Goal: Task Accomplishment & Management: Complete application form

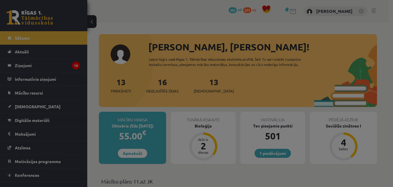
scroll to position [58, 0]
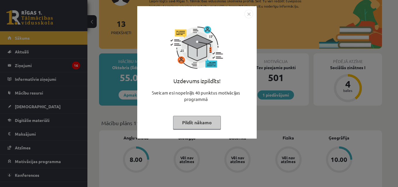
click at [211, 121] on button "Pildīt nākamo" at bounding box center [197, 122] width 48 height 13
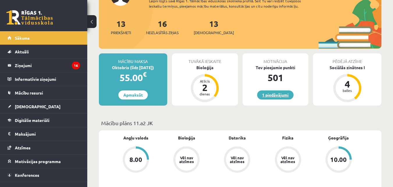
click at [285, 96] on link "1 piedāvājumi" at bounding box center [275, 94] width 36 height 9
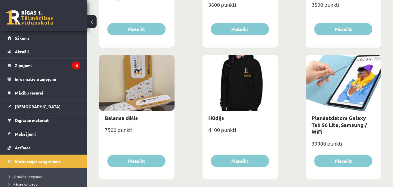
scroll to position [437, 0]
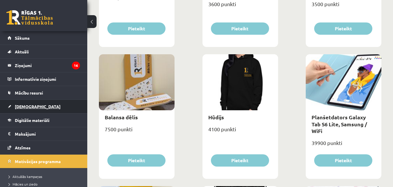
click at [25, 107] on span "[DEMOGRAPHIC_DATA]" at bounding box center [38, 106] width 46 height 5
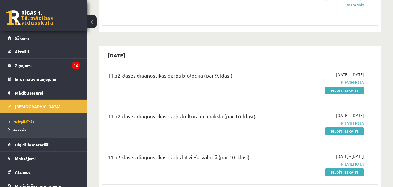
scroll to position [146, 0]
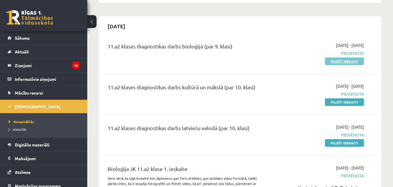
click at [344, 61] on link "Pildīt ieskaiti" at bounding box center [344, 61] width 39 height 8
click at [346, 61] on link "Pildīt ieskaiti" at bounding box center [344, 61] width 39 height 8
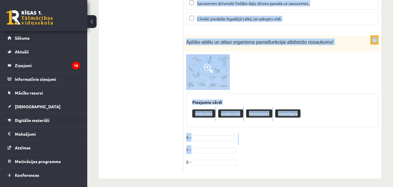
scroll to position [2507, 0]
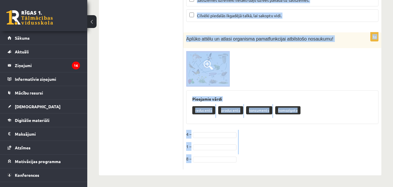
drag, startPoint x: 187, startPoint y: 57, endPoint x: 297, endPoint y: 162, distance: 152.0
copy form "Kura no šīm metodēm ļauj zinātniekiem ģenētiski modificēt organismus? Fotosintē…"
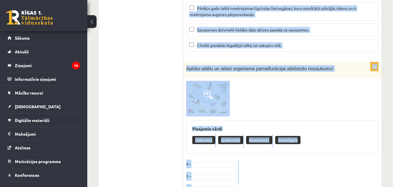
scroll to position [2449, 0]
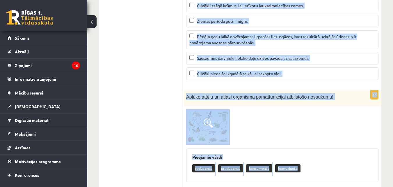
click at [348, 114] on div at bounding box center [282, 126] width 192 height 35
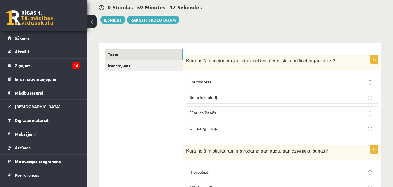
scroll to position [58, 0]
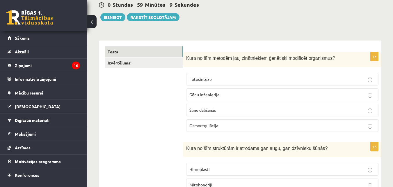
click at [236, 96] on p "Gēnu inženierija" at bounding box center [283, 94] width 186 height 6
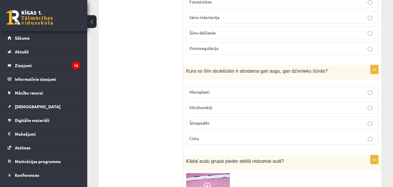
scroll to position [146, 0]
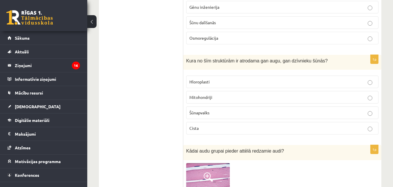
click at [223, 98] on p "Mitohondriji" at bounding box center [283, 97] width 186 height 6
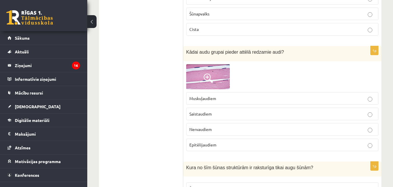
scroll to position [262, 0]
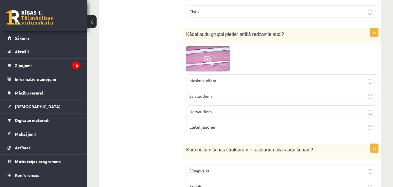
click at [216, 54] on img at bounding box center [208, 58] width 44 height 25
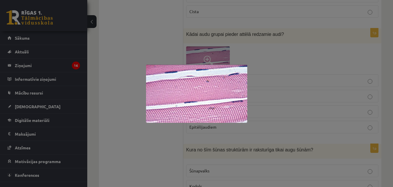
click at [297, 56] on div at bounding box center [196, 93] width 393 height 187
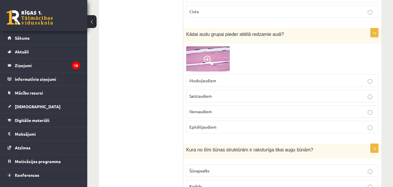
click at [247, 82] on p "Muskuļaudiem" at bounding box center [283, 80] width 186 height 6
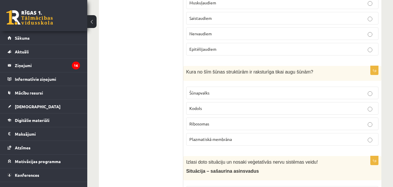
scroll to position [349, 0]
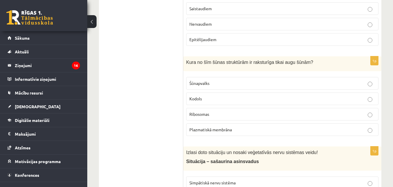
click at [214, 78] on label "Šūnapvalks" at bounding box center [282, 83] width 192 height 13
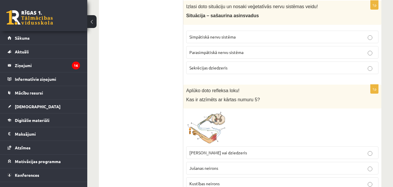
scroll to position [466, 0]
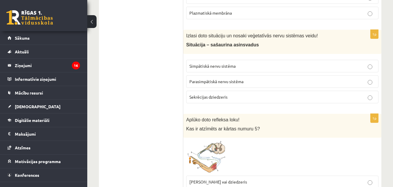
click at [212, 65] on span "Simpātiskā nervu sistēma" at bounding box center [213, 65] width 46 height 5
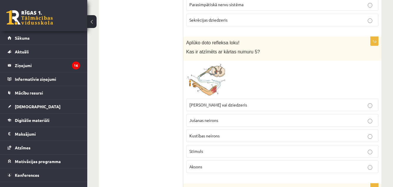
scroll to position [553, 0]
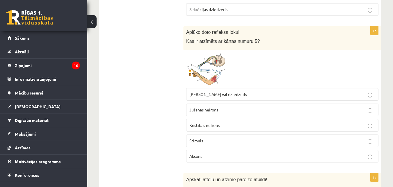
click at [216, 61] on img at bounding box center [208, 69] width 44 height 32
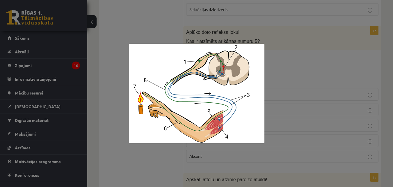
click at [287, 61] on div at bounding box center [196, 93] width 393 height 187
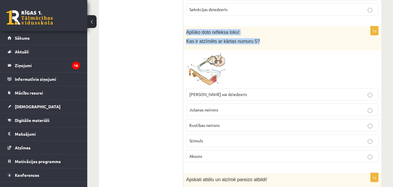
drag, startPoint x: 187, startPoint y: 32, endPoint x: 262, endPoint y: 44, distance: 75.9
click at [262, 44] on div "Aplūko doto refleksa loku! Kas ir atzīmēts ar kārtas numuru 5?" at bounding box center [282, 38] width 198 height 24
click at [287, 57] on div at bounding box center [282, 69] width 192 height 32
click at [215, 72] on img at bounding box center [208, 69] width 44 height 32
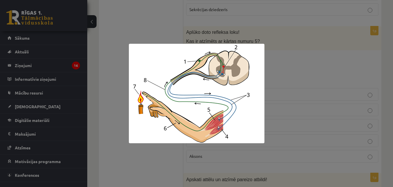
click at [310, 59] on div at bounding box center [196, 93] width 393 height 187
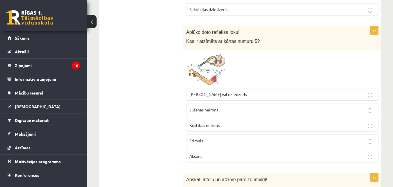
click at [212, 66] on span at bounding box center [208, 66] width 9 height 9
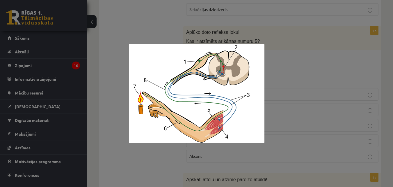
click at [291, 67] on div at bounding box center [196, 93] width 393 height 187
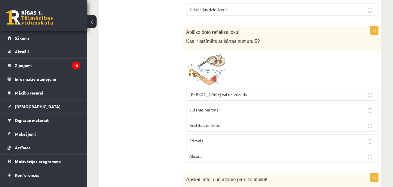
click at [222, 64] on img at bounding box center [208, 69] width 44 height 32
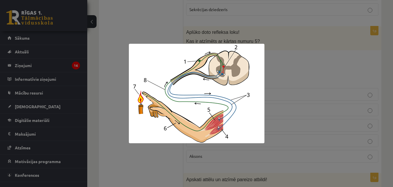
click at [286, 60] on div at bounding box center [196, 93] width 393 height 187
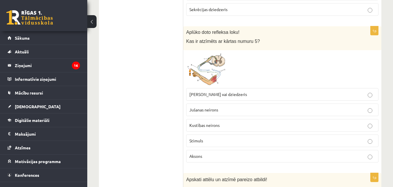
click at [215, 56] on img at bounding box center [208, 69] width 44 height 32
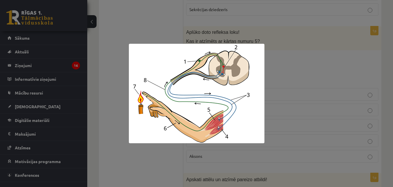
click at [314, 67] on div at bounding box center [196, 93] width 393 height 187
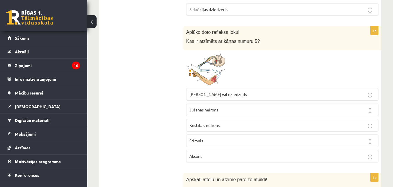
click at [246, 93] on p "Muskulis vai dziedzeris" at bounding box center [283, 94] width 186 height 6
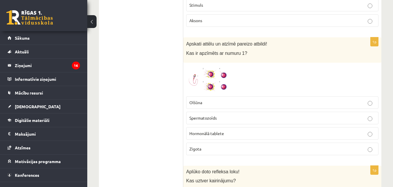
scroll to position [699, 0]
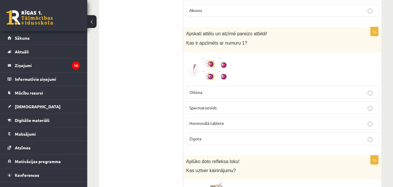
click at [216, 65] on img at bounding box center [208, 69] width 44 height 28
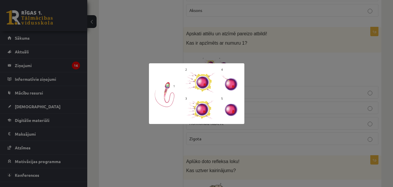
click at [268, 65] on div at bounding box center [196, 93] width 393 height 187
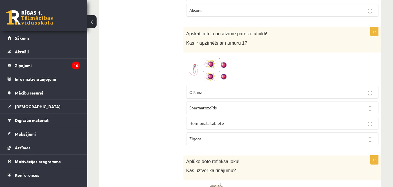
click at [249, 91] on p "Olšūna" at bounding box center [283, 92] width 186 height 6
click at [245, 108] on p "Spermatozoīds" at bounding box center [283, 108] width 186 height 6
click at [229, 109] on p "Spermatozoīds" at bounding box center [283, 108] width 186 height 6
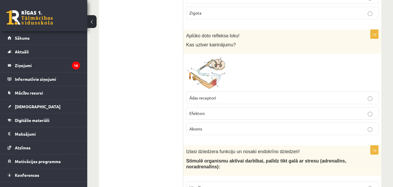
scroll to position [815, 0]
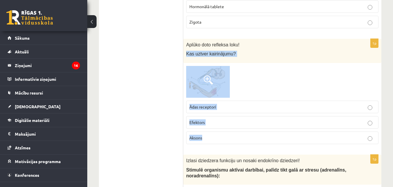
drag, startPoint x: 187, startPoint y: 53, endPoint x: 276, endPoint y: 130, distance: 117.6
click at [276, 130] on div "1p Aplūko doto refleksa loku! Kas uztver kairinājumu? Ādas receptori Efektors A…" at bounding box center [282, 94] width 198 height 110
copy div "Kas uztver kairinājumu? Ādas receptori Efektors Aksons"
click at [288, 78] on div at bounding box center [282, 82] width 192 height 32
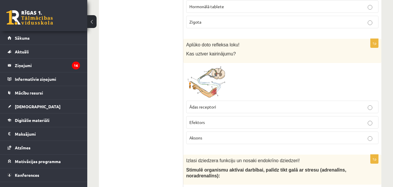
click at [259, 105] on p "Ādas receptori" at bounding box center [283, 107] width 186 height 6
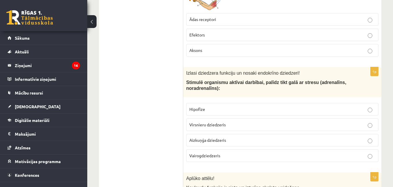
scroll to position [932, 0]
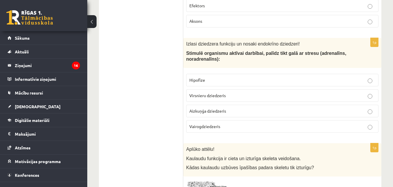
click at [220, 98] on p "Virsnieru dziedzeris" at bounding box center [283, 95] width 186 height 6
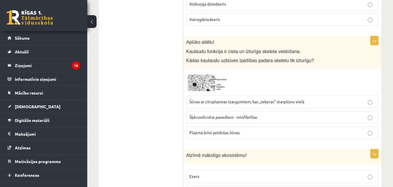
scroll to position [1048, 0]
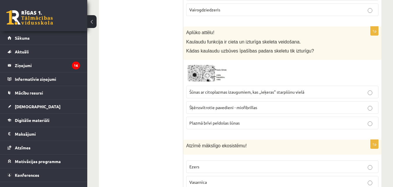
click at [203, 72] on img at bounding box center [208, 73] width 44 height 20
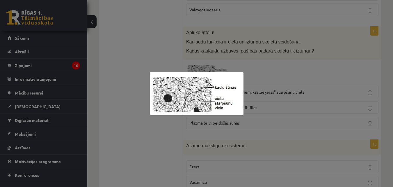
click at [285, 72] on div at bounding box center [196, 93] width 393 height 187
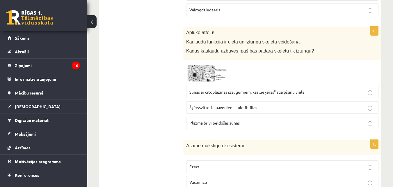
click at [186, 41] on div "Aplūko attēlu! Kaulaudu funkcija ir cieta un izturīga skeleta veidošana. Kādas …" at bounding box center [282, 42] width 198 height 33
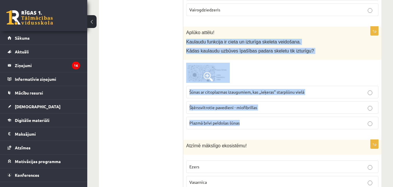
drag, startPoint x: 186, startPoint y: 42, endPoint x: 300, endPoint y: 121, distance: 138.5
click at [300, 121] on div "1p Aplūko attēlu! Kaulaudu funkcija ir cieta un izturīga skeleta veidošana. Kād…" at bounding box center [282, 79] width 198 height 107
copy div "Kaulaudu funkcija ir cieta un izturīga skeleta veidošana. Kādas kaulaudu uzbūve…"
click at [244, 92] on span "Šūnas ar citoplazmas izaugumiem, kas ,,ieķeras" starpšūnu vielā" at bounding box center [247, 91] width 115 height 5
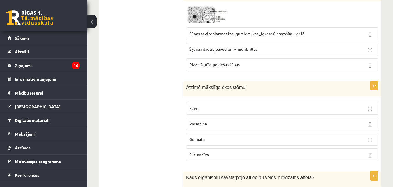
scroll to position [1135, 0]
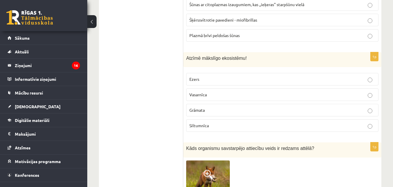
click at [210, 124] on p "Siltumnīca" at bounding box center [283, 125] width 186 height 6
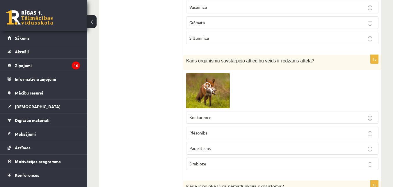
scroll to position [1252, 0]
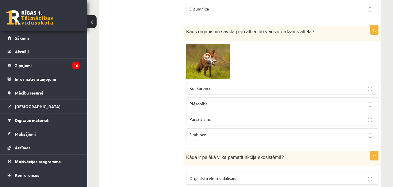
click at [208, 102] on p "Plēsonība" at bounding box center [283, 103] width 186 height 6
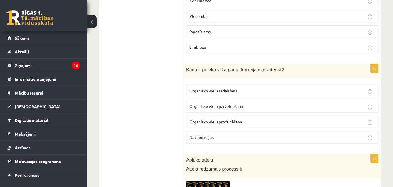
scroll to position [1368, 0]
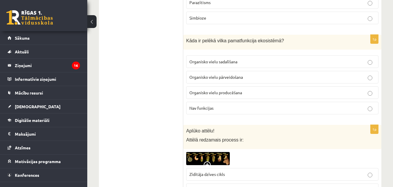
click at [222, 78] on span "Organisko vielu pārveidošana" at bounding box center [217, 76] width 54 height 5
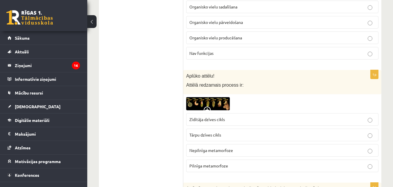
scroll to position [1456, 0]
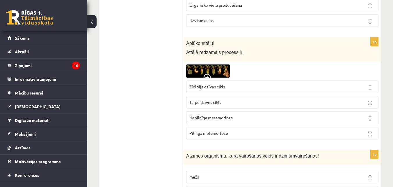
click at [211, 70] on img at bounding box center [208, 70] width 44 height 13
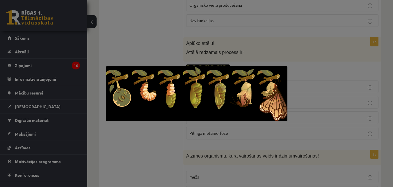
click at [307, 63] on div at bounding box center [196, 93] width 393 height 187
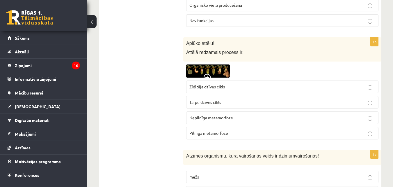
click at [207, 67] on img at bounding box center [208, 70] width 44 height 13
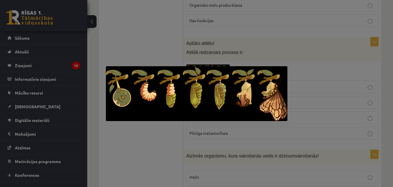
click at [311, 65] on div at bounding box center [196, 93] width 393 height 187
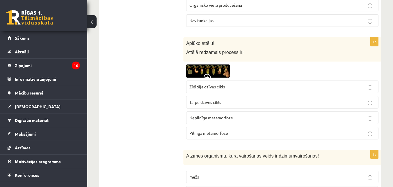
click at [236, 103] on p "Tārpu dzīves cikls" at bounding box center [283, 102] width 186 height 6
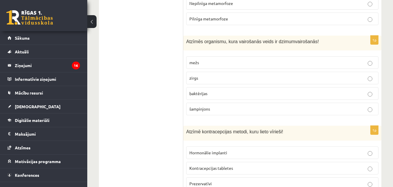
scroll to position [1572, 0]
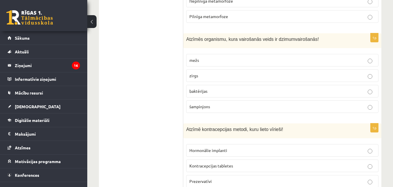
click at [211, 76] on p "zirgs" at bounding box center [283, 75] width 186 height 6
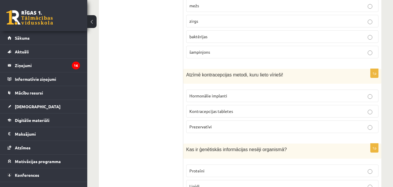
scroll to position [1659, 0]
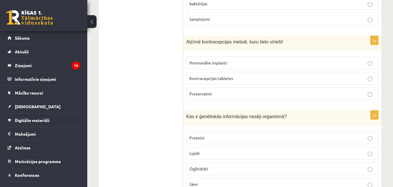
click at [246, 94] on p "Prezervatīvi" at bounding box center [283, 94] width 186 height 6
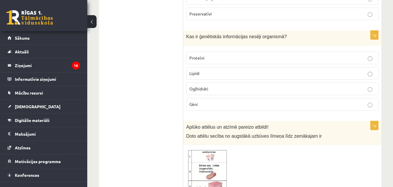
scroll to position [1747, 0]
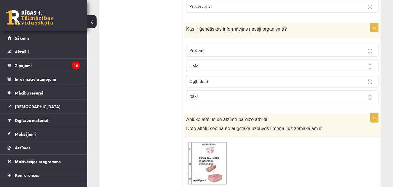
click at [220, 94] on p "Gēni" at bounding box center [283, 96] width 186 height 6
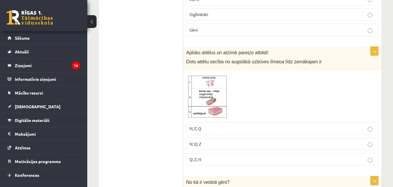
scroll to position [1834, 0]
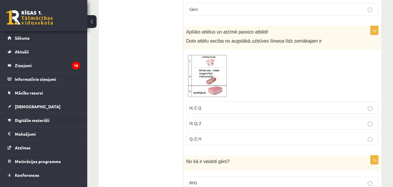
click at [212, 68] on span at bounding box center [208, 66] width 9 height 9
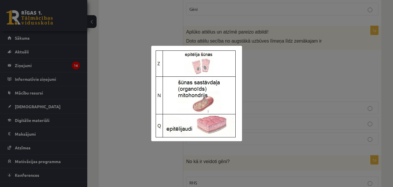
click at [283, 70] on div at bounding box center [196, 93] width 393 height 187
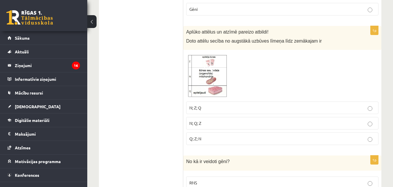
click at [205, 71] on span at bounding box center [208, 66] width 9 height 9
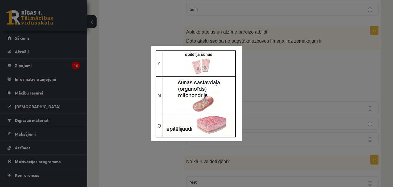
click at [284, 75] on div at bounding box center [196, 93] width 393 height 187
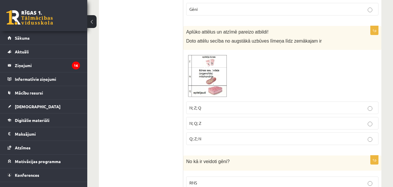
click at [215, 67] on img at bounding box center [208, 76] width 44 height 46
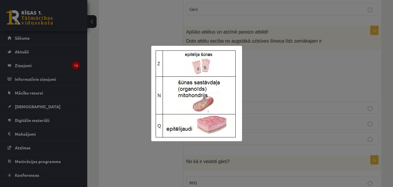
click at [274, 72] on div at bounding box center [196, 93] width 393 height 187
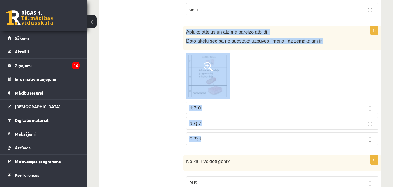
drag, startPoint x: 186, startPoint y: 32, endPoint x: 307, endPoint y: 134, distance: 157.6
click at [307, 134] on div "1p Aplūko attēlus un atzīmē pareizo atbildi! Doto attēlu secība no augstākā uzb…" at bounding box center [282, 88] width 198 height 124
copy div "Aplūko attēlus un atzīmē pareizo atbildi! Doto attēlu secība no augstākā uzbūve…"
click at [222, 80] on img at bounding box center [208, 76] width 44 height 46
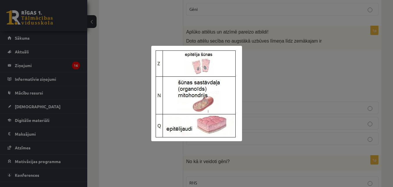
click at [274, 75] on div at bounding box center [196, 93] width 393 height 187
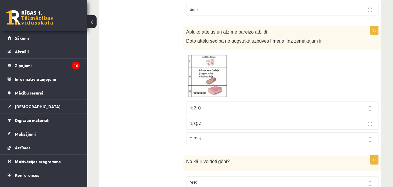
click at [219, 137] on p "Q; Z; N" at bounding box center [283, 138] width 186 height 6
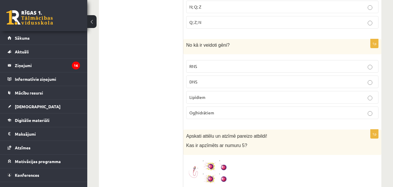
scroll to position [1950, 0]
click at [228, 83] on p "DNS" at bounding box center [283, 81] width 186 height 6
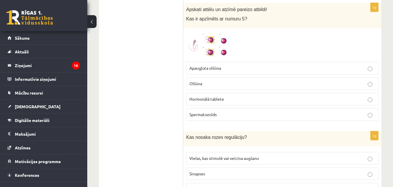
scroll to position [2067, 0]
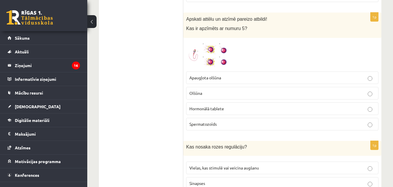
click at [213, 55] on img at bounding box center [208, 55] width 44 height 28
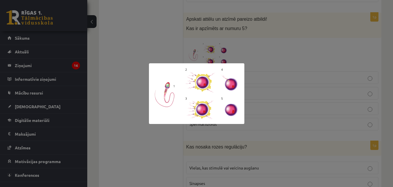
click at [273, 73] on div at bounding box center [196, 93] width 393 height 187
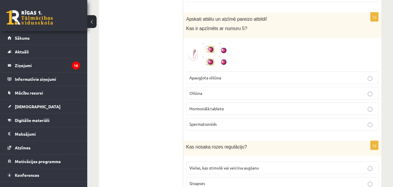
click at [228, 92] on p "Olšūna" at bounding box center [283, 93] width 186 height 6
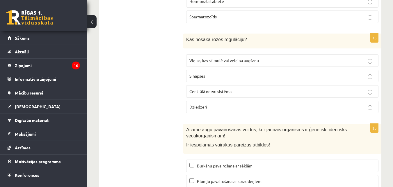
scroll to position [2183, 0]
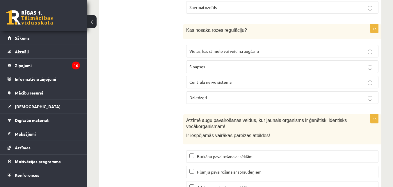
click at [206, 54] on span "Vielas, kas stimulē vai veicina augšanu" at bounding box center [225, 50] width 70 height 5
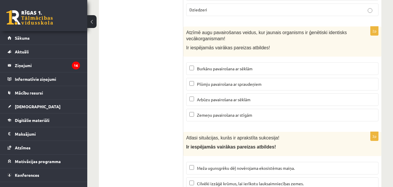
scroll to position [2271, 0]
click at [208, 86] on span "Plūmju pavairošana ar spraudeņiem" at bounding box center [229, 84] width 65 height 5
click at [211, 117] on span "Zemeņu pavairošana ar stīgām" at bounding box center [224, 114] width 55 height 5
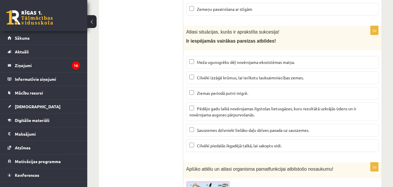
scroll to position [2387, 0]
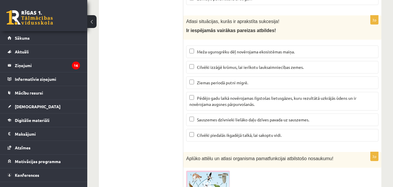
click at [209, 53] on span "Meža ugunsgrēku dēļ novērojama ekosistēmas maiņa." at bounding box center [246, 51] width 98 height 5
click at [218, 106] on span "Pēdējo gadu laikā novērojamas ilgstošas lietusgāzes, kuru rezultātā uzkrājās ūd…" at bounding box center [273, 100] width 167 height 11
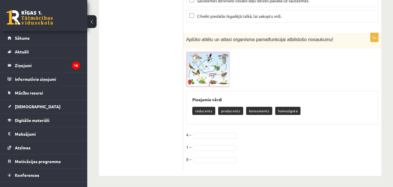
scroll to position [2507, 0]
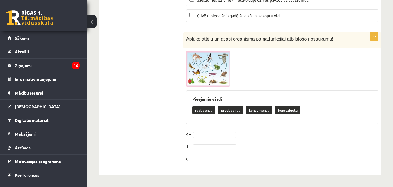
click at [213, 64] on span at bounding box center [208, 64] width 9 height 9
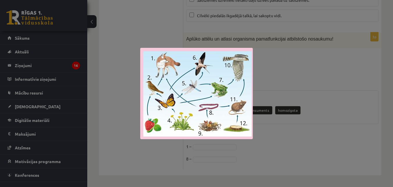
click at [293, 72] on div at bounding box center [196, 93] width 393 height 187
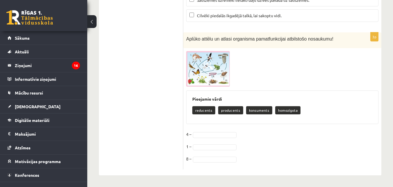
click at [207, 71] on img at bounding box center [208, 68] width 44 height 35
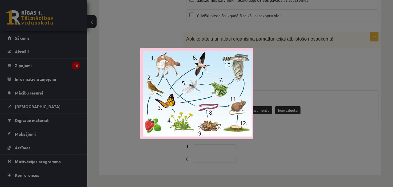
click at [286, 70] on div at bounding box center [196, 93] width 393 height 187
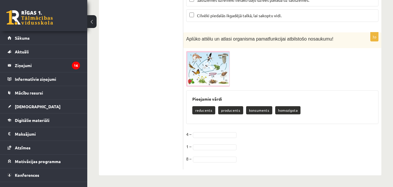
click at [206, 61] on span at bounding box center [208, 64] width 9 height 9
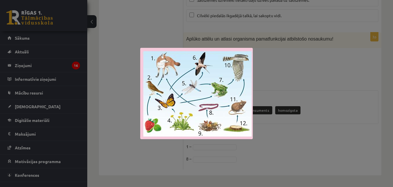
click at [291, 67] on div at bounding box center [196, 93] width 393 height 187
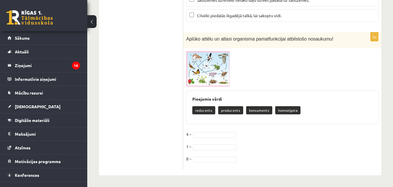
click at [236, 114] on p "producents" at bounding box center [230, 110] width 25 height 8
drag, startPoint x: 263, startPoint y: 112, endPoint x: 263, endPoint y: 116, distance: 4.1
click at [263, 116] on div "reducents producents konsuments homozigota" at bounding box center [282, 111] width 180 height 14
click at [257, 106] on div "reducents producents konsuments homozigota" at bounding box center [282, 111] width 180 height 14
click at [212, 70] on img at bounding box center [208, 68] width 44 height 35
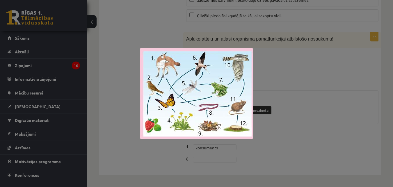
click at [305, 81] on div at bounding box center [196, 93] width 393 height 187
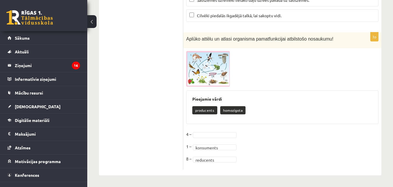
click at [211, 66] on span at bounding box center [208, 64] width 9 height 9
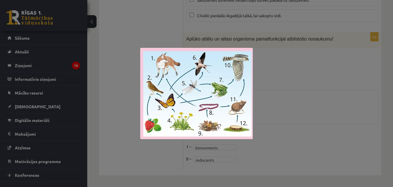
click at [297, 88] on div at bounding box center [196, 93] width 393 height 187
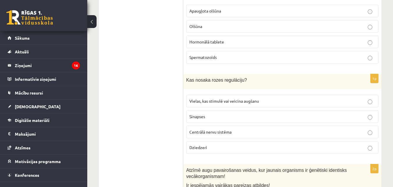
scroll to position [2041, 0]
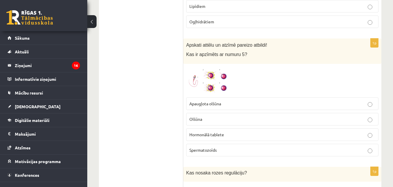
drag, startPoint x: 266, startPoint y: 111, endPoint x: 141, endPoint y: 88, distance: 127.5
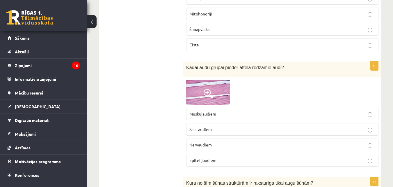
scroll to position [0, 0]
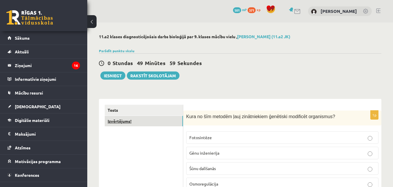
click at [121, 120] on link "Izvērtējums!" at bounding box center [144, 121] width 78 height 11
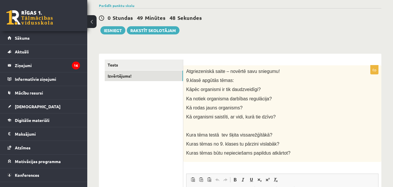
scroll to position [25, 0]
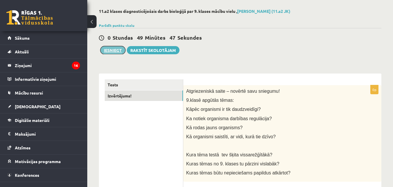
click at [110, 51] on button "Iesniegt" at bounding box center [112, 50] width 25 height 8
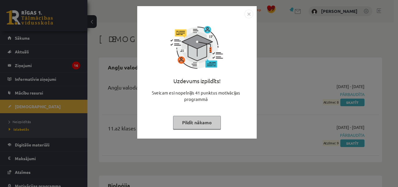
click at [220, 125] on button "Pildīt nākamo" at bounding box center [197, 122] width 48 height 13
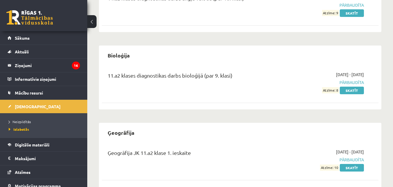
scroll to position [146, 0]
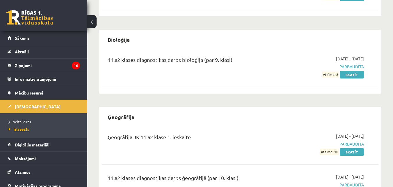
click at [25, 128] on span "Izlabotās" at bounding box center [19, 129] width 20 height 5
click at [26, 121] on span "Neizpildītās" at bounding box center [20, 121] width 22 height 5
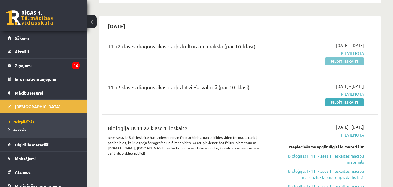
click at [348, 58] on link "Pildīt ieskaiti" at bounding box center [344, 61] width 39 height 8
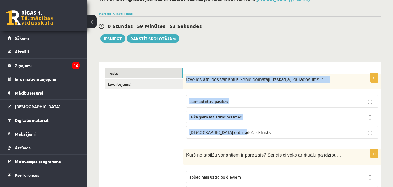
scroll to position [29, 0]
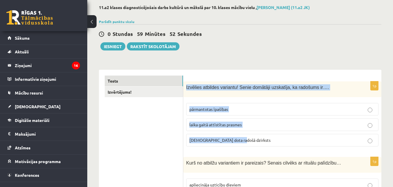
drag, startPoint x: 186, startPoint y: 57, endPoint x: 281, endPoint y: 119, distance: 113.1
click at [290, 134] on div "1p Izvēlies atbildes variantu! Senie domātāji uzskatīja, ka radošums ir…. pārma…" at bounding box center [282, 116] width 198 height 70
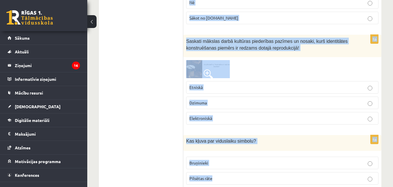
scroll to position [2446, 0]
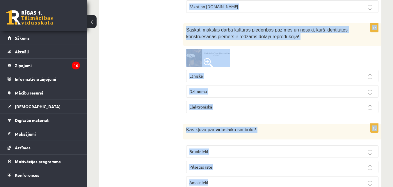
drag, startPoint x: 186, startPoint y: 57, endPoint x: 294, endPoint y: 154, distance: 145.1
copy form "Izvēlies atbildes variantu! Senie domātāji uzskatīja, ka radošums ir…. pārmanto…"
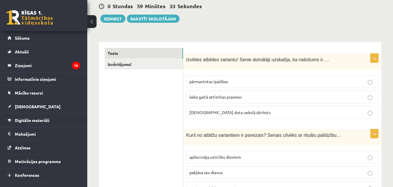
scroll to position [58, 0]
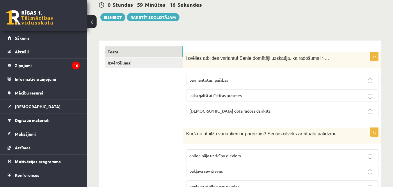
click at [221, 109] on span "dieva dota radošā dzirksts" at bounding box center [230, 110] width 81 height 5
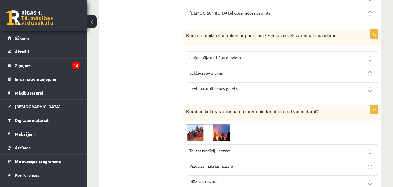
scroll to position [146, 0]
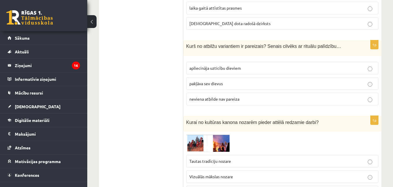
click at [212, 67] on span "apliecināja uzticību dieviem" at bounding box center [216, 67] width 52 height 5
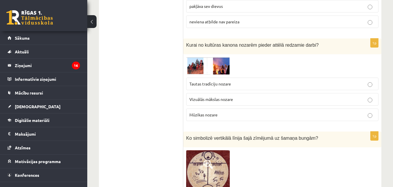
scroll to position [233, 0]
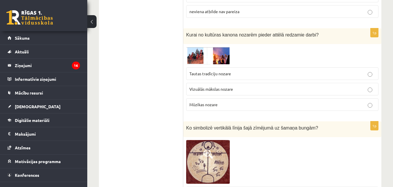
click at [211, 53] on img at bounding box center [208, 55] width 44 height 17
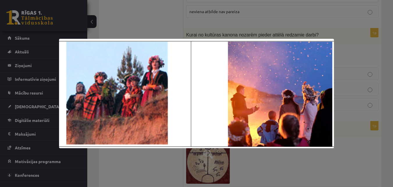
click at [168, 16] on div at bounding box center [196, 93] width 393 height 187
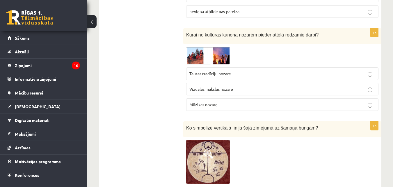
click at [238, 70] on label "Tautas tradīciju nozare" at bounding box center [282, 73] width 192 height 13
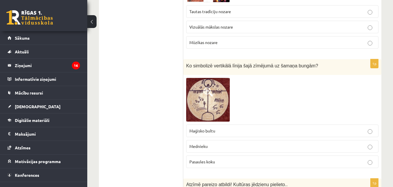
scroll to position [349, 0]
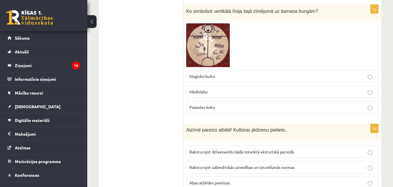
click at [215, 39] on img at bounding box center [208, 45] width 44 height 44
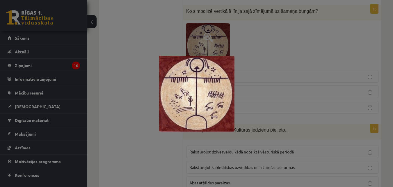
click at [285, 44] on div at bounding box center [196, 93] width 393 height 187
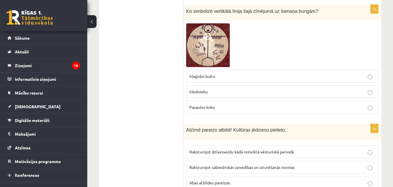
click at [214, 47] on img at bounding box center [208, 45] width 44 height 44
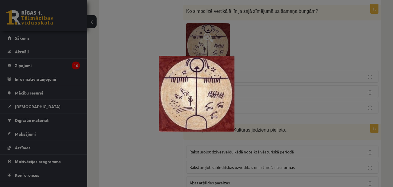
click at [283, 54] on div at bounding box center [196, 93] width 393 height 187
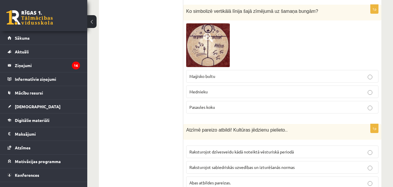
click at [268, 76] on p "Maģisko bultu" at bounding box center [283, 76] width 186 height 6
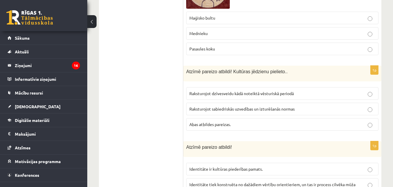
scroll to position [437, 0]
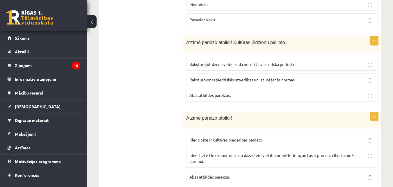
click at [231, 95] on span "Abas atbildes pareizas." at bounding box center [210, 94] width 41 height 5
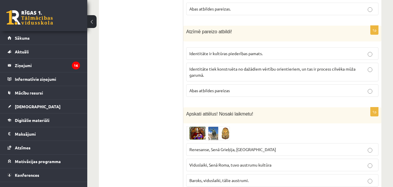
scroll to position [524, 0]
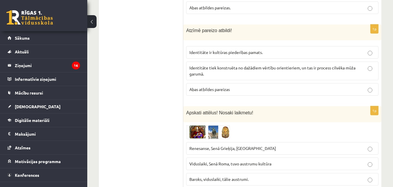
click at [217, 90] on span "Abas atbildes pareizas" at bounding box center [210, 88] width 40 height 5
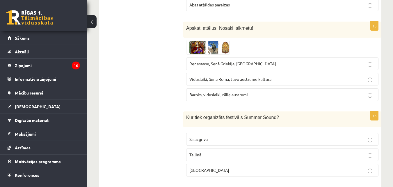
scroll to position [611, 0]
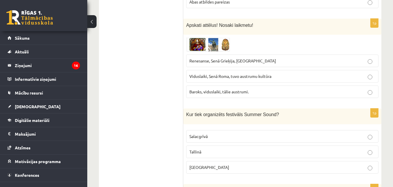
click at [215, 43] on img at bounding box center [208, 45] width 44 height 14
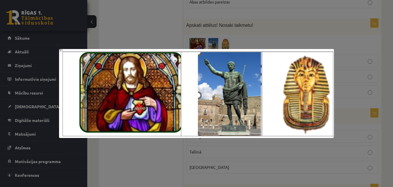
click at [228, 26] on div at bounding box center [196, 93] width 393 height 187
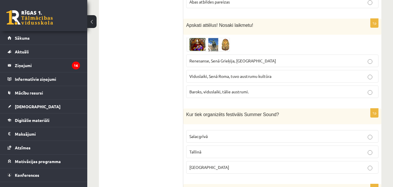
click at [213, 45] on img at bounding box center [208, 45] width 44 height 14
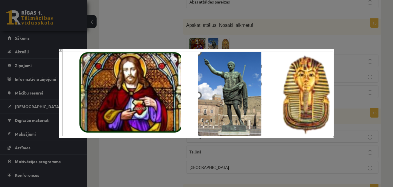
click at [225, 13] on div at bounding box center [196, 93] width 393 height 187
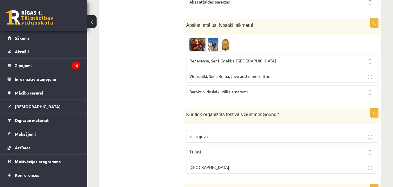
click at [218, 37] on div "1p Apskati attēlus! Nosaki laikmetu! Renesanse, Senā Grieķija, Ēģipte Viduslaik…" at bounding box center [282, 61] width 198 height 84
click at [219, 42] on img at bounding box center [208, 45] width 44 height 14
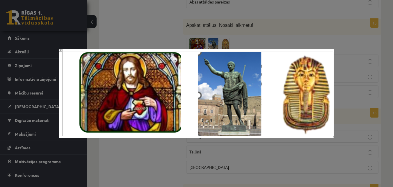
click at [227, 19] on div at bounding box center [196, 93] width 393 height 187
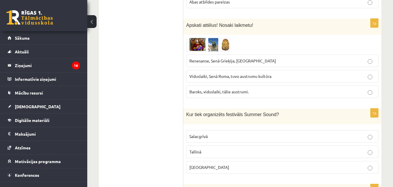
click at [221, 60] on span "Renesanse, Senā Grieķija, Ēģipte" at bounding box center [233, 60] width 87 height 5
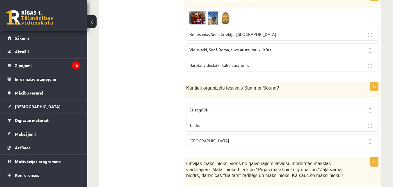
scroll to position [670, 0]
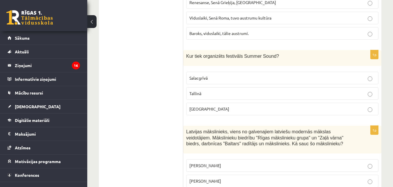
click at [223, 110] on p "Liepājā" at bounding box center [283, 109] width 186 height 6
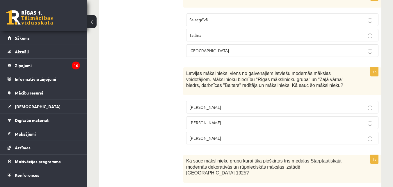
scroll to position [757, 0]
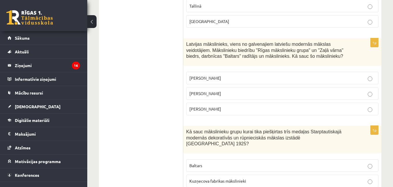
click at [227, 93] on p "Romāns Suta" at bounding box center [283, 93] width 186 height 6
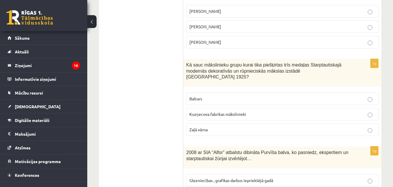
scroll to position [844, 0]
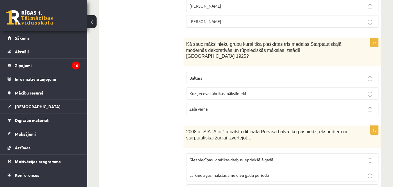
click at [206, 75] on p "Baltars" at bounding box center [283, 78] width 186 height 6
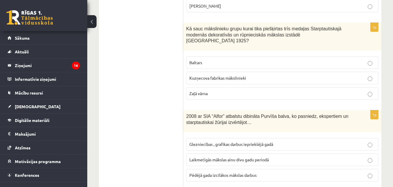
scroll to position [902, 0]
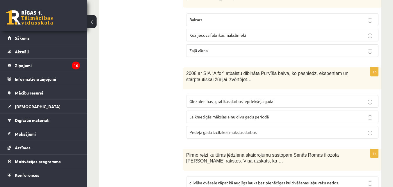
click at [217, 110] on label "Laikmetīgās mākslas ainu divu gadu periodā" at bounding box center [282, 116] width 192 height 13
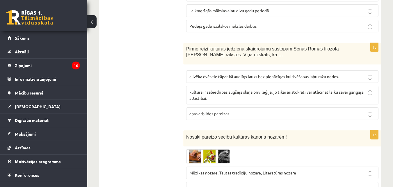
scroll to position [1019, 0]
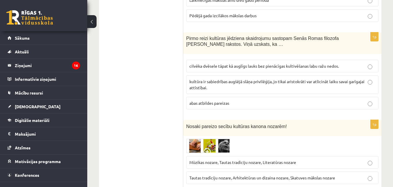
click at [205, 63] on span "cilvēka dvēsele tāpat kā auglīgs lauks bez pienācīgas kultivēšanas labu ražu ne…" at bounding box center [265, 65] width 150 height 5
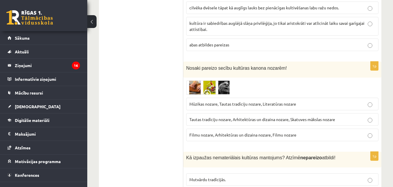
scroll to position [1106, 0]
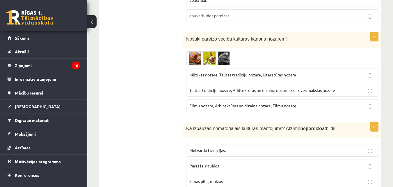
click at [208, 61] on span at bounding box center [208, 65] width 9 height 9
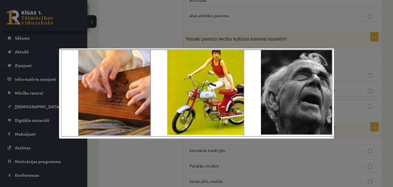
click at [187, 13] on div at bounding box center [196, 93] width 393 height 187
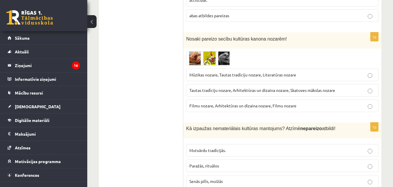
click at [213, 51] on img at bounding box center [208, 58] width 44 height 14
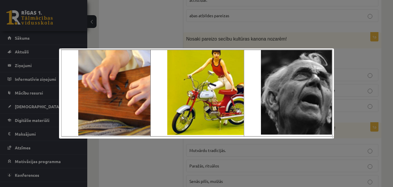
click at [231, 18] on div at bounding box center [196, 93] width 393 height 187
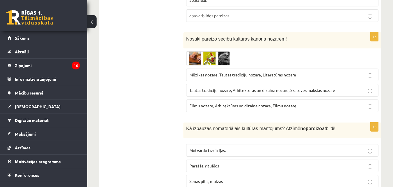
click at [201, 87] on span "Tautas tradīciju nozare, Arhitektūras un dizaina nozare, Skatuves mākslas nozare" at bounding box center [263, 89] width 146 height 5
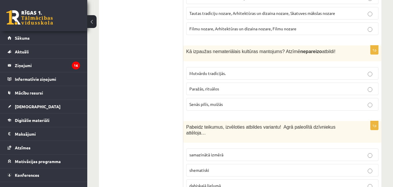
scroll to position [1194, 0]
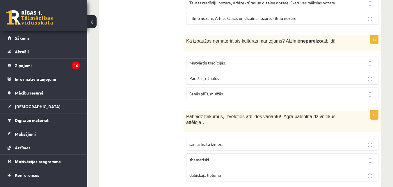
click at [202, 91] on span "Senās pilīs, muižās" at bounding box center [206, 93] width 33 height 5
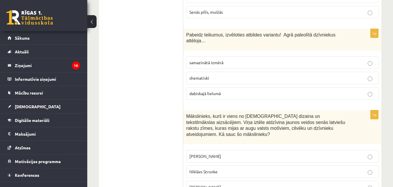
scroll to position [1281, 0]
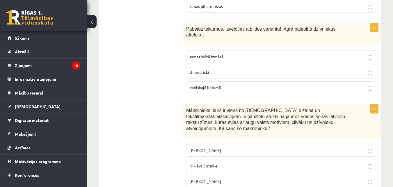
click at [210, 84] on p "dabiskajā lielumā" at bounding box center [283, 87] width 186 height 6
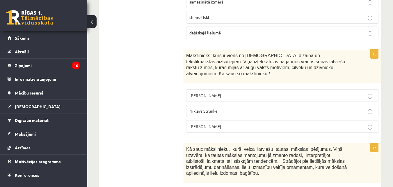
scroll to position [1339, 0]
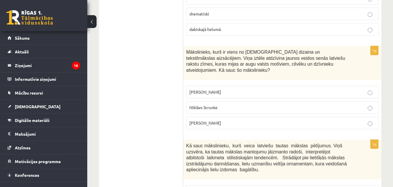
click at [202, 89] on span "Ansis Cīrulis" at bounding box center [206, 91] width 32 height 5
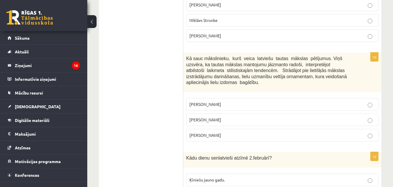
scroll to position [1426, 0]
click at [220, 116] on span "Jūlijs Madernieks" at bounding box center [206, 118] width 32 height 5
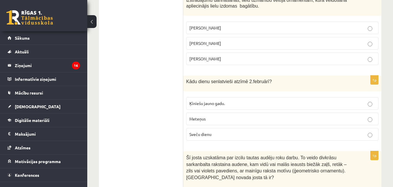
scroll to position [1514, 0]
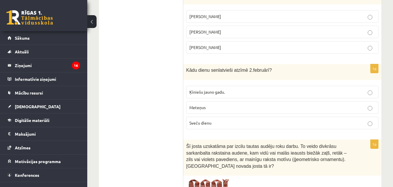
click at [209, 120] on span "Sveču dienu" at bounding box center [201, 122] width 22 height 5
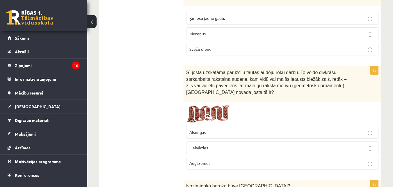
scroll to position [1601, 0]
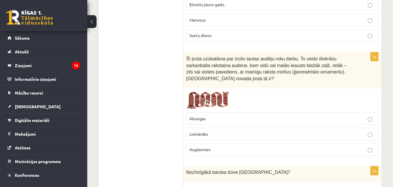
click at [229, 131] on p "Lielvārdes" at bounding box center [283, 134] width 186 height 6
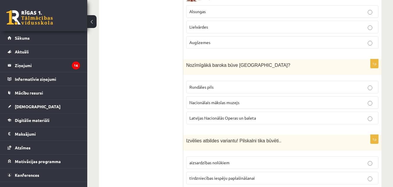
scroll to position [1718, 0]
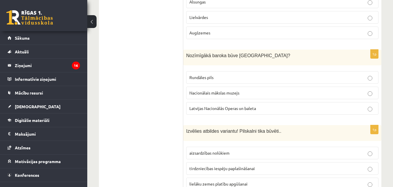
click at [234, 74] on p "Rundāles pils" at bounding box center [283, 77] width 186 height 6
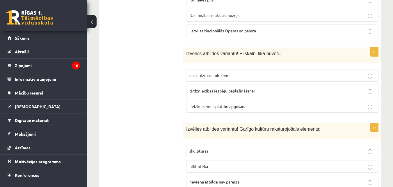
scroll to position [1805, 0]
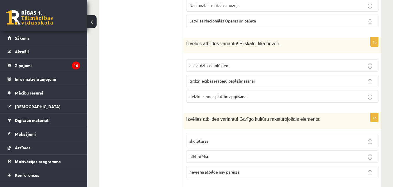
click at [224, 63] on span "aizsardzības nolūkiem" at bounding box center [210, 65] width 40 height 5
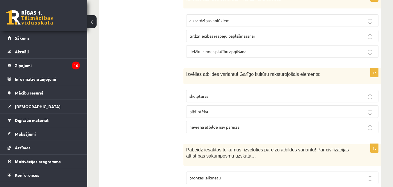
scroll to position [1892, 0]
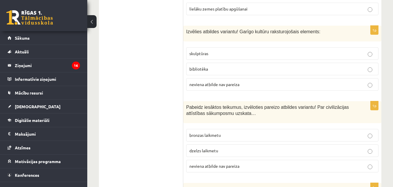
click at [208, 66] on span "bibliotēka" at bounding box center [199, 68] width 19 height 5
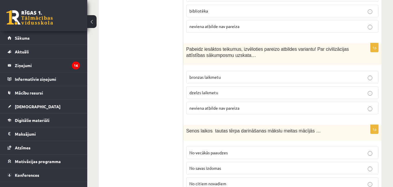
scroll to position [1950, 0]
click at [218, 101] on label "neviena atbilde nav pareiza" at bounding box center [282, 107] width 192 height 13
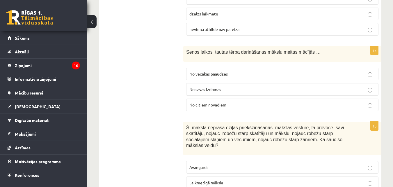
scroll to position [2038, 0]
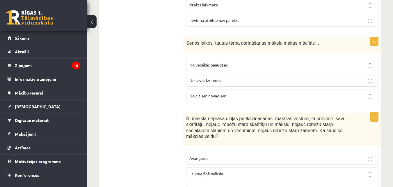
click at [225, 59] on label "No vecākās paaudzes" at bounding box center [282, 65] width 192 height 13
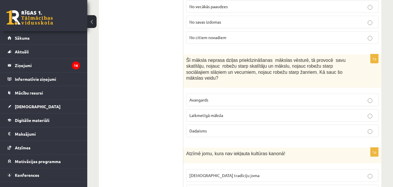
click at [218, 112] on span "Laikmetīgā māksla" at bounding box center [207, 114] width 34 height 5
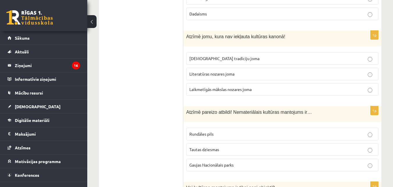
scroll to position [2212, 0]
click at [214, 86] on p "Laikmetīgās mākslas nozares joma" at bounding box center [283, 89] width 186 height 6
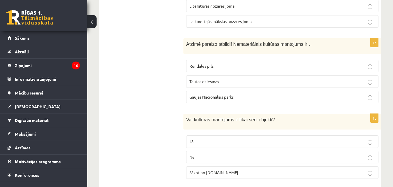
scroll to position [2271, 0]
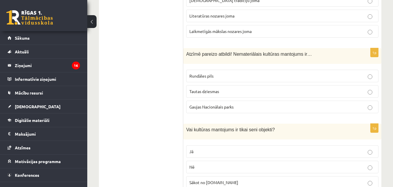
click at [219, 88] on span "Tautas dziesmas" at bounding box center [205, 90] width 30 height 5
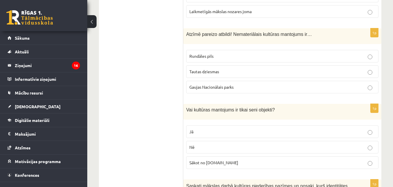
scroll to position [2300, 0]
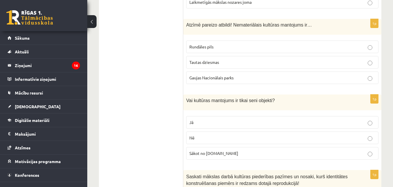
click at [217, 134] on p "Nē" at bounding box center [283, 137] width 186 height 6
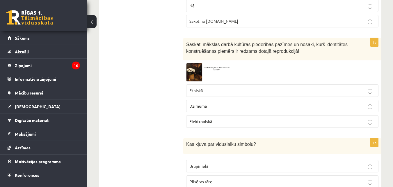
scroll to position [2446, 0]
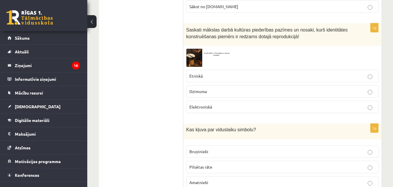
click at [203, 148] on span "Bruņinieki" at bounding box center [199, 150] width 19 height 5
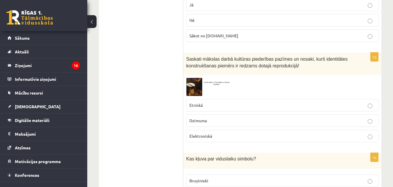
click at [220, 78] on img at bounding box center [208, 87] width 44 height 18
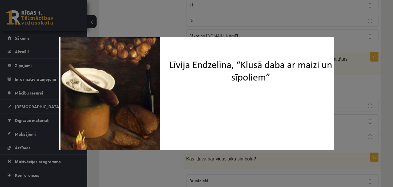
click at [357, 85] on div at bounding box center [196, 93] width 393 height 187
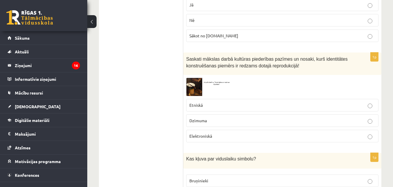
click at [200, 78] on img at bounding box center [208, 87] width 44 height 18
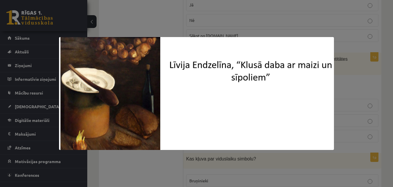
click at [327, 20] on div at bounding box center [196, 93] width 393 height 187
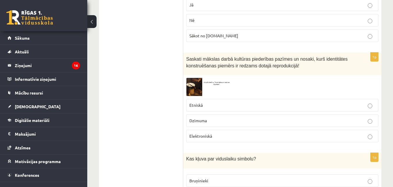
click at [273, 102] on p "Etniskā" at bounding box center [283, 105] width 186 height 6
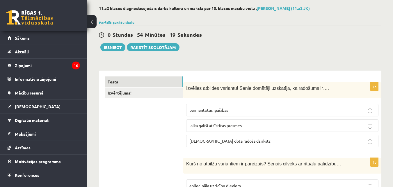
scroll to position [0, 0]
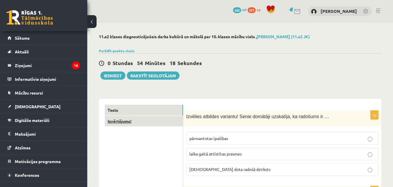
click at [119, 123] on link "Izvērtējums!" at bounding box center [144, 121] width 78 height 11
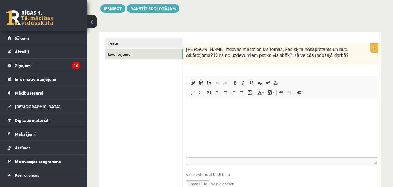
scroll to position [38, 0]
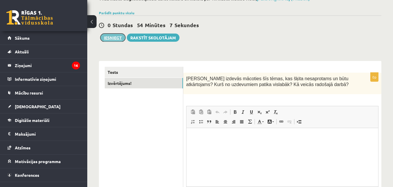
click at [116, 41] on button "Iesniegt" at bounding box center [112, 37] width 25 height 8
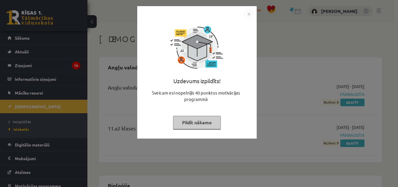
click at [201, 124] on button "Pildīt nākamo" at bounding box center [197, 122] width 48 height 13
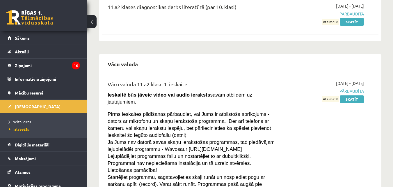
scroll to position [640, 0]
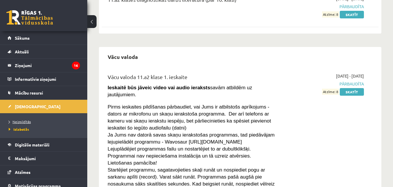
click at [20, 120] on span "Neizpildītās" at bounding box center [20, 121] width 22 height 5
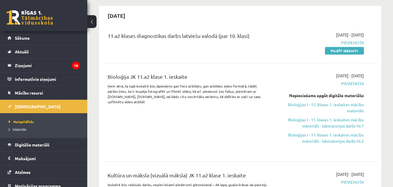
scroll to position [146, 0]
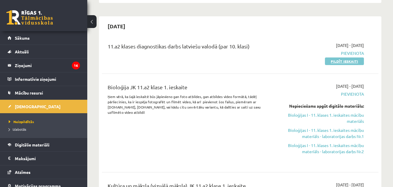
click at [331, 62] on link "Pildīt ieskaiti" at bounding box center [344, 61] width 39 height 8
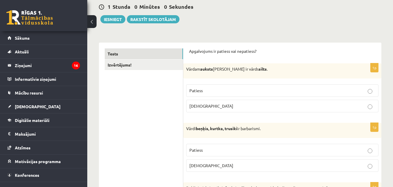
scroll to position [58, 0]
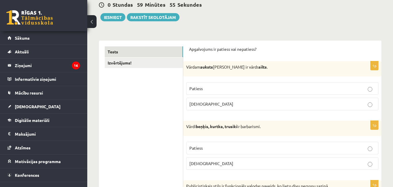
click at [219, 89] on p "Patiess" at bounding box center [283, 88] width 186 height 6
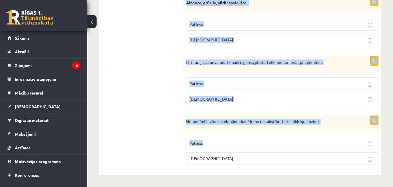
scroll to position [1764, 0]
drag, startPoint x: 187, startPoint y: 40, endPoint x: 286, endPoint y: 159, distance: 155.3
copy form "Lorem ipsumd, sitame, consect ad elitseddoe. Tempori Utlabo 8e Doloremagnaaliq …"
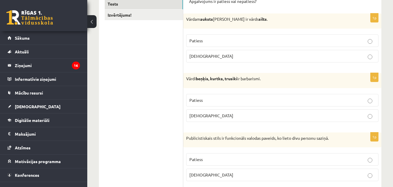
scroll to position [116, 0]
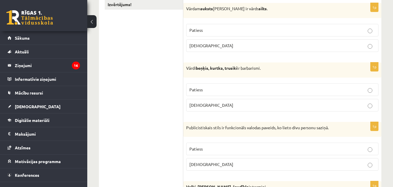
click at [213, 88] on p "Patiess" at bounding box center [283, 89] width 186 height 6
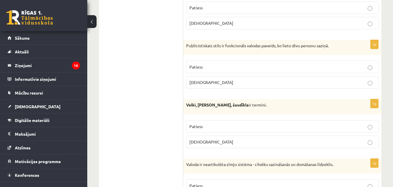
scroll to position [204, 0]
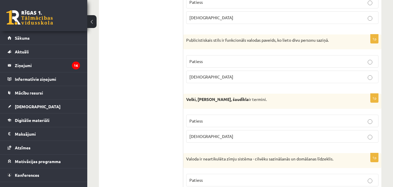
click at [209, 75] on p "[DEMOGRAPHIC_DATA]" at bounding box center [283, 77] width 186 height 6
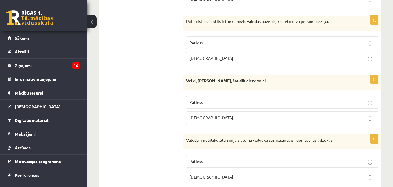
scroll to position [233, 0]
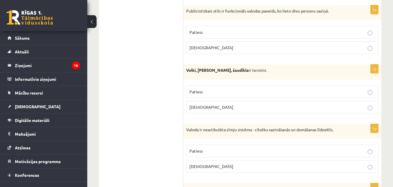
click at [224, 106] on p "Aplams" at bounding box center [283, 107] width 186 height 6
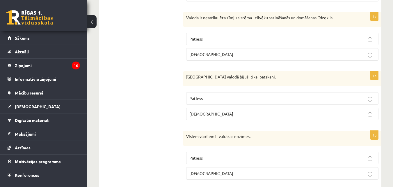
scroll to position [349, 0]
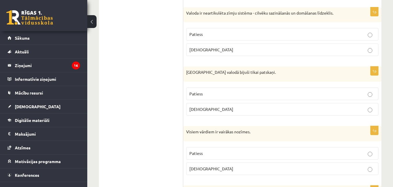
click at [215, 48] on p "Aplams" at bounding box center [283, 50] width 186 height 6
click at [218, 110] on p "Aplams" at bounding box center [283, 109] width 186 height 6
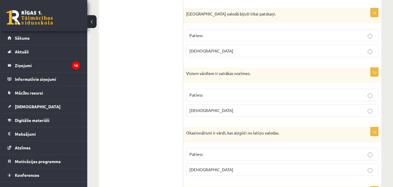
click at [210, 110] on p "Aplams" at bounding box center [283, 110] width 186 height 6
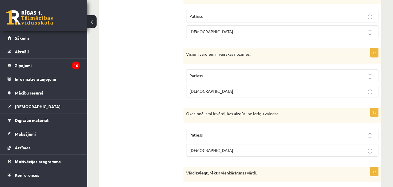
scroll to position [466, 0]
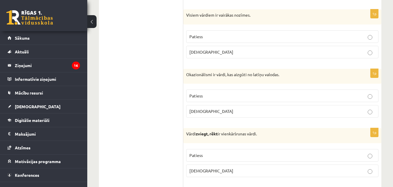
click at [210, 114] on p "Aplams" at bounding box center [283, 111] width 186 height 6
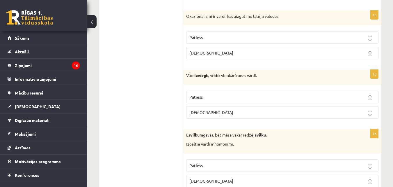
click at [229, 113] on p "Aplams" at bounding box center [283, 112] width 186 height 6
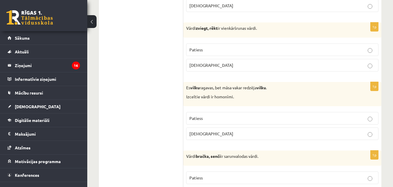
scroll to position [582, 0]
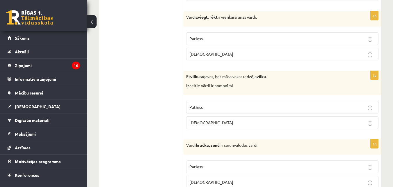
click at [215, 38] on p "Patiess" at bounding box center [283, 39] width 186 height 6
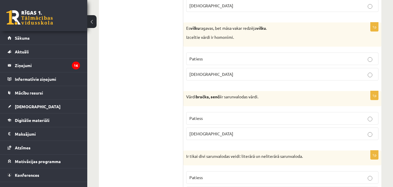
scroll to position [640, 0]
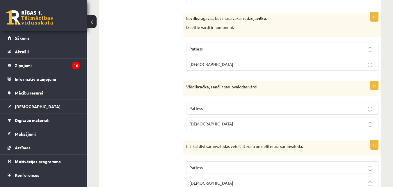
click at [233, 49] on p "Patiess" at bounding box center [283, 49] width 186 height 6
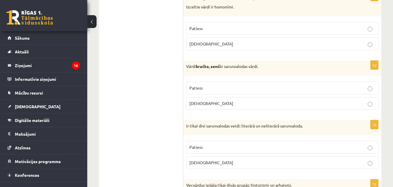
scroll to position [670, 0]
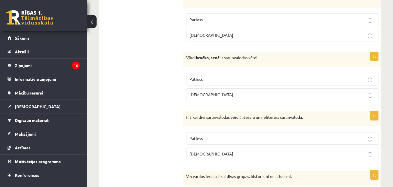
click at [226, 81] on p "Patiess" at bounding box center [283, 79] width 186 height 6
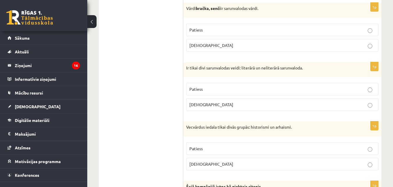
scroll to position [728, 0]
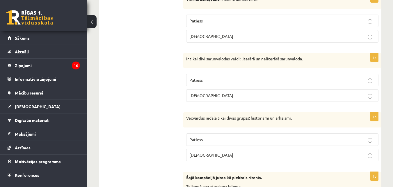
click at [226, 84] on label "Patiess" at bounding box center [282, 80] width 192 height 13
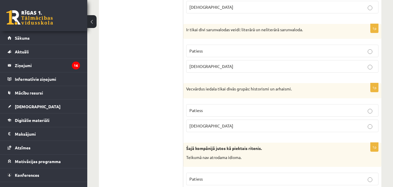
click at [239, 105] on label "Patiess" at bounding box center [282, 110] width 192 height 13
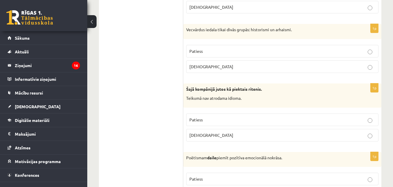
scroll to position [844, 0]
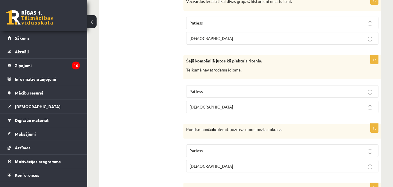
click at [241, 105] on p "[DEMOGRAPHIC_DATA]" at bounding box center [283, 107] width 186 height 6
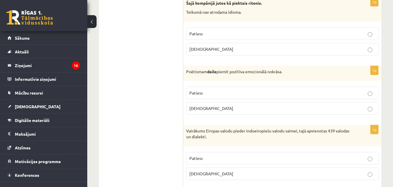
scroll to position [902, 0]
click at [236, 89] on p "Patiess" at bounding box center [283, 92] width 186 height 6
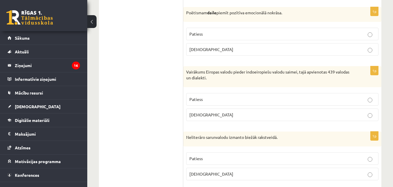
click at [229, 98] on p "Patiess" at bounding box center [283, 99] width 186 height 6
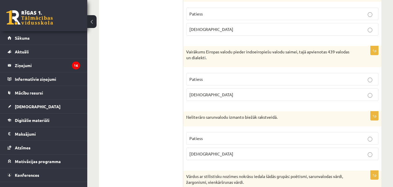
scroll to position [1019, 0]
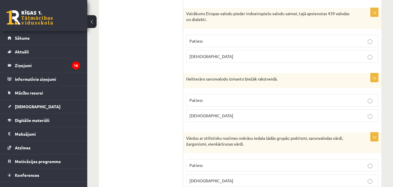
click at [210, 115] on p "[DEMOGRAPHIC_DATA]" at bounding box center [283, 115] width 186 height 6
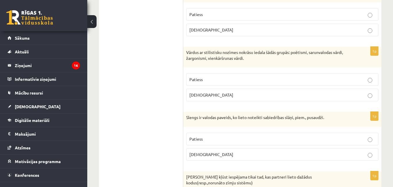
scroll to position [1135, 0]
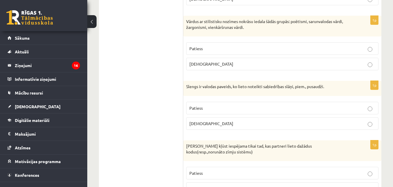
click at [216, 48] on p "Patiess" at bounding box center [283, 48] width 186 height 6
click at [230, 104] on label "Patiess" at bounding box center [282, 108] width 192 height 13
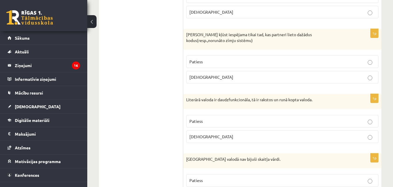
scroll to position [1252, 0]
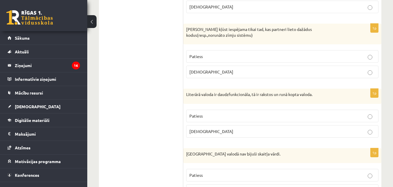
click at [206, 68] on label "[DEMOGRAPHIC_DATA]" at bounding box center [282, 71] width 192 height 13
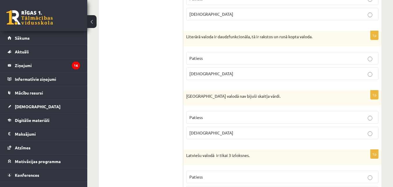
scroll to position [1310, 0]
click at [219, 54] on p "Patiess" at bounding box center [283, 57] width 186 height 6
click at [223, 119] on p "Patiess" at bounding box center [283, 117] width 186 height 6
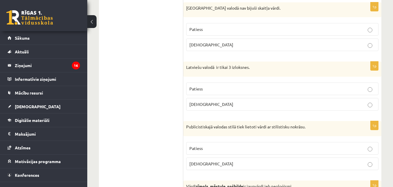
click at [215, 88] on p "Patiess" at bounding box center [283, 89] width 186 height 6
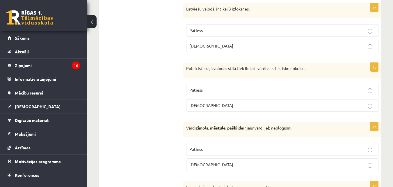
click at [216, 85] on label "Patiess" at bounding box center [282, 90] width 192 height 13
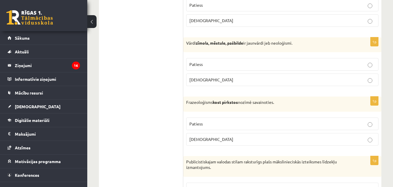
scroll to position [1543, 0]
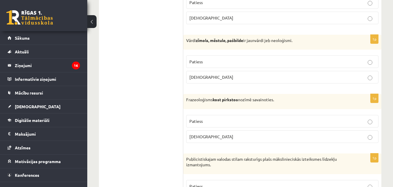
click at [206, 59] on p "Patiess" at bounding box center [283, 62] width 186 height 6
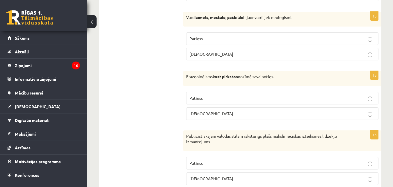
scroll to position [1601, 0]
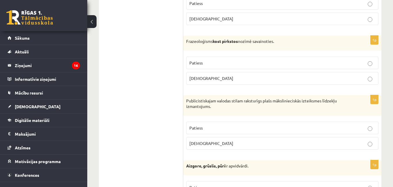
click at [221, 80] on p "[DEMOGRAPHIC_DATA]" at bounding box center [283, 78] width 186 height 6
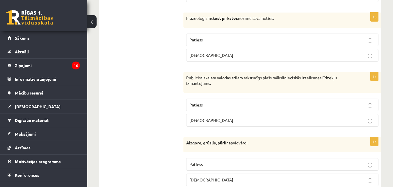
scroll to position [1659, 0]
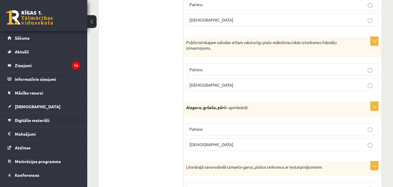
click at [213, 70] on p "Patiess" at bounding box center [283, 69] width 186 height 6
click at [217, 128] on p "Patiess" at bounding box center [283, 129] width 186 height 6
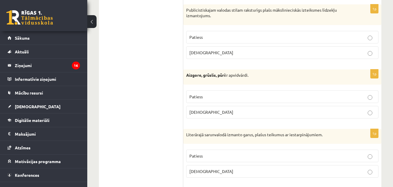
scroll to position [1747, 0]
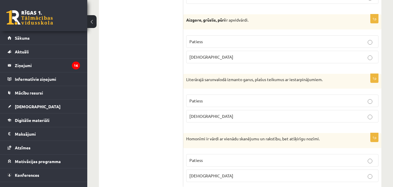
click at [209, 116] on p "[DEMOGRAPHIC_DATA]" at bounding box center [283, 116] width 186 height 6
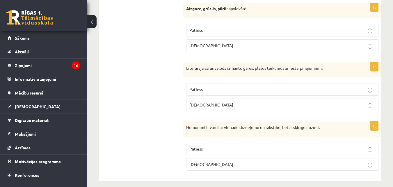
scroll to position [1764, 0]
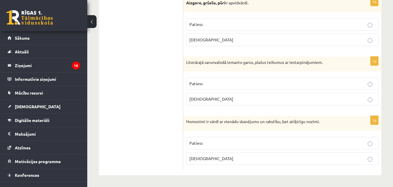
click at [230, 146] on label "Patiess" at bounding box center [282, 143] width 192 height 13
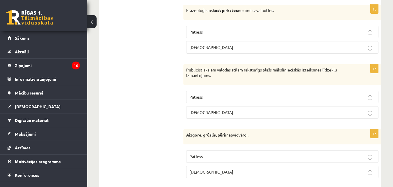
scroll to position [0, 0]
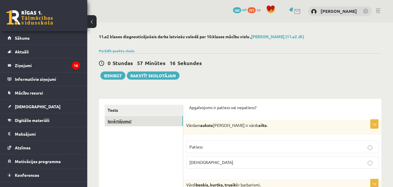
click at [127, 122] on link "Izvērtējums!" at bounding box center [144, 121] width 78 height 11
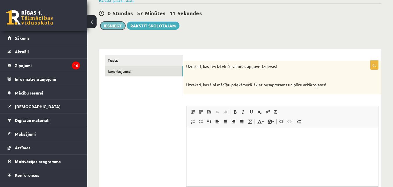
click at [109, 26] on button "Iesniegt" at bounding box center [112, 26] width 25 height 8
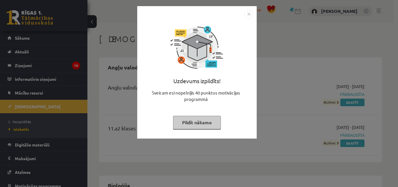
click at [210, 121] on button "Pildīt nākamo" at bounding box center [197, 122] width 48 height 13
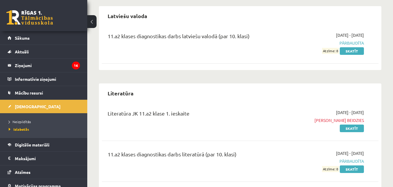
scroll to position [553, 0]
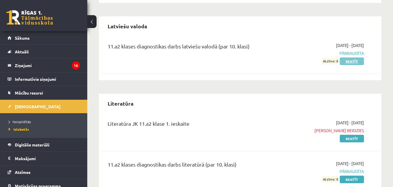
click at [357, 58] on link "Skatīt" at bounding box center [352, 61] width 24 height 8
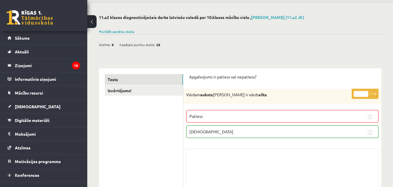
scroll to position [29, 0]
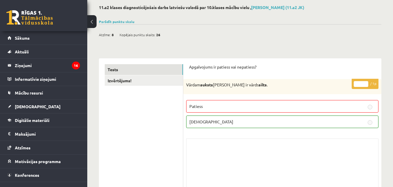
click at [269, 104] on p "Patiess" at bounding box center [283, 106] width 186 height 6
click at [275, 123] on p "[DEMOGRAPHIC_DATA]" at bounding box center [283, 121] width 186 height 6
click at [274, 123] on p "[DEMOGRAPHIC_DATA]" at bounding box center [283, 121] width 186 height 6
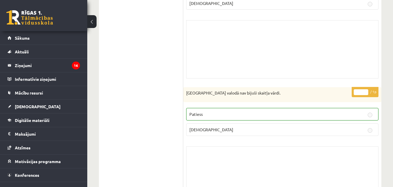
scroll to position [2853, 0]
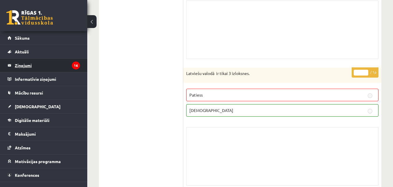
click at [28, 66] on legend "Ziņojumi 16" at bounding box center [47, 65] width 65 height 13
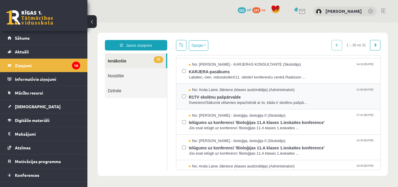
scroll to position [58, 0]
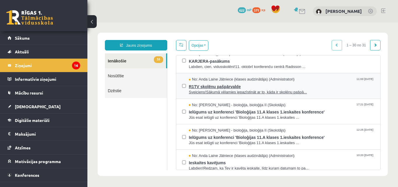
click at [198, 86] on span "R1TV skolēnu pašpārvalde" at bounding box center [281, 85] width 185 height 7
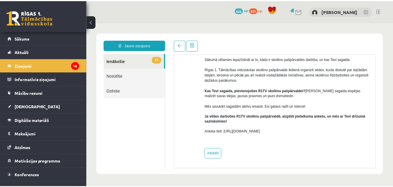
scroll to position [55, 0]
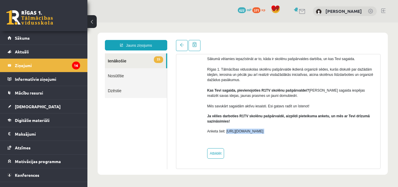
drag, startPoint x: 226, startPoint y: 130, endPoint x: 290, endPoint y: 135, distance: 63.6
click at [290, 135] on div "Sveiciens! Sākumā vēlamies iepazīstināt ar to, kāda ir skolēnu pašpārvaldes dar…" at bounding box center [291, 90] width 169 height 108
copy p "[URL][DOMAIN_NAME]"
click at [31, 106] on span "[DEMOGRAPHIC_DATA]" at bounding box center [38, 106] width 46 height 5
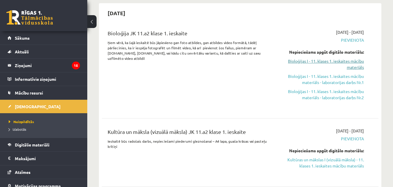
scroll to position [146, 0]
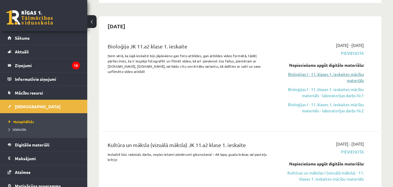
click at [320, 74] on link "Bioloģijas I - 11. klases 1. ieskaites mācību materiāls" at bounding box center [324, 77] width 80 height 12
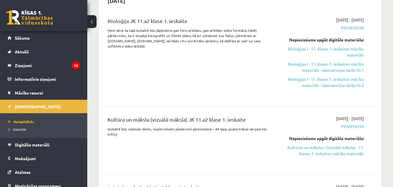
scroll to position [231, 0]
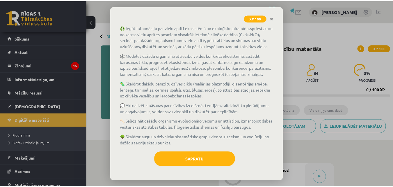
scroll to position [90, 0]
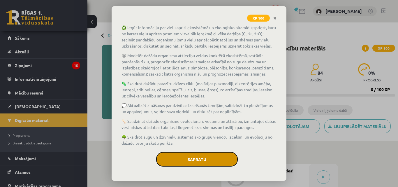
click at [199, 161] on button "Sapratu" at bounding box center [197, 159] width 82 height 15
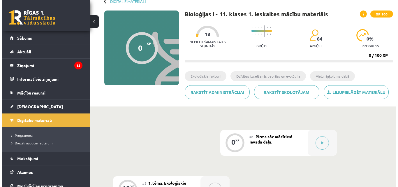
scroll to position [87, 0]
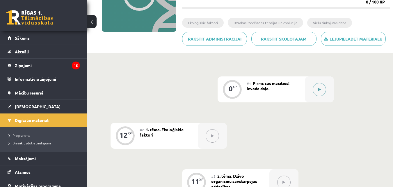
click at [323, 91] on button at bounding box center [319, 89] width 13 height 13
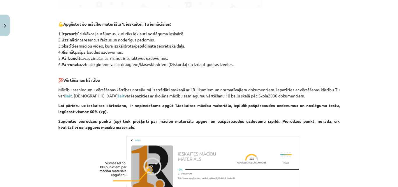
scroll to position [486, 0]
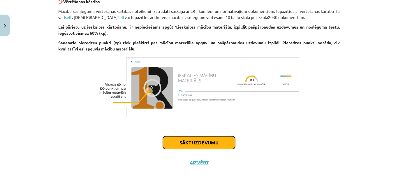
click at [227, 147] on button "Sākt uzdevumu" at bounding box center [199, 142] width 72 height 13
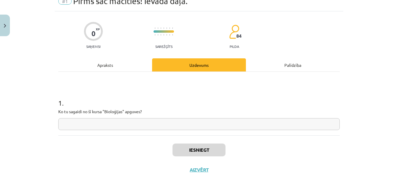
scroll to position [35, 0]
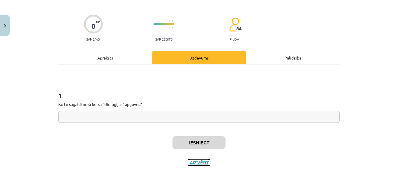
click at [202, 162] on button "Aizvērt" at bounding box center [199, 162] width 22 height 6
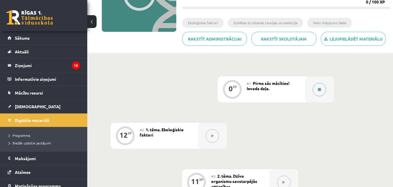
click at [323, 90] on button at bounding box center [319, 89] width 13 height 13
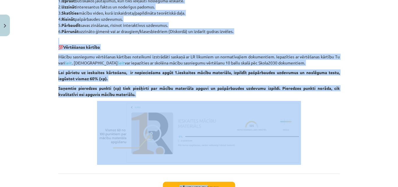
scroll to position [486, 0]
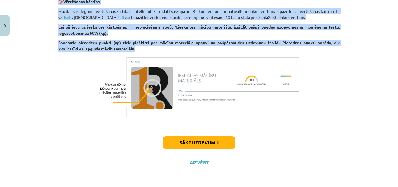
drag, startPoint x: 57, startPoint y: 73, endPoint x: 259, endPoint y: 50, distance: 203.6
copy div "Mācību materiāls sastāv no sekojošām sadaļām: Pirms sāc mācīties! Ievada daļa. …"
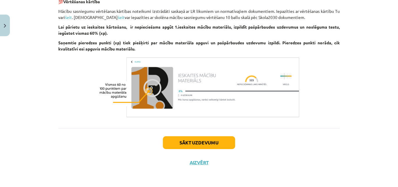
click at [331, 134] on div "Sākt uzdevumu Aizvērt" at bounding box center [198, 148] width 281 height 41
click at [213, 140] on button "Sākt uzdevumu" at bounding box center [199, 142] width 72 height 13
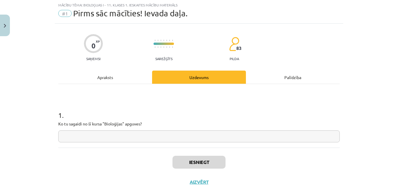
scroll to position [15, 0]
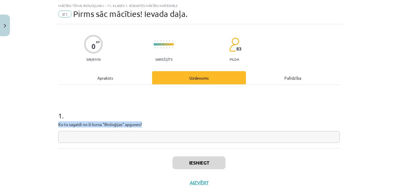
drag, startPoint x: 56, startPoint y: 124, endPoint x: 141, endPoint y: 123, distance: 85.0
click at [141, 123] on p "Ko tu sagaidi no šī kursa "Bioloģijas" apguves?" at bounding box center [198, 124] width 281 height 6
copy p "Ko tu sagaidi no šī kursa "Bioloģijas" apguves?"
click at [179, 139] on input "text" at bounding box center [198, 137] width 281 height 12
paste input "**********"
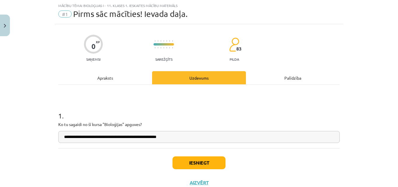
type input "**********"
click at [197, 164] on button "Iesniegt" at bounding box center [198, 162] width 53 height 13
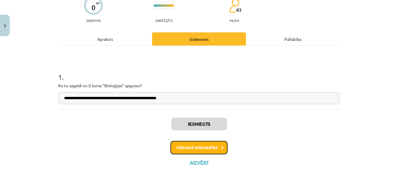
click at [212, 151] on button "Nākamā nodarbība" at bounding box center [198, 147] width 57 height 13
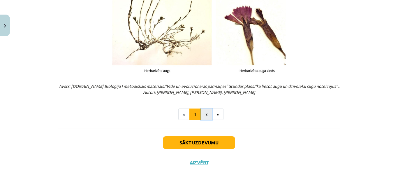
click at [205, 115] on button "2" at bounding box center [207, 114] width 12 height 12
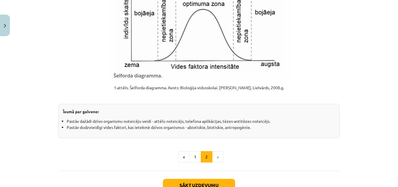
scroll to position [758, 0]
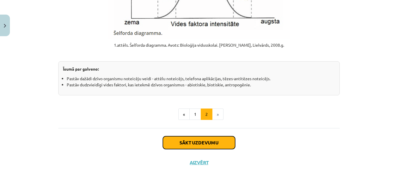
click at [201, 143] on button "Sākt uzdevumu" at bounding box center [199, 142] width 72 height 13
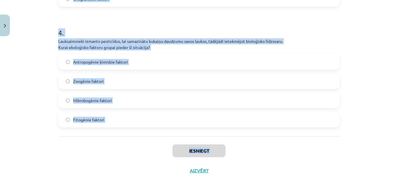
scroll to position [467, 0]
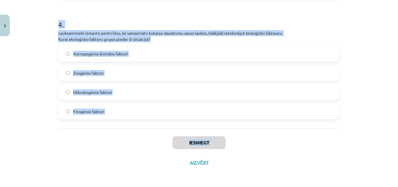
drag, startPoint x: 56, startPoint y: 72, endPoint x: 170, endPoint y: 159, distance: 142.7
copy div "Augsne kalnu nogāzē ir ļoti akmeņaina, kas apgrūtina augu sakņu sistēmu attīstī…"
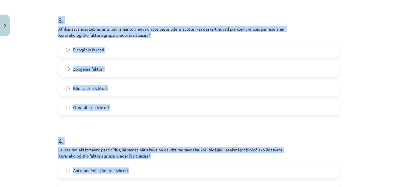
click at [33, 73] on div "Mācību tēma: Bioloģijas i - 11. klases 1. ieskaites mācību materiāls #2 1. tēma…" at bounding box center [199, 93] width 398 height 187
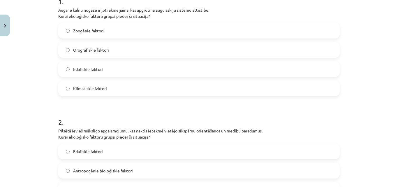
scroll to position [89, 0]
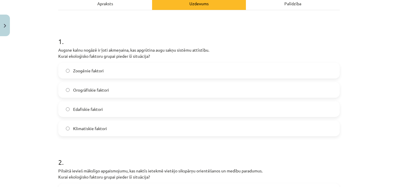
click at [106, 107] on label "Edafiskie faktori" at bounding box center [199, 109] width 280 height 15
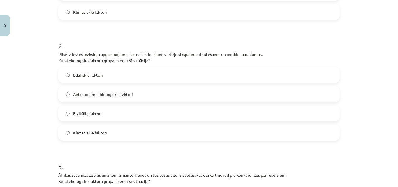
scroll to position [205, 0]
click at [105, 94] on span "Antropogēnie bioloģiskie faktori" at bounding box center [103, 94] width 60 height 6
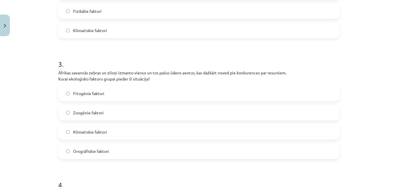
scroll to position [322, 0]
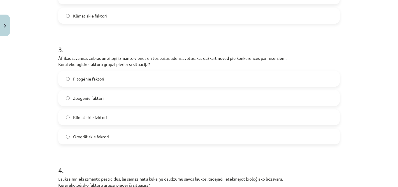
click at [117, 98] on label "Zoogēnie faktori" at bounding box center [199, 98] width 280 height 15
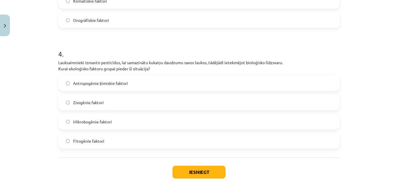
scroll to position [438, 0]
click at [99, 86] on span "Antropogēnie ķīmiskie faktori" at bounding box center [100, 83] width 55 height 6
click at [190, 167] on button "Iesniegt" at bounding box center [198, 171] width 53 height 13
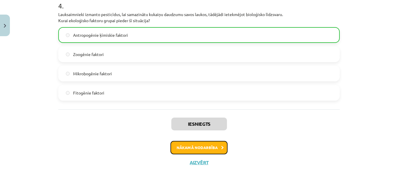
click at [210, 150] on button "Nākamā nodarbība" at bounding box center [198, 147] width 57 height 13
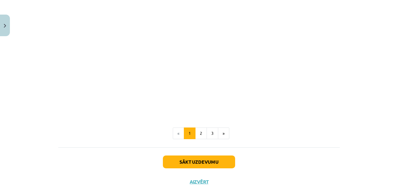
scroll to position [277, 0]
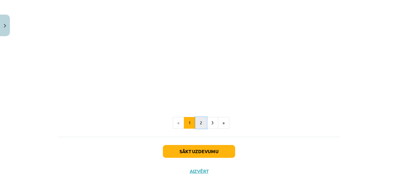
click at [200, 121] on button "2" at bounding box center [201, 123] width 12 height 12
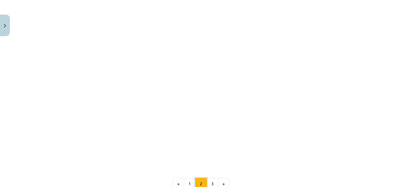
scroll to position [377, 0]
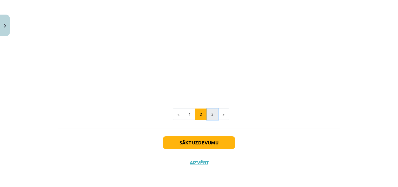
click at [211, 114] on button "3" at bounding box center [212, 114] width 12 height 12
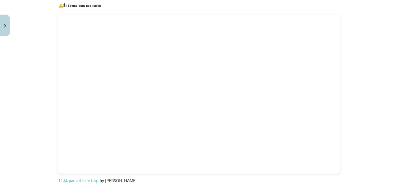
scroll to position [133, 0]
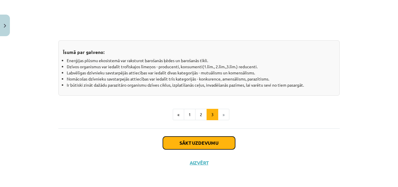
click at [207, 144] on button "Sākt uzdevumu" at bounding box center [199, 142] width 72 height 13
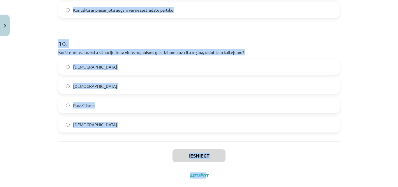
scroll to position [1129, 0]
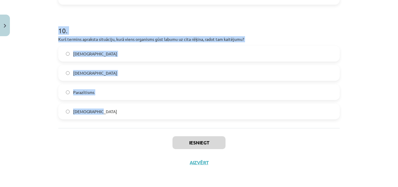
drag, startPoint x: 56, startPoint y: 123, endPoint x: 200, endPoint y: 101, distance: 145.5
copy form "Kurš no šiem parazītiem ir pazīstams ar to, ka tam ir plakans un segmentēts ķer…"
click at [109, 87] on label "Parazītisms" at bounding box center [199, 92] width 280 height 15
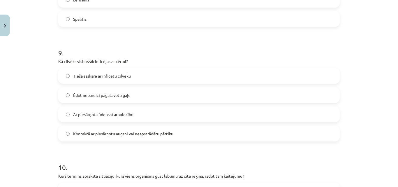
scroll to position [984, 0]
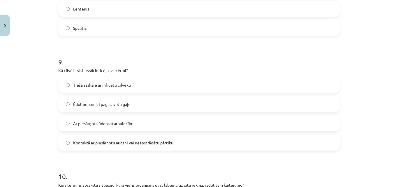
click at [118, 144] on span "Kontaktā ar piesārņotu augsni vai neapstrādātu pārtiku" at bounding box center [123, 142] width 100 height 6
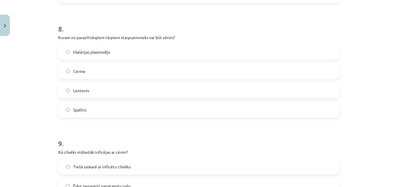
scroll to position [896, 0]
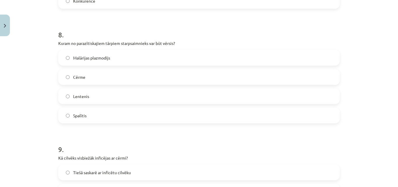
click at [101, 96] on label "Lentenis" at bounding box center [199, 96] width 280 height 15
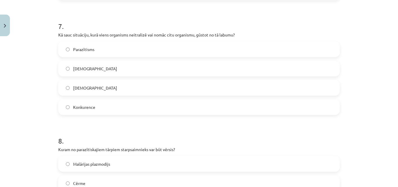
scroll to position [780, 0]
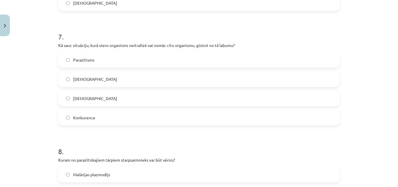
click at [100, 60] on label "Parazītisms" at bounding box center [199, 59] width 280 height 15
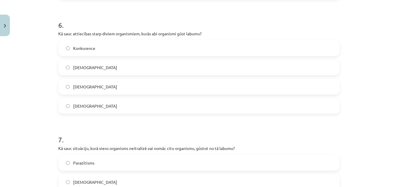
scroll to position [663, 0]
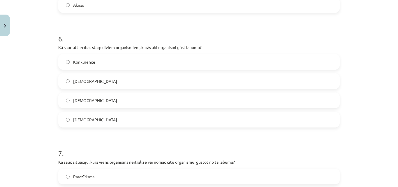
click at [95, 117] on label "Mutuālisms" at bounding box center [199, 119] width 280 height 15
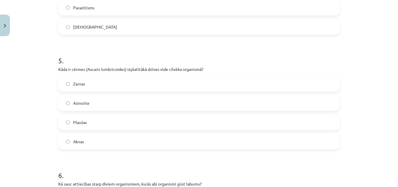
scroll to position [518, 0]
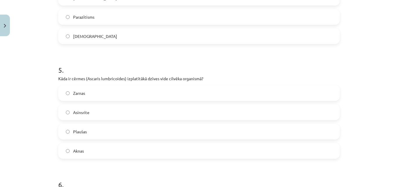
click at [91, 96] on label "Zarnas" at bounding box center [199, 93] width 280 height 15
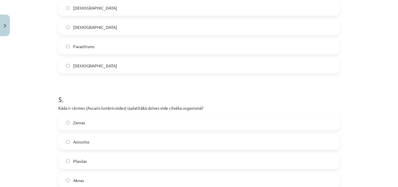
scroll to position [460, 0]
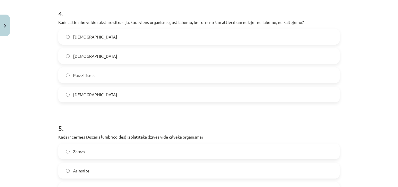
click at [101, 95] on label "Komensālisms" at bounding box center [199, 94] width 280 height 15
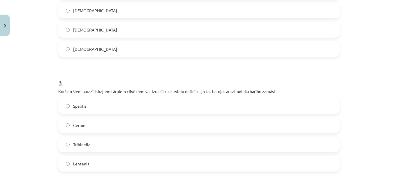
scroll to position [285, 0]
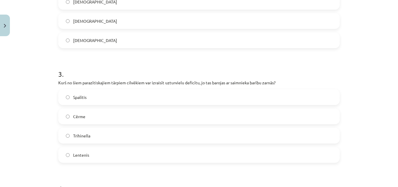
click at [96, 98] on label "Spalītis" at bounding box center [199, 97] width 280 height 15
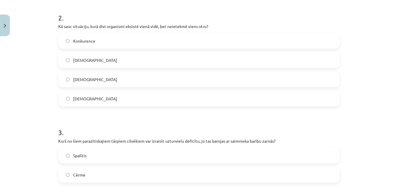
click at [107, 100] on label "Neitrālisms" at bounding box center [199, 98] width 280 height 15
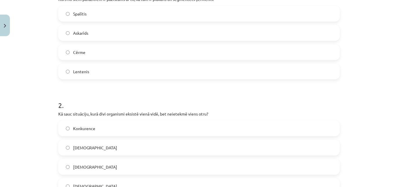
scroll to position [81, 0]
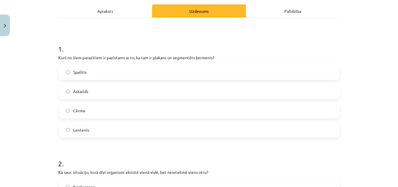
click at [96, 128] on label "Lentenis" at bounding box center [199, 129] width 280 height 15
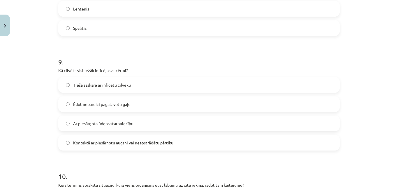
scroll to position [1129, 0]
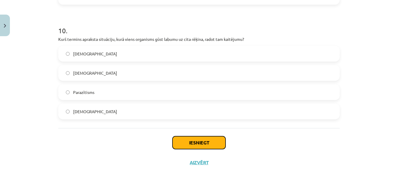
click at [185, 143] on button "Iesniegt" at bounding box center [198, 142] width 53 height 13
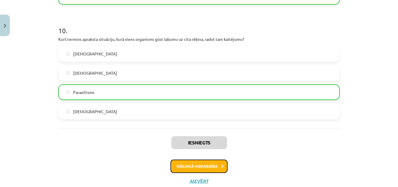
click at [209, 169] on button "Nākamā nodarbība" at bounding box center [198, 165] width 57 height 13
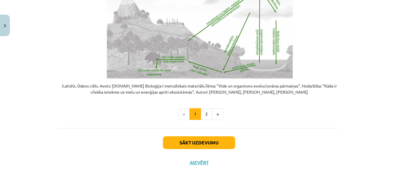
scroll to position [1217, 0]
click at [205, 114] on button "2" at bounding box center [207, 114] width 12 height 12
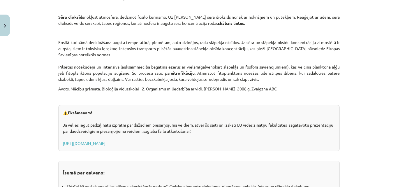
scroll to position [984, 0]
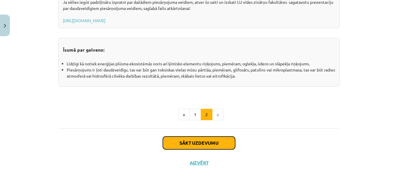
click at [206, 144] on button "Sākt uzdevumu" at bounding box center [199, 142] width 72 height 13
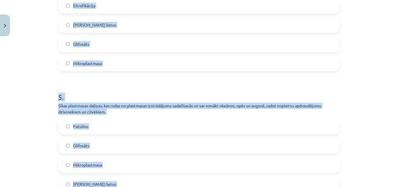
scroll to position [582, 0]
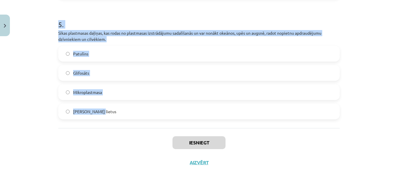
drag, startPoint x: 56, startPoint y: 65, endPoint x: 153, endPoint y: 107, distance: 105.5
copy form "Atmosfēras piesārņojuma rezultātā izveidojies nokrišņu veids, kas satur sērskāb…"
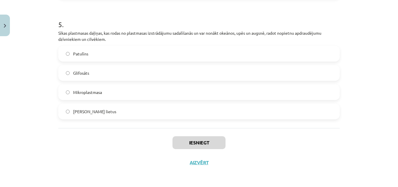
click at [115, 153] on div "Iesniegt Aizvērt" at bounding box center [198, 148] width 281 height 41
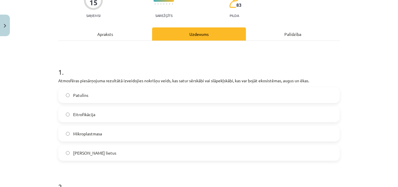
scroll to position [87, 0]
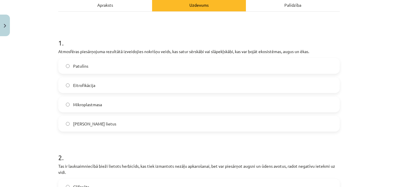
click at [112, 121] on label "Skābais lietus" at bounding box center [199, 123] width 280 height 15
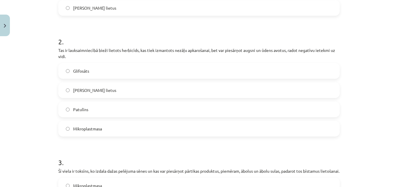
scroll to position [204, 0]
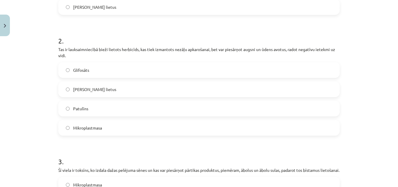
click at [108, 69] on label "Glifosāts" at bounding box center [199, 70] width 280 height 15
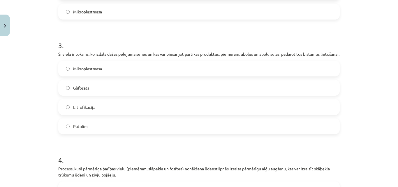
scroll to position [320, 0]
click at [99, 133] on label "Patulīns" at bounding box center [199, 125] width 280 height 15
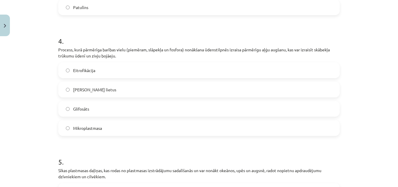
scroll to position [466, 0]
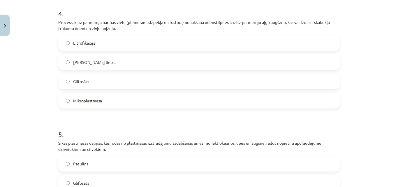
click at [96, 49] on label "Eitrofikācija" at bounding box center [199, 43] width 280 height 15
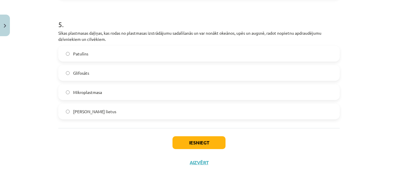
scroll to position [582, 0]
click at [114, 93] on label "Mikroplastmasa" at bounding box center [199, 92] width 280 height 15
click at [191, 143] on button "Iesniegt" at bounding box center [198, 142] width 53 height 13
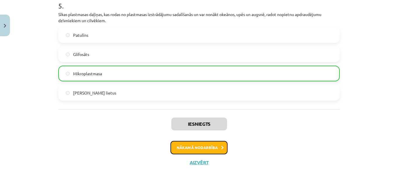
click at [200, 146] on button "Nākamā nodarbība" at bounding box center [198, 147] width 57 height 13
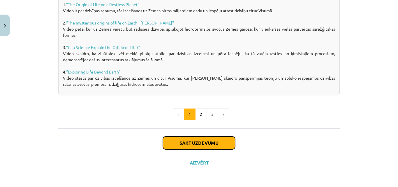
click at [196, 140] on button "Sākt uzdevumu" at bounding box center [199, 142] width 72 height 13
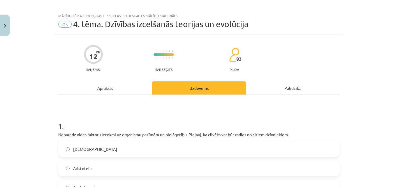
scroll to position [0, 0]
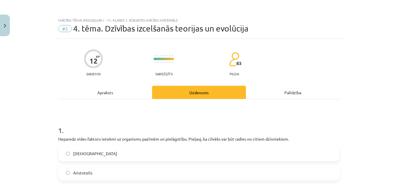
click at [113, 86] on div "Apraksts" at bounding box center [105, 92] width 94 height 13
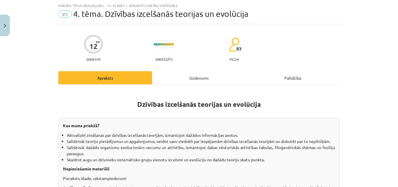
click at [114, 94] on h1 "Dzīvības izcelšanās teorijas un evolūcija" at bounding box center [198, 103] width 281 height 26
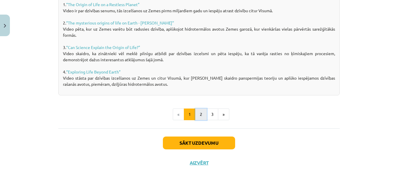
click at [195, 115] on button "2" at bounding box center [201, 114] width 12 height 12
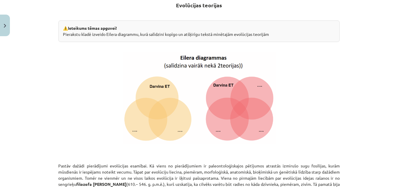
scroll to position [104, 0]
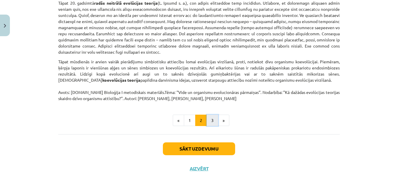
click at [208, 115] on button "3" at bounding box center [212, 120] width 12 height 12
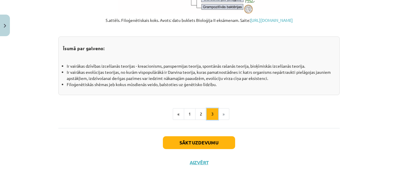
scroll to position [703, 0]
click at [223, 114] on li "»" at bounding box center [223, 114] width 11 height 12
click at [211, 140] on button "Sākt uzdevumu" at bounding box center [199, 142] width 72 height 13
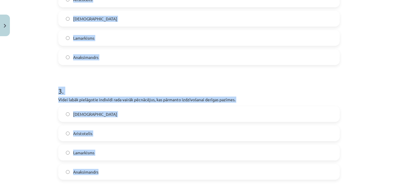
scroll to position [328, 0]
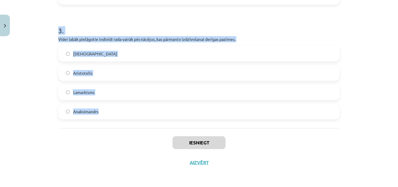
drag, startPoint x: 57, startPoint y: 72, endPoint x: 141, endPoint y: 111, distance: 93.2
copy form "Neparedz vides faktoru ietekmi uz organismu pazīmēm un pielāgotību. Pieļauj, ka…"
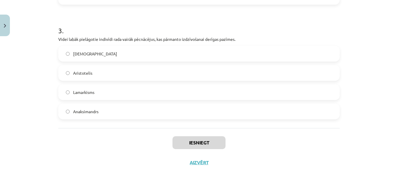
click at [377, 138] on div "Mācību tēma: Bioloģijas i - 11. klases 1. ieskaites mācību materiāls #5 4. tēma…" at bounding box center [199, 93] width 398 height 187
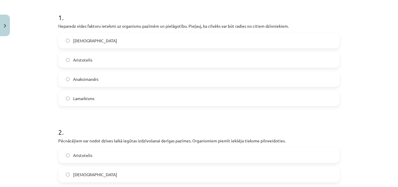
scroll to position [116, 0]
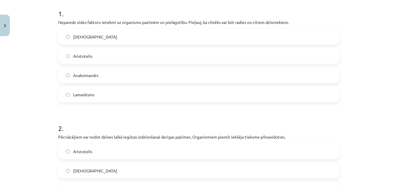
click at [105, 40] on label "Darvinisms" at bounding box center [199, 36] width 280 height 15
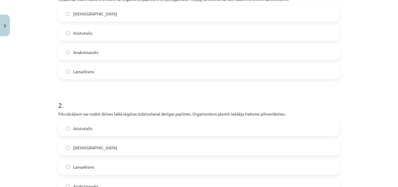
scroll to position [204, 0]
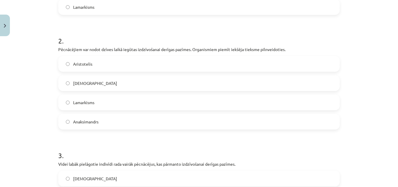
click at [121, 103] on label "Lamarkisms" at bounding box center [199, 102] width 280 height 15
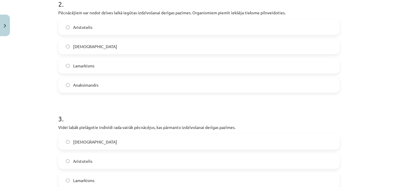
scroll to position [291, 0]
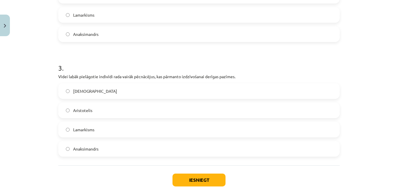
click at [101, 90] on label "Darvinisms" at bounding box center [199, 91] width 280 height 15
click at [193, 181] on button "Iesniegt" at bounding box center [198, 179] width 53 height 13
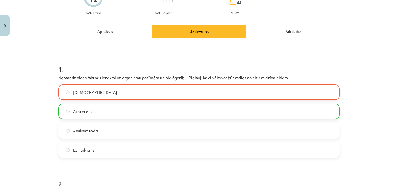
scroll to position [58, 0]
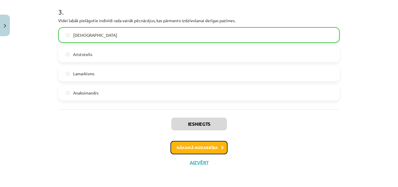
click at [205, 150] on button "Nākamā nodarbība" at bounding box center [198, 147] width 57 height 13
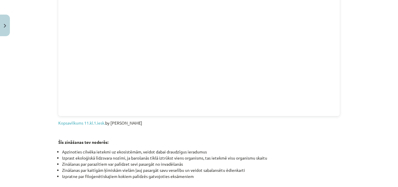
scroll to position [717, 0]
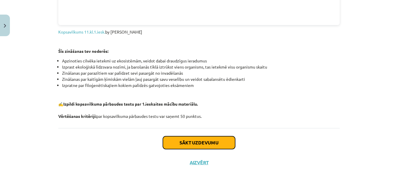
click at [199, 144] on button "Sākt uzdevumu" at bounding box center [199, 142] width 72 height 13
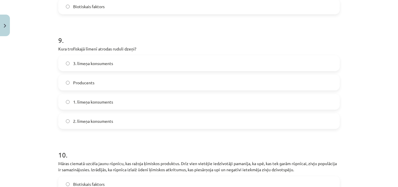
scroll to position [1182, 0]
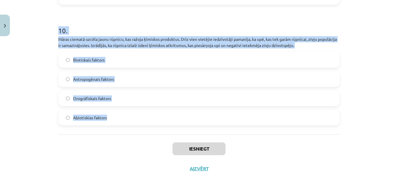
drag, startPoint x: 56, startPoint y: 123, endPoint x: 179, endPoint y: 115, distance: 122.6
copy form "Kurš no šiem parazītiskajiem tārpiem cilvēka organismā dzīvo zarnās un var izau…"
click at [373, 78] on div "Mācību tēma: Bioloģijas i - 11. klases 1. ieskaites mācību materiāls #6 Noslēgu…" at bounding box center [199, 93] width 398 height 187
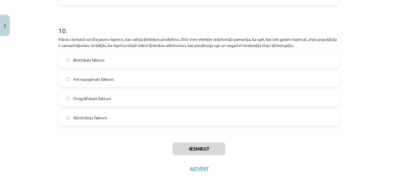
click at [393, 158] on div "Mācību tēma: Bioloģijas i - 11. klases 1. ieskaites mācību materiāls #6 Noslēgu…" at bounding box center [199, 93] width 398 height 187
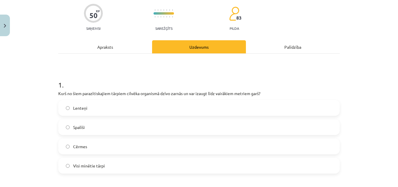
scroll to position [66, 0]
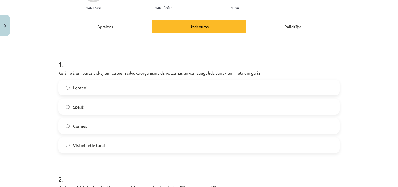
click at [131, 144] on label "Visi minētie tārpi" at bounding box center [199, 145] width 280 height 15
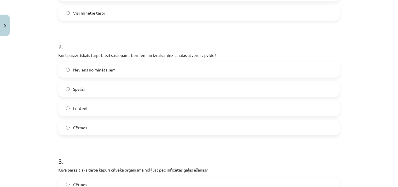
scroll to position [211, 0]
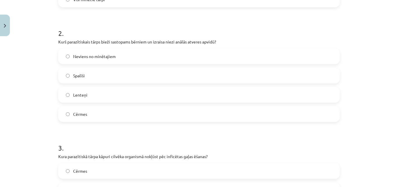
click at [117, 73] on label "Spalīši" at bounding box center [199, 75] width 280 height 15
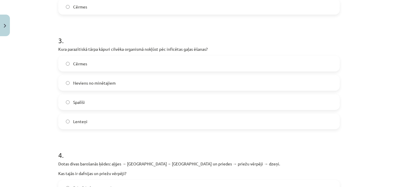
scroll to position [328, 0]
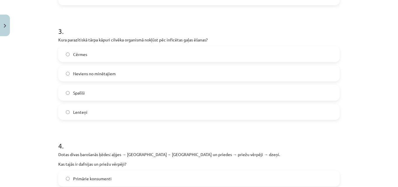
click at [89, 111] on label "Lenteņi" at bounding box center [199, 112] width 280 height 15
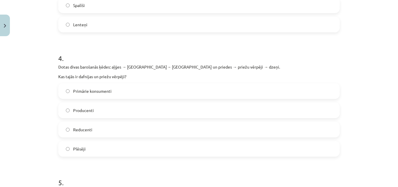
scroll to position [444, 0]
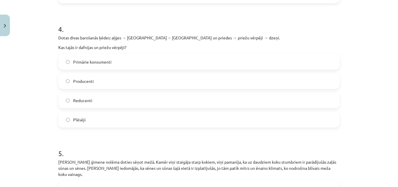
click at [105, 62] on span "Primārie konsumenti" at bounding box center [92, 62] width 38 height 6
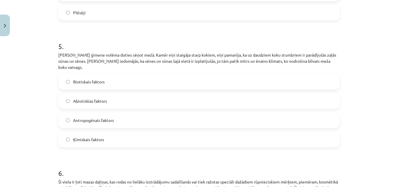
scroll to position [561, 0]
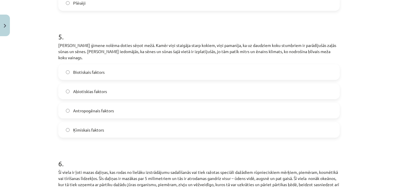
click at [116, 84] on label "Abiotiskias faktors" at bounding box center [199, 91] width 280 height 15
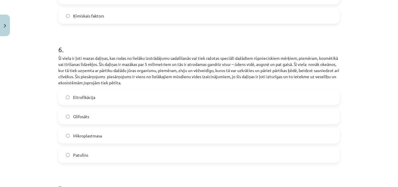
scroll to position [677, 0]
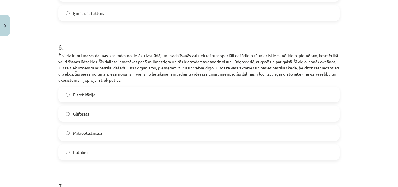
click at [93, 130] on span "Mikroplastmasa" at bounding box center [87, 133] width 29 height 6
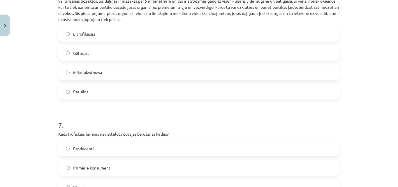
scroll to position [794, 0]
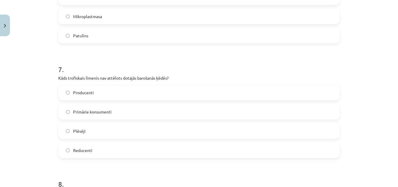
click at [93, 143] on label "Reducenti" at bounding box center [199, 150] width 280 height 15
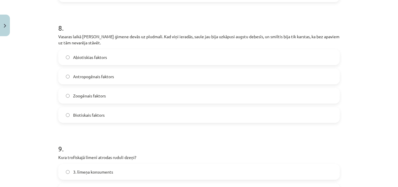
scroll to position [939, 0]
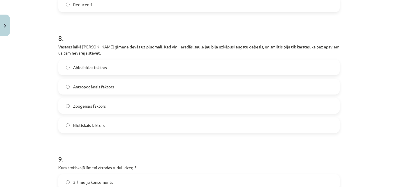
click at [95, 64] on label "Abiotiskias faktors" at bounding box center [199, 67] width 280 height 15
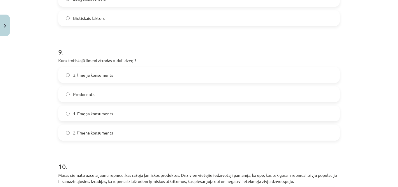
scroll to position [1056, 0]
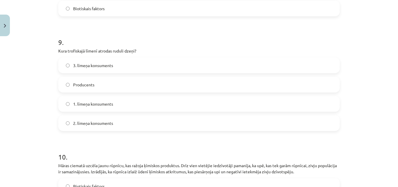
click at [95, 62] on span "3. līmeņa konsuments" at bounding box center [93, 65] width 40 height 6
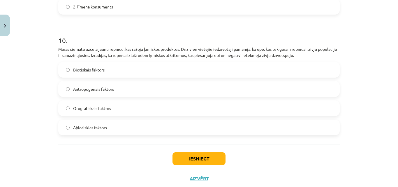
scroll to position [1172, 0]
click at [93, 86] on span "Antropogēnais faktors" at bounding box center [93, 89] width 41 height 6
click at [200, 153] on button "Iesniegt" at bounding box center [198, 158] width 53 height 13
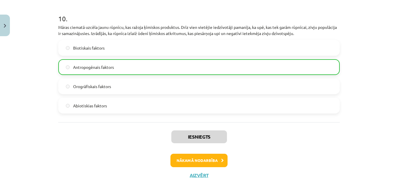
scroll to position [1200, 0]
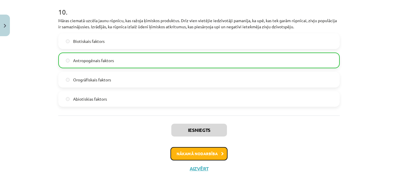
click at [189, 148] on button "Nākamā nodarbība" at bounding box center [198, 153] width 57 height 13
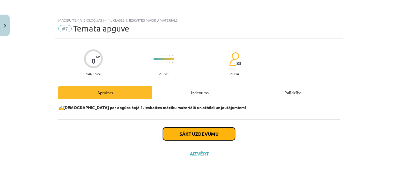
click at [182, 133] on button "Sākt uzdevumu" at bounding box center [199, 133] width 72 height 13
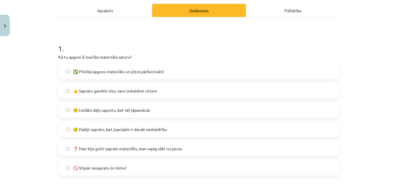
scroll to position [87, 0]
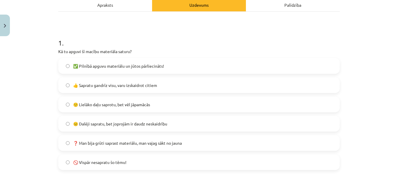
click at [107, 90] on label "👍 Sapratu gandrīz visu, varu izskaidrot citiem" at bounding box center [199, 85] width 280 height 15
click at [108, 103] on span "🙂 Lielāko daļu saprotu, bet vēl jāpamācās" at bounding box center [111, 104] width 77 height 6
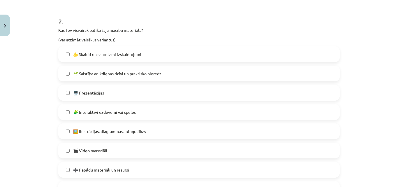
scroll to position [262, 0]
click at [118, 57] on label "🌟 Skaidri un saprotami izskaidrojumi" at bounding box center [199, 53] width 280 height 15
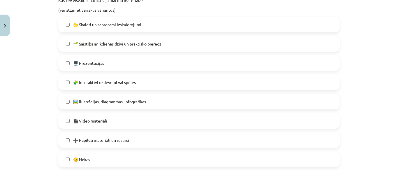
click at [109, 68] on label "🖥️ Prezentācijas" at bounding box center [199, 63] width 280 height 15
click at [143, 100] on span "🖼️ Ilustrācijas, diagrammas, infografikas" at bounding box center [109, 101] width 73 height 6
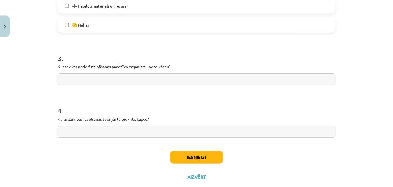
scroll to position [437, 0]
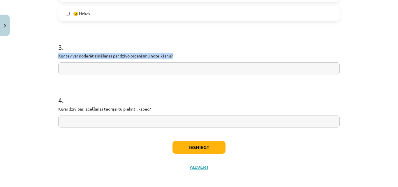
drag, startPoint x: 171, startPoint y: 55, endPoint x: 56, endPoint y: 57, distance: 115.0
click at [58, 57] on p "Kur tev var noderēt zināšanas par dzīvo organismu noteikšanu?" at bounding box center [198, 56] width 281 height 6
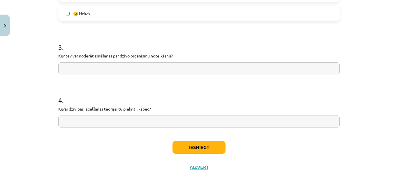
click at [25, 78] on div "Mācību tēma: Bioloģijas i - 11. klases 1. ieskaites mācību materiāls #7 Temata …" at bounding box center [199, 93] width 398 height 187
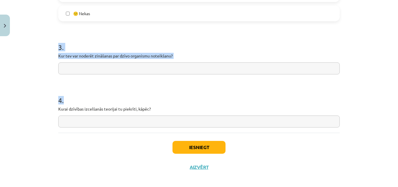
drag, startPoint x: 56, startPoint y: 47, endPoint x: 172, endPoint y: 112, distance: 133.3
copy form "3 . Kur tev var noderēt zināšanas par dzīvo organismu noteikšanu? 4 ."
click at [140, 68] on input "text" at bounding box center [198, 68] width 281 height 12
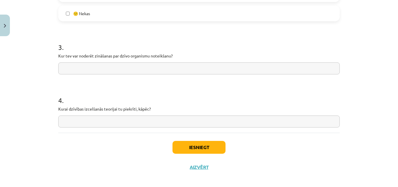
paste input "**********"
type input "**********"
click at [119, 123] on input "text" at bounding box center [198, 121] width 281 height 12
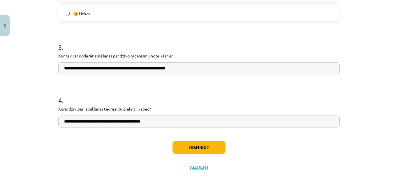
type input "**********"
click at [215, 151] on button "Iesniegt" at bounding box center [198, 147] width 53 height 13
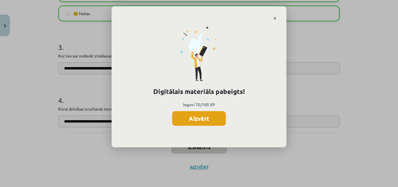
click at [200, 122] on button "Aizvērt" at bounding box center [199, 118] width 54 height 15
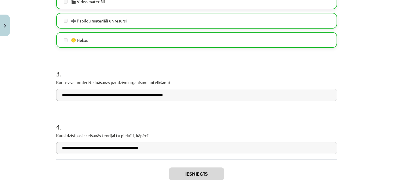
scroll to position [441, 0]
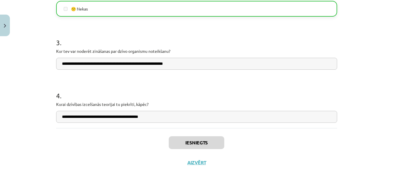
click at [193, 166] on div "Iesniegts Aizvērt" at bounding box center [196, 148] width 281 height 41
click at [194, 163] on button "Aizvērt" at bounding box center [197, 162] width 22 height 6
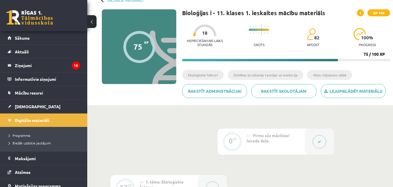
scroll to position [0, 0]
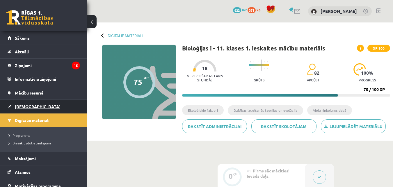
click at [30, 107] on span "[DEMOGRAPHIC_DATA]" at bounding box center [38, 106] width 46 height 5
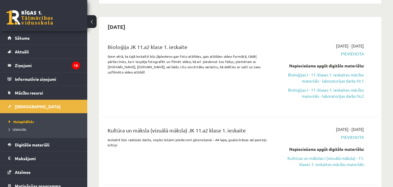
scroll to position [146, 0]
click at [319, 82] on link "Bioloģijas I - 11. klases 1. ieskaites mācību materiāls - laboratorijas darbs N…" at bounding box center [324, 77] width 80 height 12
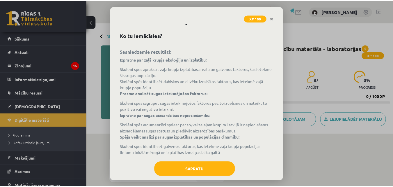
scroll to position [27, 0]
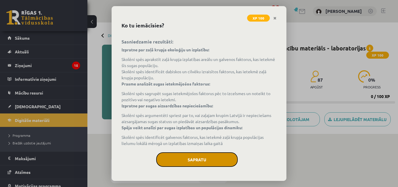
click at [200, 157] on button "Sapratu" at bounding box center [197, 159] width 82 height 15
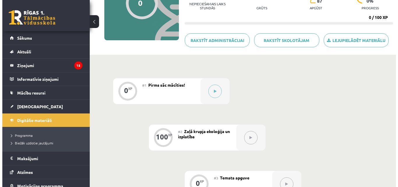
scroll to position [45, 0]
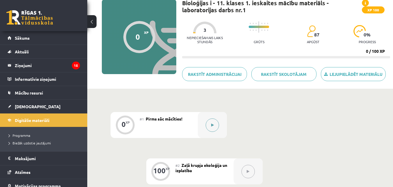
click at [215, 124] on button at bounding box center [212, 124] width 13 height 13
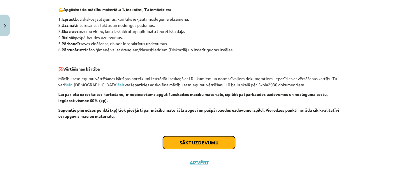
click at [229, 142] on button "Sākt uzdevumu" at bounding box center [199, 142] width 72 height 13
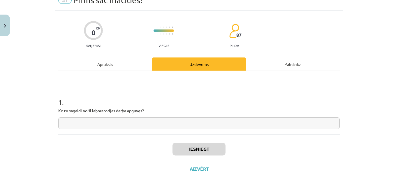
scroll to position [35, 0]
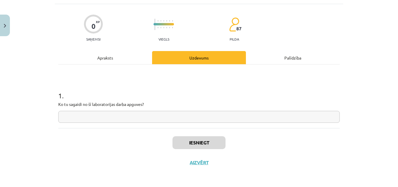
click at [116, 54] on div "Apraksts" at bounding box center [105, 57] width 94 height 13
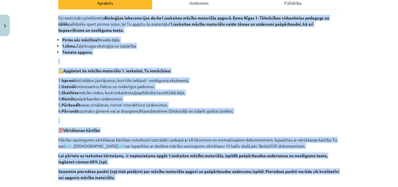
scroll to position [151, 0]
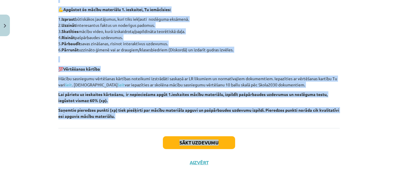
drag, startPoint x: 56, startPoint y: 43, endPoint x: 246, endPoint y: 121, distance: 205.3
click at [246, 121] on div "Esi sveicināts priekšmeta Bioloģijas laboratorijas darbs 1.ieskaites mācību mat…" at bounding box center [198, 37] width 281 height 179
copy div "Lor ipsumdolor sitametcon Adipiscing elitseddoeius tempo 9.incididun utlabo etd…"
click at [188, 145] on button "Sākt uzdevumu" at bounding box center [199, 142] width 72 height 13
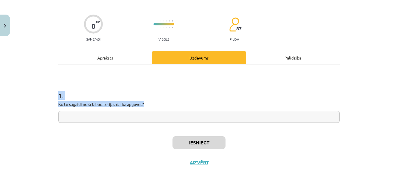
scroll to position [15, 0]
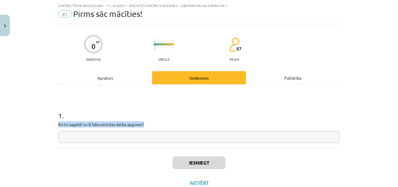
drag, startPoint x: 56, startPoint y: 124, endPoint x: 158, endPoint y: 124, distance: 101.3
click at [158, 124] on p "Ko tu sagaidi no šī laboratorijas darba apguves?" at bounding box center [198, 124] width 281 height 6
copy p "Ko tu sagaidi no šī laboratorijas darba apguves?"
click at [192, 109] on h1 "1 ." at bounding box center [198, 110] width 281 height 18
click at [166, 142] on input "text" at bounding box center [198, 137] width 281 height 12
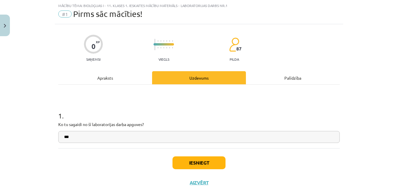
paste input "**********"
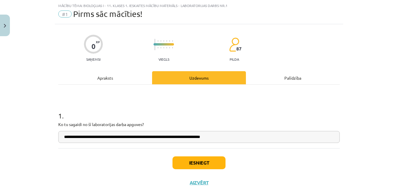
click at [90, 137] on input "**********" at bounding box center [198, 137] width 281 height 12
click at [102, 138] on input "**********" at bounding box center [198, 137] width 281 height 12
type input "**********"
click at [211, 162] on button "Iesniegt" at bounding box center [198, 162] width 53 height 13
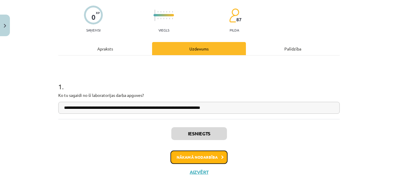
click at [209, 157] on button "Nākamā nodarbība" at bounding box center [198, 156] width 57 height 13
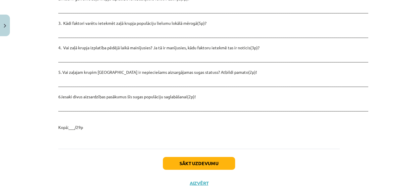
scroll to position [854, 0]
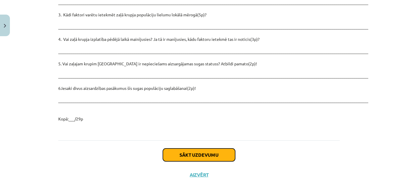
click at [204, 148] on button "Sākt uzdevumu" at bounding box center [199, 154] width 72 height 13
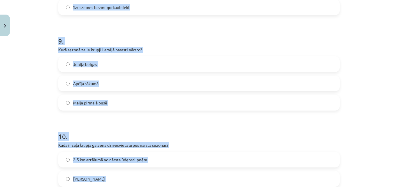
scroll to position [937, 0]
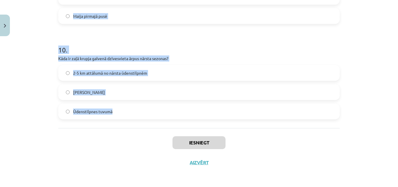
drag, startPoint x: 56, startPoint y: 51, endPoint x: 183, endPoint y: 105, distance: 137.9
copy form "Lore ip dolo sitame consec adipis? 4-79 elit 3-1 sedd 87-26 eius 1 . Temp in ut…"
click at [26, 62] on div "Mācību tēma: Bioloģijas i - 11. klases 1. ieskaites mācību materiāls - laborato…" at bounding box center [199, 93] width 398 height 187
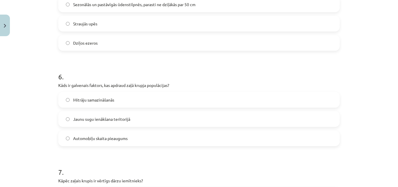
click at [392, 106] on div "Mācību tēma: Bioloģijas i - 11. klases 1. ieskaites mācību materiāls - laborato…" at bounding box center [199, 93] width 398 height 187
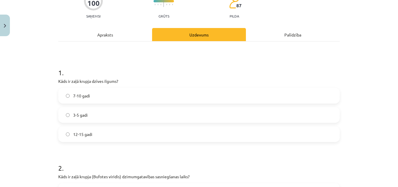
scroll to position [58, 0]
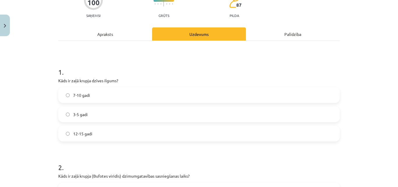
click at [115, 90] on label "7-10 gadi" at bounding box center [199, 95] width 280 height 15
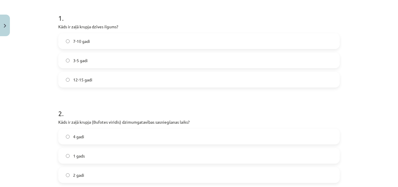
scroll to position [175, 0]
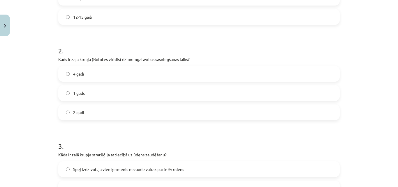
click at [105, 112] on label "2 gadi" at bounding box center [199, 112] width 280 height 15
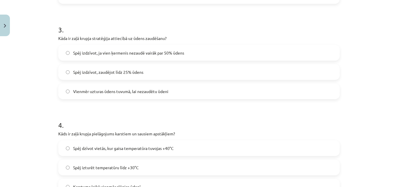
scroll to position [291, 0]
click at [151, 72] on label "Spēj izdzīvot, zaudējot līdz 25% ūdens" at bounding box center [199, 71] width 280 height 15
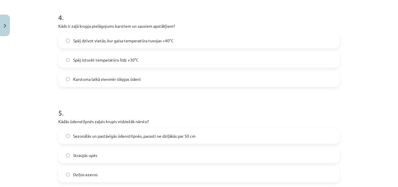
scroll to position [408, 0]
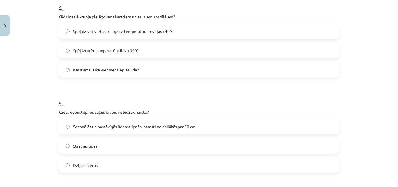
click at [168, 31] on span "Spēj dzīvot vietās, kur gaisa temperatūra tuvojas +40°C" at bounding box center [123, 31] width 100 height 6
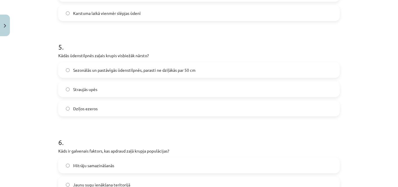
scroll to position [466, 0]
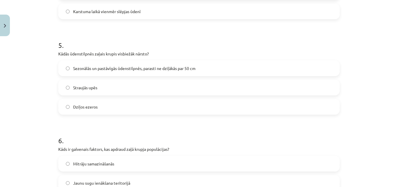
click at [134, 69] on span "Sezonālās un pastāvīgās ūdenstilpnēs, parasti ne dziļākās par 50 cm" at bounding box center [134, 68] width 122 height 6
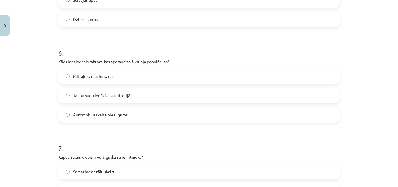
click at [107, 76] on span "Mitrāju samazināšanās" at bounding box center [93, 76] width 41 height 6
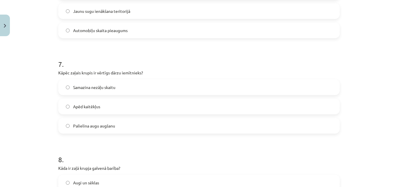
scroll to position [670, 0]
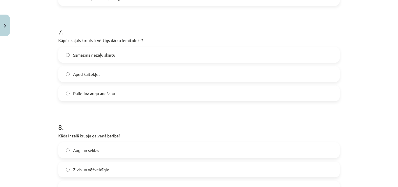
click at [113, 76] on label "Apēd kaitēkļus" at bounding box center [199, 74] width 280 height 15
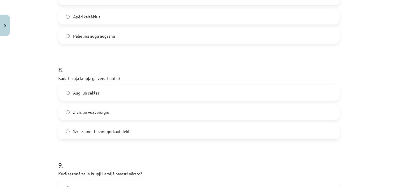
scroll to position [757, 0]
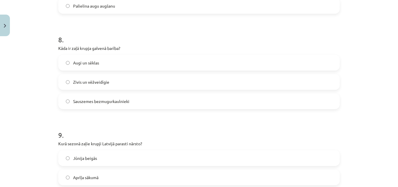
click at [117, 104] on span "Sauszemes bezmugurkaulnieki" at bounding box center [101, 101] width 56 height 6
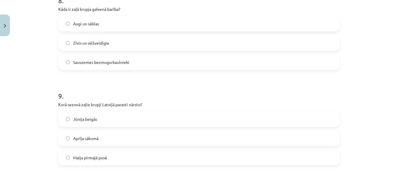
scroll to position [844, 0]
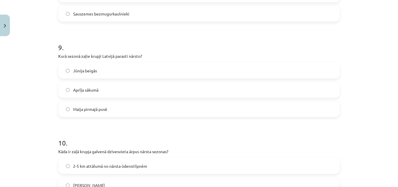
click at [118, 110] on label "Maija pirmajā pusē" at bounding box center [199, 109] width 280 height 15
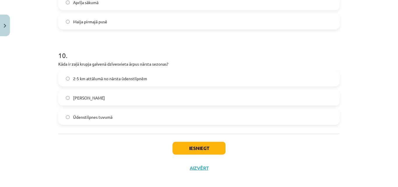
click at [104, 82] on label "2-5 km attālumā no nārsta ūdenstilpnēm" at bounding box center [199, 78] width 280 height 15
click at [199, 147] on button "Iesniegt" at bounding box center [198, 147] width 53 height 13
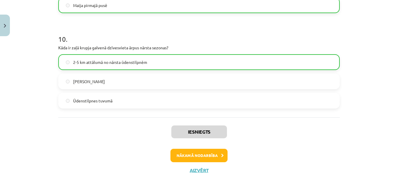
scroll to position [956, 0]
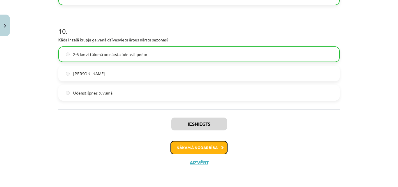
click at [197, 148] on button "Nākamā nodarbība" at bounding box center [198, 147] width 57 height 13
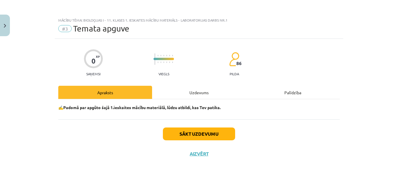
scroll to position [0, 0]
click at [208, 131] on button "Sākt uzdevumu" at bounding box center [199, 133] width 72 height 13
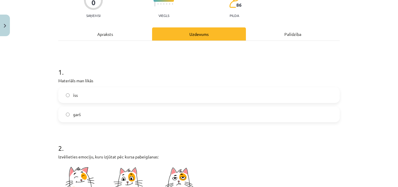
scroll to position [87, 0]
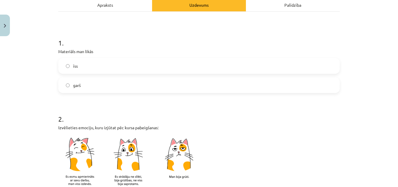
click at [144, 68] on label "īss" at bounding box center [199, 66] width 280 height 15
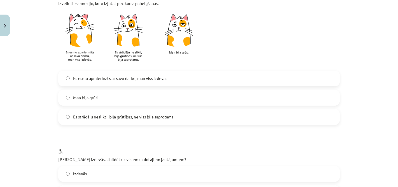
scroll to position [175, 0]
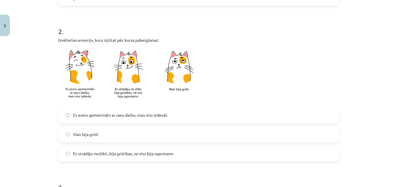
click at [165, 155] on span "Es strādāju neslikti, bija grūtības, ne viss bija saprotams" at bounding box center [123, 153] width 100 height 6
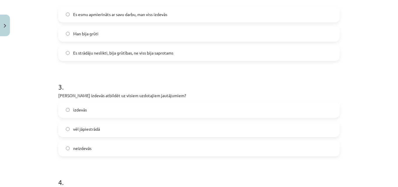
scroll to position [291, 0]
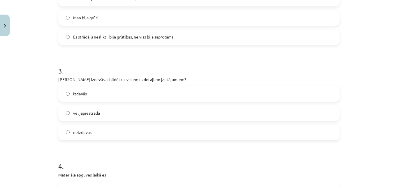
click at [128, 114] on label "vēl jāpiestrādā" at bounding box center [199, 113] width 280 height 15
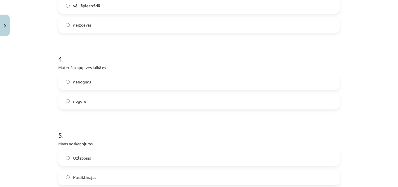
scroll to position [408, 0]
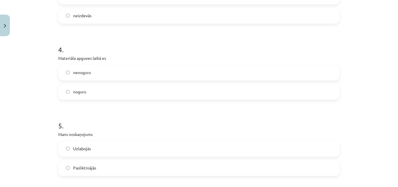
click at [104, 95] on label "noguru" at bounding box center [199, 91] width 280 height 15
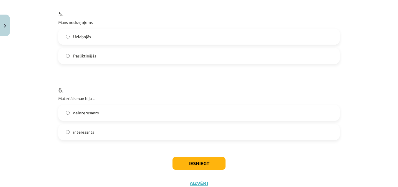
scroll to position [524, 0]
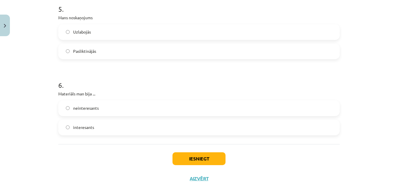
click at [95, 49] on label "Pasliktinājās" at bounding box center [199, 51] width 280 height 15
click at [97, 126] on label "interesants" at bounding box center [199, 127] width 280 height 15
click at [182, 159] on button "Iesniegt" at bounding box center [198, 158] width 53 height 13
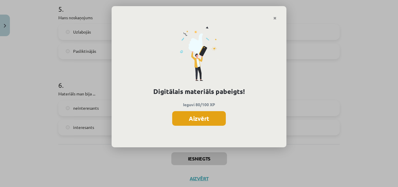
click at [207, 120] on button "Aizvērt" at bounding box center [199, 118] width 54 height 15
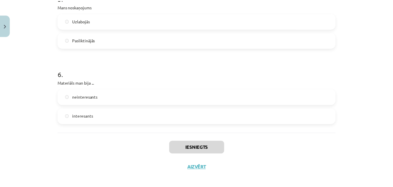
scroll to position [540, 0]
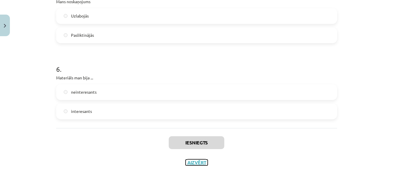
click at [196, 159] on button "Aizvērt" at bounding box center [197, 162] width 22 height 6
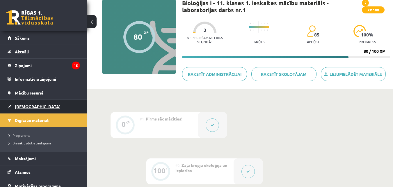
click at [29, 108] on span "[DEMOGRAPHIC_DATA]" at bounding box center [38, 106] width 46 height 5
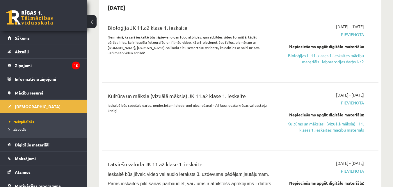
scroll to position [175, 0]
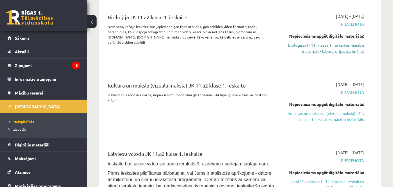
click at [333, 46] on link "Bioloģijas I - 11. klases 1. ieskaites mācību materiāls - laboratorijas darbs N…" at bounding box center [324, 48] width 80 height 12
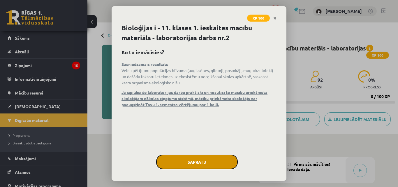
click at [225, 164] on button "Sapratu" at bounding box center [197, 161] width 82 height 15
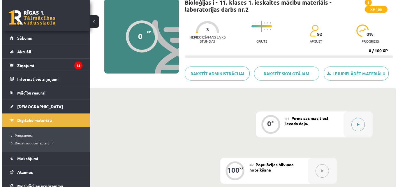
scroll to position [45, 0]
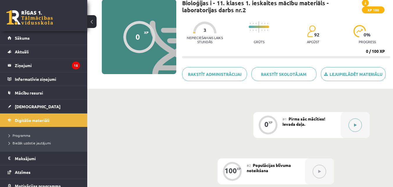
click at [357, 125] on icon at bounding box center [355, 124] width 3 height 3
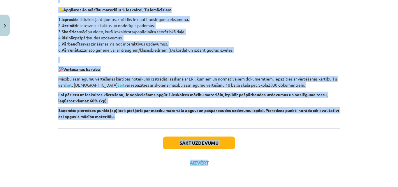
scroll to position [151, 0]
drag, startPoint x: 56, startPoint y: 49, endPoint x: 278, endPoint y: 120, distance: 232.4
click at [278, 120] on div "Esi sveicināts priekšmeta Bioloģijas laboratorijas darbs 1.ieskaites mācību mat…" at bounding box center [198, 37] width 281 height 179
copy div "Lor ipsumdolor sitametcon Adipiscing elitseddoeius tempo 6.incididun utlabo etd…"
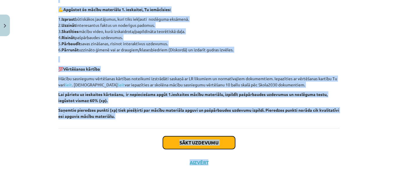
click at [181, 142] on button "Sākt uzdevumu" at bounding box center [199, 142] width 72 height 13
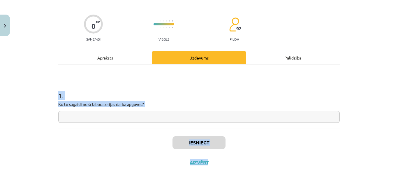
scroll to position [15, 0]
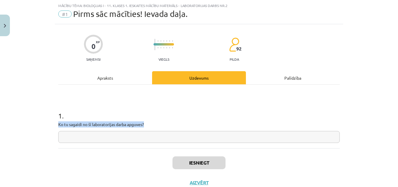
drag, startPoint x: 56, startPoint y: 123, endPoint x: 151, endPoint y: 126, distance: 95.2
click at [151, 126] on p "Ko tu sagaidi no šī laboratorijas darba apguves?" at bounding box center [198, 124] width 281 height 6
copy p "Ko tu sagaidi no šī laboratorijas darba apguves?"
click at [134, 141] on input "text" at bounding box center [198, 137] width 281 height 12
paste input "**********"
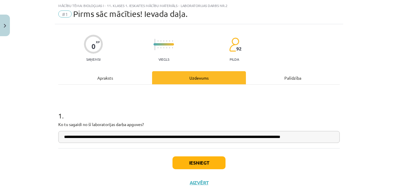
type input "**********"
click at [195, 161] on button "Iesniegt" at bounding box center [198, 162] width 53 height 13
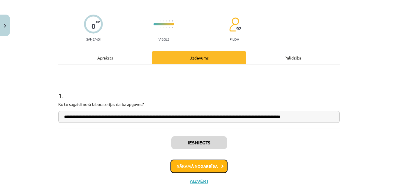
click at [211, 167] on button "Nākamā nodarbība" at bounding box center [198, 165] width 57 height 13
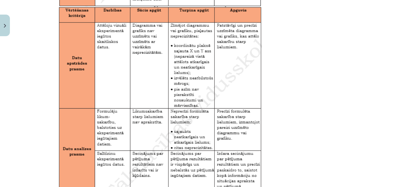
scroll to position [991, 0]
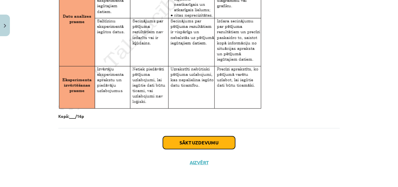
click at [208, 147] on button "Sākt uzdevumu" at bounding box center [199, 142] width 72 height 13
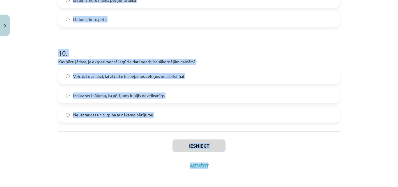
scroll to position [937, 0]
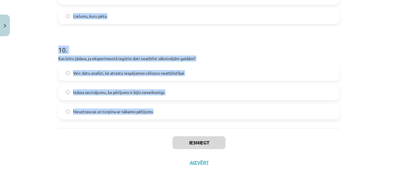
drag, startPoint x: 57, startPoint y: 56, endPoint x: 211, endPoint y: 118, distance: 165.9
copy form "1 . Kāda ir populācijas blīvuma noteikšanas nozīme ekosistēmu pētījumos? Lai no…"
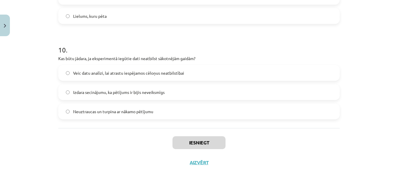
click at [377, 139] on div "Mācību tēma: Bioloģijas i - 11. klases 1. ieskaites mācību materiāls - laborato…" at bounding box center [199, 93] width 398 height 187
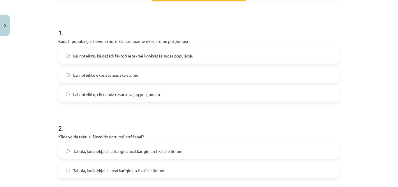
scroll to position [87, 0]
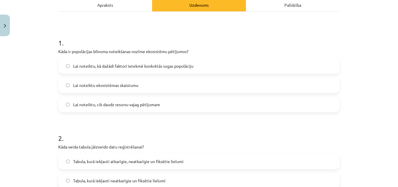
click at [124, 67] on span "Lai noteiktu, kā dažādi faktori ietekmē konkrētās sugas populāciju" at bounding box center [133, 66] width 120 height 6
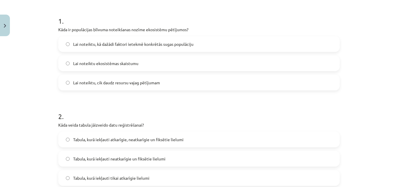
scroll to position [175, 0]
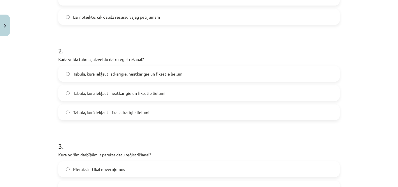
click at [168, 73] on span "Tabula, kurā iekļauti atkarīgie, neatkarīgie un fiksētie lielumi" at bounding box center [128, 74] width 110 height 6
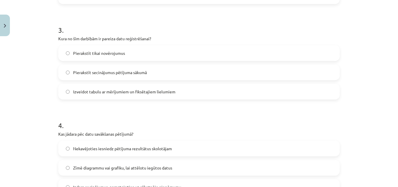
scroll to position [291, 0]
click at [116, 94] on label "Izveidot tabulu ar mērījumiem un fiksētajiem lielumiem" at bounding box center [199, 91] width 280 height 15
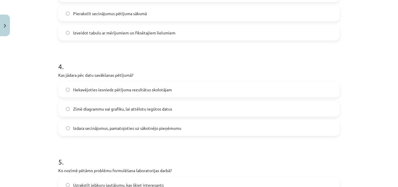
click at [120, 112] on label "Zīmē diagrammu vai grafiku, lai attēlotu iegūtos datus" at bounding box center [199, 108] width 280 height 15
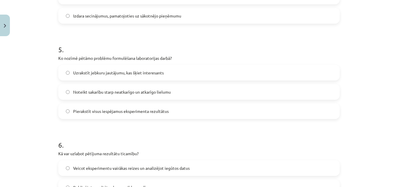
scroll to position [466, 0]
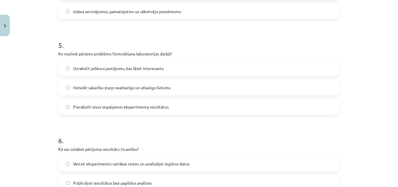
click at [117, 85] on span "Noteikt sakarību starp neatkarīgo un atkarīgo lielumu" at bounding box center [122, 87] width 98 height 6
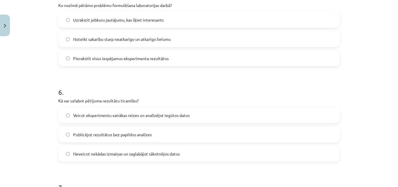
scroll to position [553, 0]
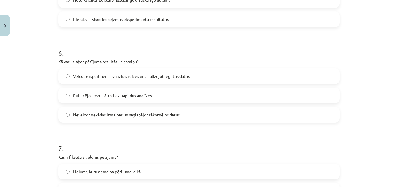
click at [104, 73] on span "Veicot eksperimentu vairākas reizes un analizējot iegūtos datus" at bounding box center [131, 76] width 116 height 6
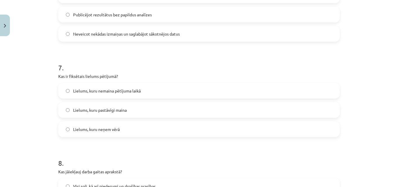
scroll to position [670, 0]
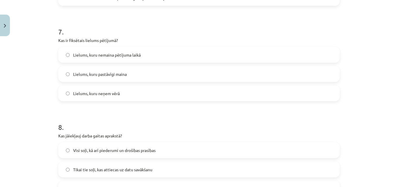
click at [107, 54] on span "Lielums, kuru nemaina pētījuma laikā" at bounding box center [107, 55] width 68 height 6
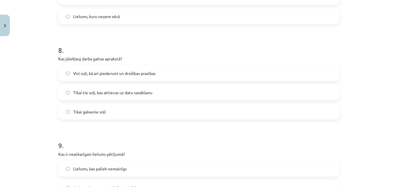
scroll to position [757, 0]
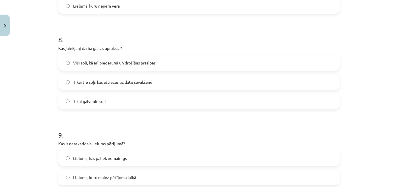
click at [111, 56] on label "Visi soļi, kā arī piederumi un drošības prasības" at bounding box center [199, 62] width 280 height 15
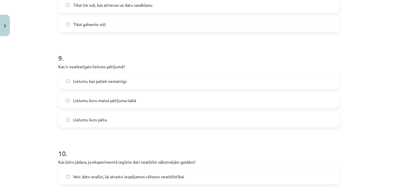
scroll to position [844, 0]
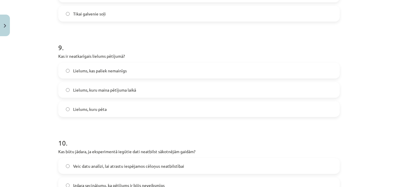
click at [104, 93] on label "Lielums, kuru maina pētījuma laikā" at bounding box center [199, 89] width 280 height 15
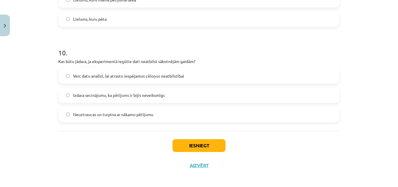
scroll to position [937, 0]
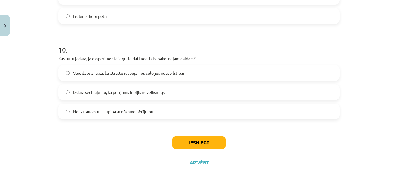
click at [101, 76] on label "Veic datu analīzi, lai atrastu iespējamos cēloņus neatbilstībai" at bounding box center [199, 72] width 280 height 15
click at [197, 142] on button "Iesniegt" at bounding box center [198, 142] width 53 height 13
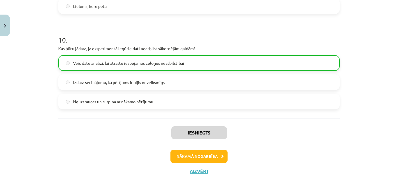
scroll to position [956, 0]
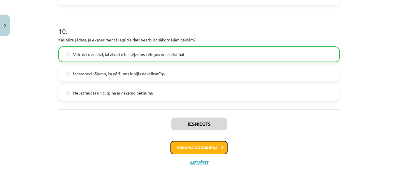
click at [214, 145] on button "Nākamā nodarbība" at bounding box center [198, 147] width 57 height 13
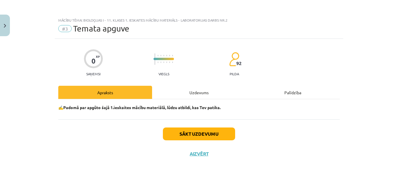
scroll to position [0, 0]
click at [209, 136] on button "Sākt uzdevumu" at bounding box center [199, 133] width 72 height 13
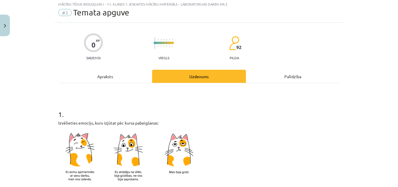
scroll to position [146, 0]
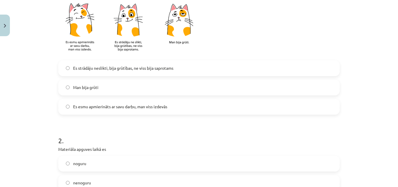
click at [109, 70] on span "Es strādāju neslikti, bija grūtības, ne viss bija saprotams" at bounding box center [123, 68] width 100 height 6
click at [125, 83] on label "Man bija grūti" at bounding box center [199, 87] width 280 height 15
click at [125, 111] on label "Es esmu apmierināts ar savu darbu, man viss izdevās" at bounding box center [199, 106] width 280 height 15
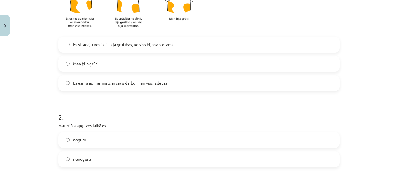
scroll to position [204, 0]
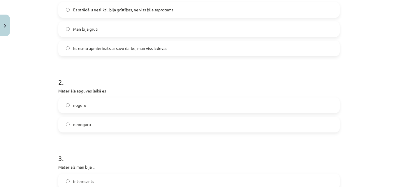
click at [88, 100] on label "noguru" at bounding box center [199, 105] width 280 height 15
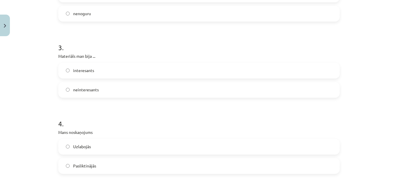
scroll to position [320, 0]
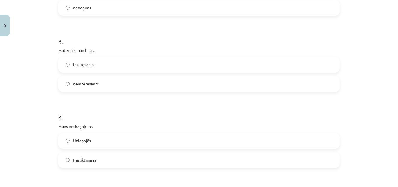
click at [103, 67] on label "interesants" at bounding box center [199, 64] width 280 height 15
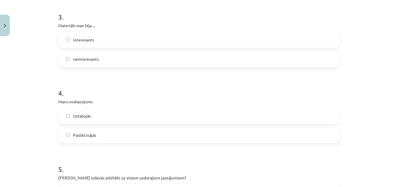
scroll to position [378, 0]
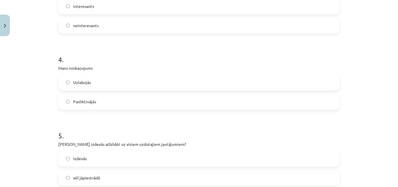
click at [105, 103] on label "Pasliktinājās" at bounding box center [199, 101] width 280 height 15
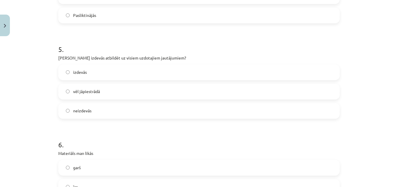
scroll to position [466, 0]
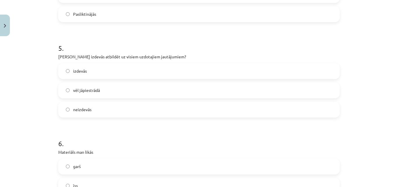
click at [103, 69] on label "izdevās" at bounding box center [199, 71] width 280 height 15
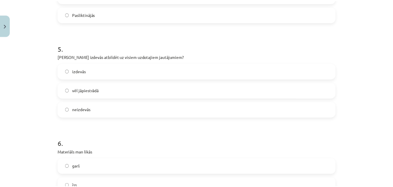
scroll to position [540, 0]
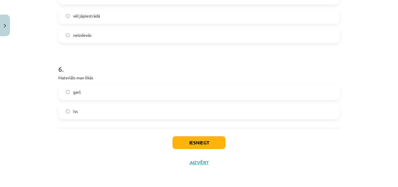
click at [103, 96] on label "garš" at bounding box center [199, 92] width 280 height 15
click at [107, 110] on label "īss" at bounding box center [199, 111] width 280 height 15
click at [196, 145] on button "Iesniegt" at bounding box center [198, 142] width 53 height 13
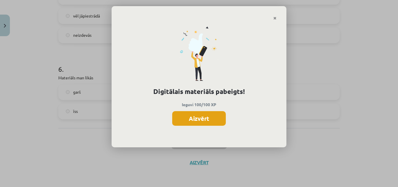
click at [210, 121] on button "Aizvērt" at bounding box center [199, 118] width 54 height 15
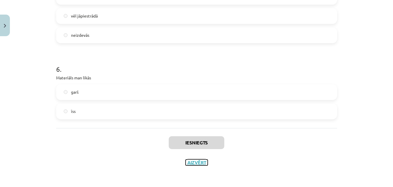
click at [196, 164] on button "Aizvērt" at bounding box center [197, 162] width 22 height 6
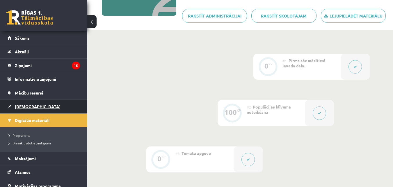
click at [24, 110] on link "[DEMOGRAPHIC_DATA]" at bounding box center [44, 106] width 72 height 13
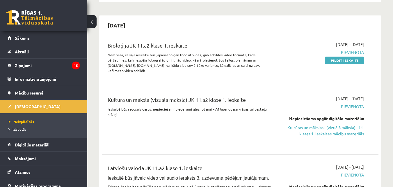
scroll to position [146, 0]
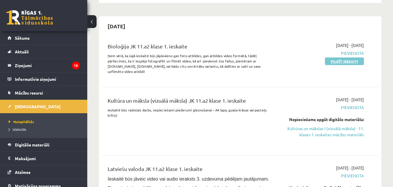
click at [338, 63] on link "Pildīt ieskaiti" at bounding box center [344, 61] width 39 height 8
click at [346, 59] on link "Pildīt ieskaiti" at bounding box center [344, 61] width 39 height 8
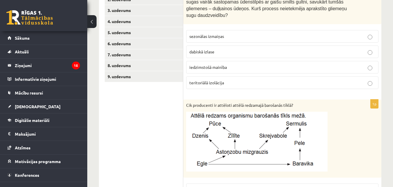
scroll to position [101, 0]
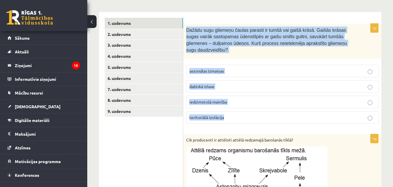
drag, startPoint x: 187, startPoint y: 29, endPoint x: 275, endPoint y: 120, distance: 126.8
click at [275, 120] on div "1p Dažādu sugu gliemeņu čaulas parasti ir tumšā vai gaišā krāsā. Gaišās krāsas …" at bounding box center [282, 76] width 198 height 105
copy div "Dažādu sugu gliemeņu čaulas parasti ir tumšā vai gaišā krāsā. Gaišās krāsas sug…"
click at [252, 68] on p "sezonālas izmaiņas" at bounding box center [283, 71] width 186 height 6
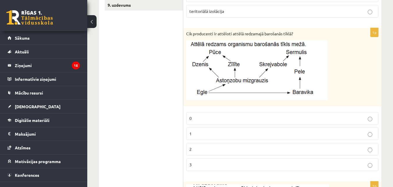
scroll to position [217, 0]
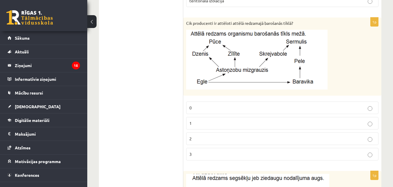
click at [214, 135] on p "2" at bounding box center [283, 138] width 186 height 6
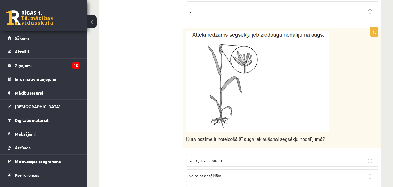
scroll to position [363, 0]
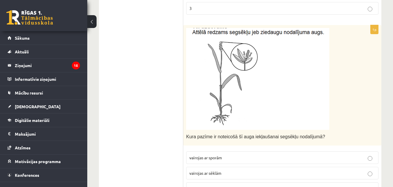
click at [231, 74] on img at bounding box center [257, 79] width 143 height 102
click at [245, 48] on img at bounding box center [257, 79] width 143 height 102
click at [225, 47] on img at bounding box center [257, 79] width 143 height 102
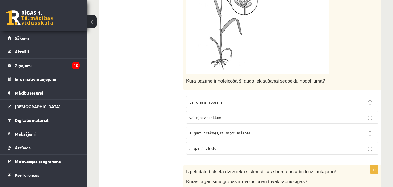
scroll to position [421, 0]
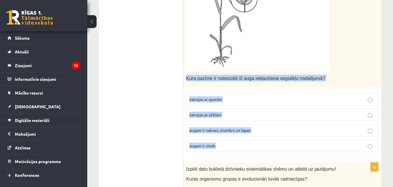
drag, startPoint x: 187, startPoint y: 71, endPoint x: 284, endPoint y: 139, distance: 118.4
click at [284, 139] on div "1p Kura pazīme ir noteicošā šī auga iekļaušanai segsēkļu nodalījumā? vairojas a…" at bounding box center [282, 62] width 198 height 190
copy div "Kura pazīme ir noteicošā šī auga iekļaušanai segsēkļu nodalījumā? vairojas ar s…"
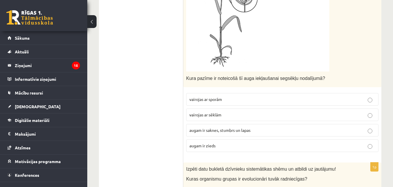
click at [149, 111] on ul "1. uzdevums 2. uzdevums 3. uzdevums 4. uzdevums 5. uzdevums 6. uzdevums 7. uzde…" at bounding box center [144, 170] width 79 height 944
click at [236, 142] on p "augam ir zieds" at bounding box center [283, 145] width 186 height 6
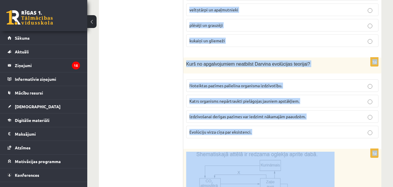
scroll to position [654, 0]
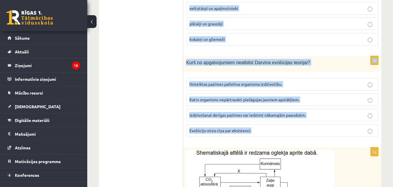
drag, startPoint x: 187, startPoint y: 25, endPoint x: 314, endPoint y: 123, distance: 160.2
copy form "Kuras organismu grupas ir evolucionāri tuvāk radniecīgas? sikspārņi un putni ve…"
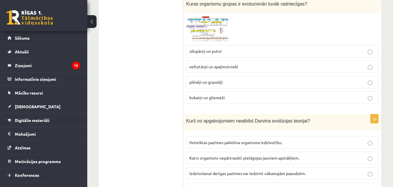
click at [234, 79] on p "plēsēji un grauzēji" at bounding box center [283, 82] width 186 height 6
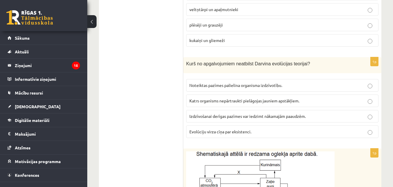
scroll to position [654, 0]
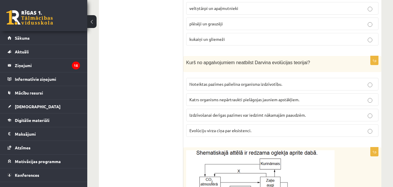
click at [232, 97] on span "Katrs organisms nepārtraukti pielāgojas jauniem apstākļiem." at bounding box center [245, 99] width 110 height 5
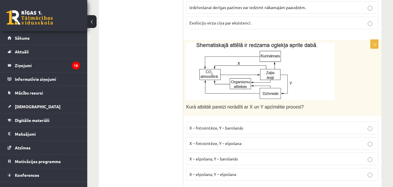
scroll to position [770, 0]
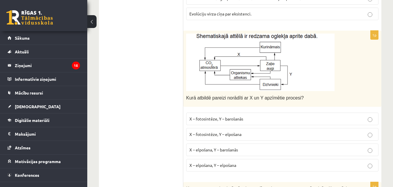
click at [247, 64] on img at bounding box center [260, 61] width 148 height 57
click at [247, 66] on img at bounding box center [260, 61] width 148 height 57
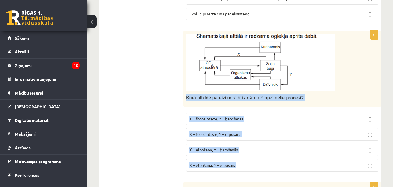
drag, startPoint x: 187, startPoint y: 91, endPoint x: 267, endPoint y: 162, distance: 107.1
click at [267, 162] on div "1p Kurā atbildē pareizi norādīti ar X un Y apzīmētie procesi? X – fotosintēze, …" at bounding box center [282, 104] width 198 height 146
copy div "Kurā atbildē pareizi norādīti ar X un Y apzīmētie procesi? X – fotosintēze, Y –…"
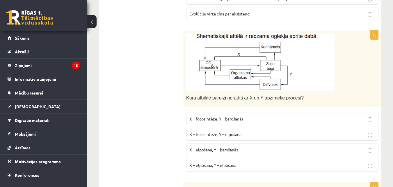
click at [248, 131] on p "X – fotosintēze, Y – elpošana" at bounding box center [283, 134] width 186 height 6
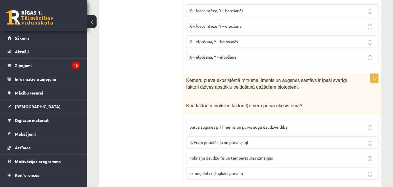
scroll to position [887, 0]
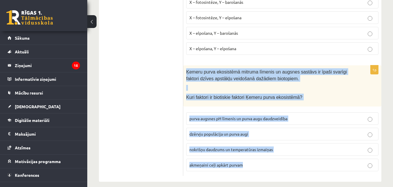
drag, startPoint x: 187, startPoint y: 64, endPoint x: 293, endPoint y: 157, distance: 140.8
click at [293, 157] on div "1p Ķemeru purva ekosistēmā mitruma līmenis un augsnes sastāvs ir īpaši svarīgi …" at bounding box center [282, 120] width 198 height 110
copy div "Ķemeru purva ekosistēmā mitruma līmenis un augsnes sastāvs ir īpaši svarīgi fak…"
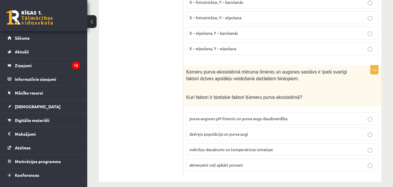
click at [208, 131] on label "dzērvju populācija un purva augi" at bounding box center [282, 134] width 192 height 13
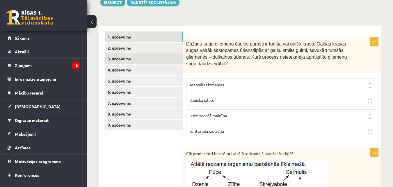
scroll to position [87, 0]
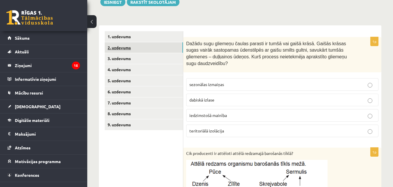
click at [146, 48] on link "2. uzdevums" at bounding box center [144, 47] width 78 height 11
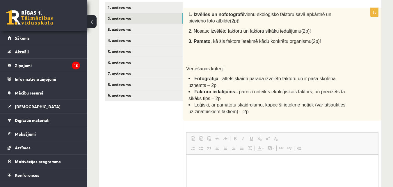
scroll to position [0, 0]
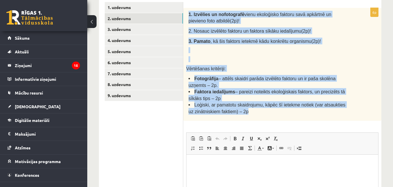
drag, startPoint x: 189, startPoint y: 15, endPoint x: 356, endPoint y: 112, distance: 193.2
click at [356, 112] on div "1. Izvēlies un nofotografē vienu ekoloģisko faktoru savā apkārtnē un pievieno f…" at bounding box center [282, 64] width 198 height 113
copy div "1. Izvēlies un nofotografē vienu ekoloģisko faktoru savā apkārtnē un pievieno f…"
click at [247, 56] on p at bounding box center [269, 59] width 161 height 6
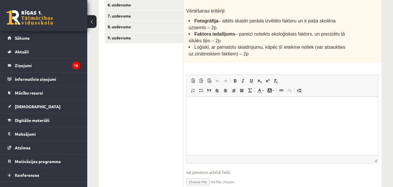
scroll to position [201, 0]
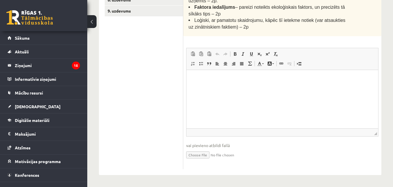
click at [194, 154] on input "file" at bounding box center [282, 154] width 192 height 12
type input "**********"
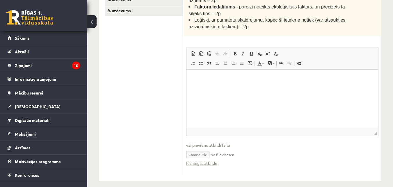
click at [234, 155] on input "file" at bounding box center [282, 154] width 192 height 12
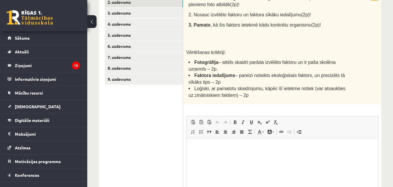
scroll to position [143, 0]
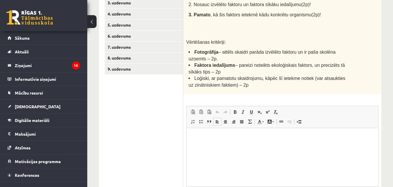
click at [207, 141] on html at bounding box center [283, 137] width 192 height 18
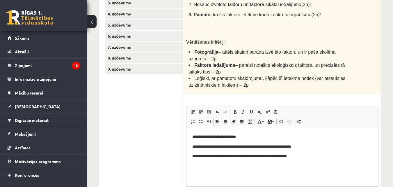
click at [253, 157] on p "**********" at bounding box center [282, 156] width 180 height 6
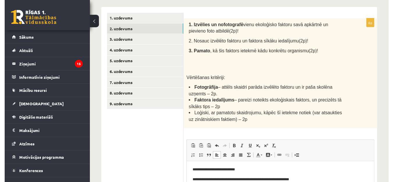
scroll to position [56, 0]
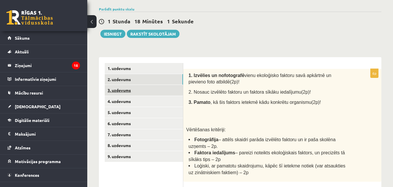
click at [123, 90] on link "3. uzdevums" at bounding box center [144, 90] width 78 height 11
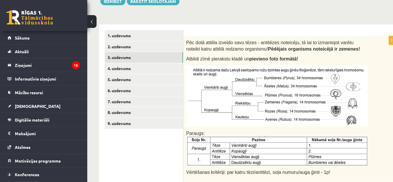
scroll to position [122, 0]
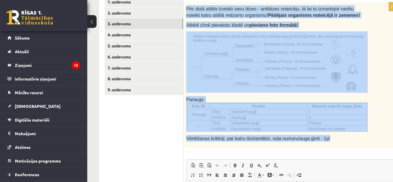
drag, startPoint x: 186, startPoint y: 8, endPoint x: 333, endPoint y: 140, distance: 197.4
click at [333, 140] on div "Pēc dotā attēla izveido savu tēzes - antitēzes noteicēju, tā lai to izmantojot …" at bounding box center [291, 75] width 217 height 146
copy div "Pēc dotā attēla izveido savu tēzes - antitēzes noteicēju, tā lai to izmantojot …"
click at [256, 75] on img at bounding box center [277, 61] width 182 height 61
click at [375, 143] on div "Pēc dotā attēla izveido savu tēzes - antitēzes noteicēju, tā lai to izmantojot …" at bounding box center [291, 75] width 217 height 146
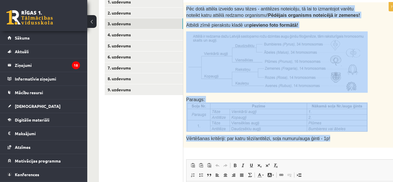
click at [385, 58] on div "Pēc dotā attēla izveido savu tēzes - antitēzes noteicēju, tā lai to izmantojot …" at bounding box center [291, 75] width 217 height 146
click at [381, 51] on div "Pēc dotā attēla izveido savu tēzes - antitēzes noteicēju, tā lai to izmantojot …" at bounding box center [291, 75] width 217 height 146
drag, startPoint x: 378, startPoint y: 46, endPoint x: 355, endPoint y: 18, distance: 36.2
click at [355, 18] on p "Pēc dotā attēla izveido savu tēzes - antitēzes noteicēju, tā lai to izmantojot …" at bounding box center [277, 11] width 182 height 13
click at [343, 50] on img at bounding box center [277, 61] width 182 height 61
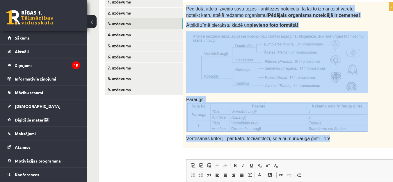
click at [240, 147] on div "Pēc dotā attēla izveido savu tēzes - antitēzes noteicēju, tā lai to izmantojot …" at bounding box center [291, 75] width 217 height 146
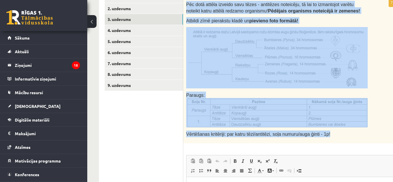
scroll to position [238, 0]
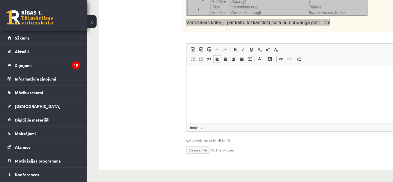
click at [230, 83] on html at bounding box center [292, 74] width 210 height 18
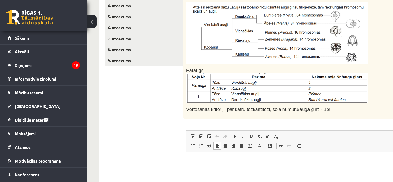
click at [155, 93] on ul "1. uzdevums 2. uzdevums 3. uzdevums 4. uzdevums 5. uzdevums 6. uzdevums 7. uzde…" at bounding box center [144, 109] width 79 height 284
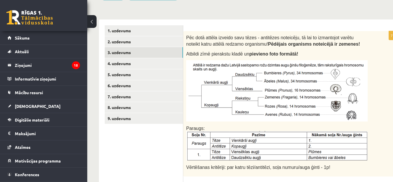
scroll to position [93, 0]
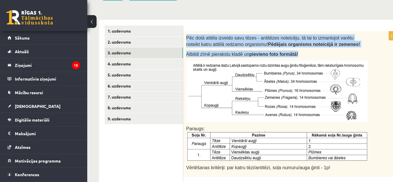
drag, startPoint x: 186, startPoint y: 37, endPoint x: 314, endPoint y: 57, distance: 129.7
click at [314, 57] on div "Pēc dotā attēla izveido savu tēzes - antitēzes noteicēju, tā lai to izmantojot …" at bounding box center [291, 104] width 217 height 146
copy div "Pēc dotā attēla izveido savu tēzes - antitēzes noteicēju, tā lai to izmantojot …"
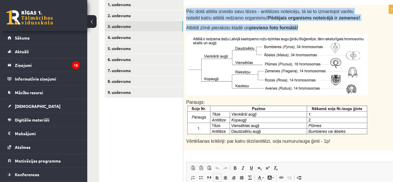
scroll to position [180, 0]
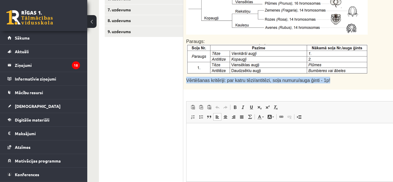
drag, startPoint x: 187, startPoint y: 81, endPoint x: 330, endPoint y: 86, distance: 143.0
click at [330, 86] on div "Pēc dotā attēla izveido savu tēzes - antitēzes noteicēju, tā lai to izmantojot …" at bounding box center [291, 17] width 217 height 146
copy span "Vērtēšanas kritēriji: par katru tēzi/antitēzi, soļa numuru/auga ģinti - 1p!"
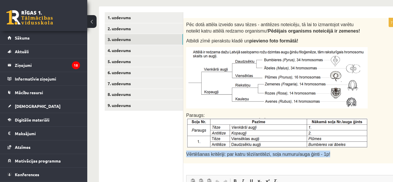
scroll to position [64, 0]
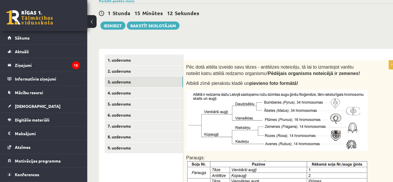
click at [235, 121] on img at bounding box center [277, 120] width 182 height 61
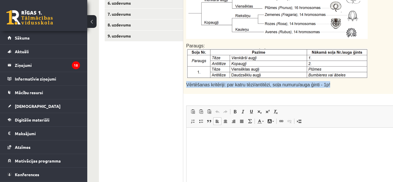
scroll to position [180, 0]
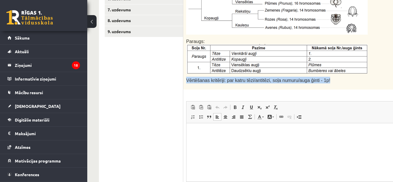
click at [246, 59] on img at bounding box center [277, 58] width 182 height 29
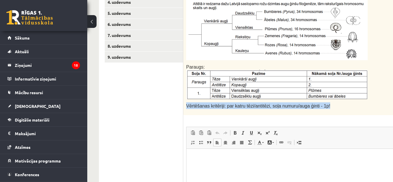
scroll to position [122, 0]
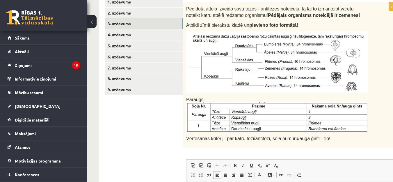
click at [159, 129] on ul "1. uzdevums 2. uzdevums 3. uzdevums 4. uzdevums 5. uzdevums 6. uzdevums 7. uzde…" at bounding box center [144, 139] width 79 height 284
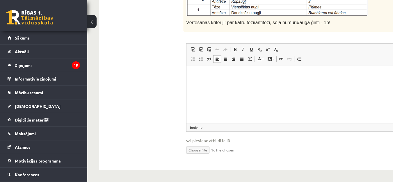
scroll to position [238, 0]
click at [202, 151] on input "file" at bounding box center [291, 150] width 211 height 12
type input "**********"
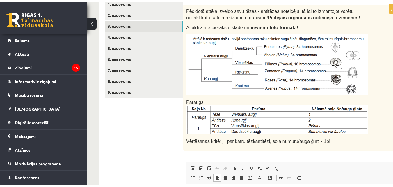
scroll to position [93, 0]
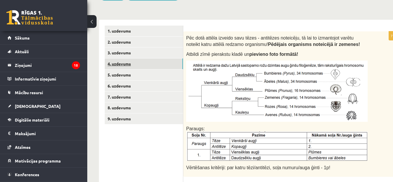
click at [119, 63] on link "4. uzdevums" at bounding box center [144, 64] width 78 height 11
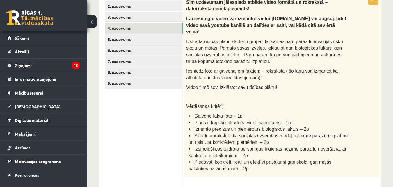
scroll to position [118, 0]
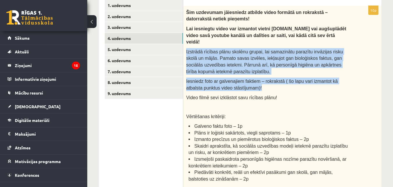
drag, startPoint x: 186, startPoint y: 44, endPoint x: 261, endPoint y: 79, distance: 83.0
click at [261, 79] on div "Šim uzdevumam jāiesniedz atbilde video formātā un rokrakstā – datorrakstā netie…" at bounding box center [282, 97] width 198 height 182
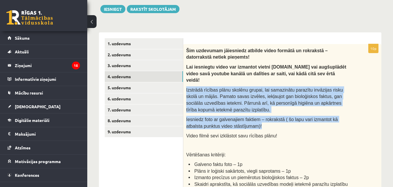
scroll to position [89, 0]
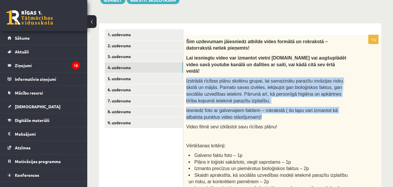
copy div "Izstrādā rīcības plānu skolēnu grupai, lai samazinātu parazītu invāzijas risku …"
click at [372, 83] on div "Šim uzdevumam jāiesniedz atbilde video formātā un rokrakstā – datorrakstā netie…" at bounding box center [282, 126] width 198 height 182
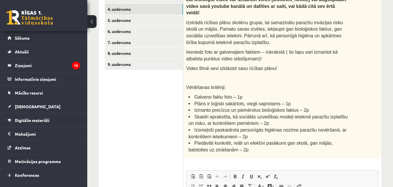
scroll to position [118, 0]
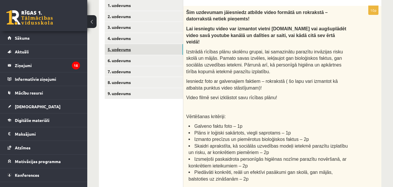
click at [125, 51] on link "5. uzdevums" at bounding box center [144, 49] width 78 height 11
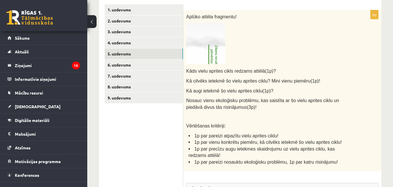
scroll to position [104, 0]
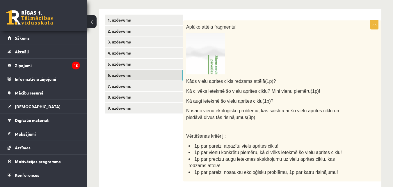
click at [113, 75] on link "6. uzdevums" at bounding box center [144, 75] width 78 height 11
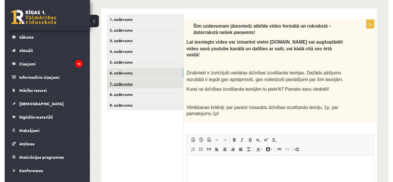
scroll to position [0, 0]
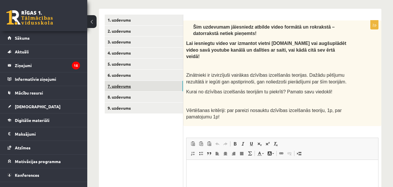
click at [122, 85] on link "7. uzdevums" at bounding box center [144, 86] width 78 height 11
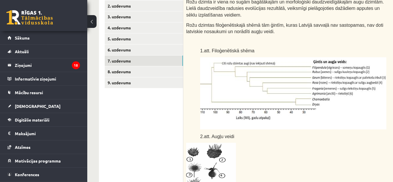
scroll to position [114, 0]
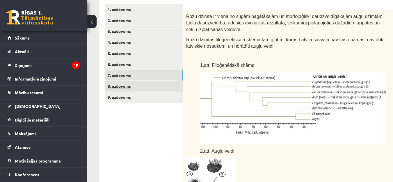
click at [129, 89] on link "8. uzdevums" at bounding box center [144, 86] width 78 height 11
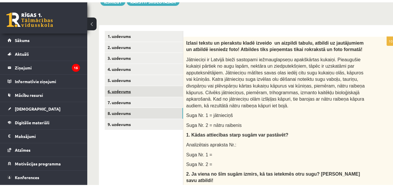
scroll to position [92, 0]
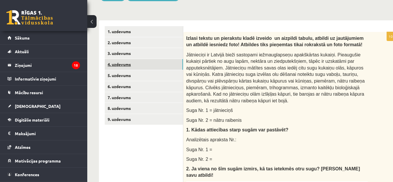
click at [117, 64] on link "4. uzdevums" at bounding box center [144, 64] width 78 height 11
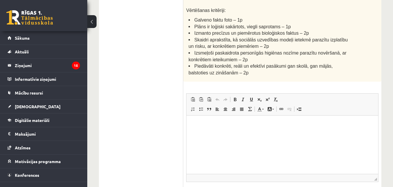
scroll to position [264, 0]
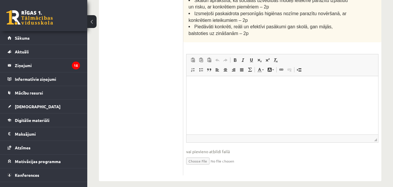
click at [202, 154] on input "file" at bounding box center [282, 160] width 192 height 12
type input "**********"
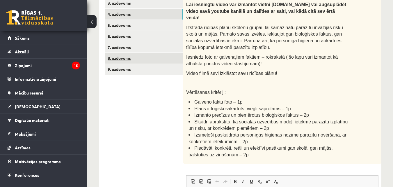
scroll to position [89, 0]
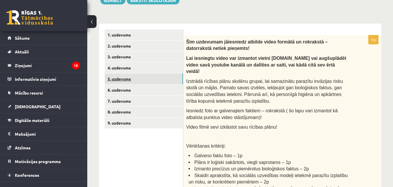
click at [133, 79] on link "5. uzdevums" at bounding box center [144, 78] width 78 height 11
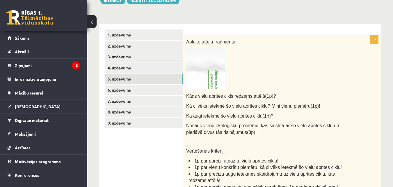
scroll to position [0, 0]
click at [215, 78] on img at bounding box center [205, 68] width 39 height 41
click at [209, 79] on img at bounding box center [205, 68] width 39 height 41
click at [208, 75] on img at bounding box center [205, 68] width 39 height 41
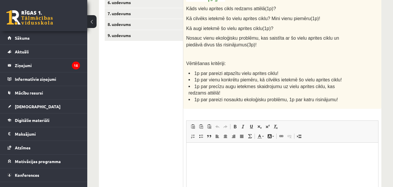
scroll to position [118, 0]
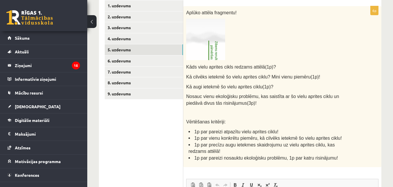
click at [208, 49] on img at bounding box center [205, 39] width 39 height 41
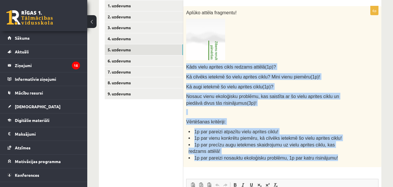
drag, startPoint x: 187, startPoint y: 66, endPoint x: 340, endPoint y: 160, distance: 179.5
click at [340, 160] on div "Aplūko attēla fragmentu! Kāds vielu aprites cikls redzams attēlā(1p)? Kā cilvēk…" at bounding box center [282, 86] width 198 height 161
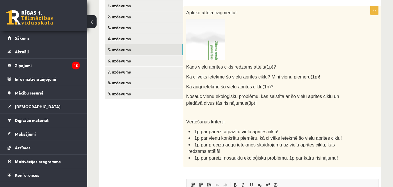
click at [304, 42] on p at bounding box center [267, 39] width 163 height 41
click at [209, 40] on img at bounding box center [205, 39] width 39 height 41
click at [206, 32] on img at bounding box center [205, 39] width 39 height 41
click at [208, 42] on img at bounding box center [205, 39] width 39 height 41
click at [216, 42] on img at bounding box center [205, 39] width 39 height 41
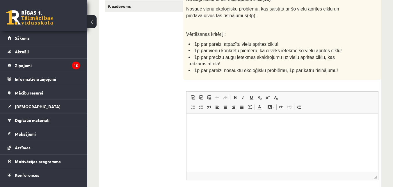
scroll to position [249, 0]
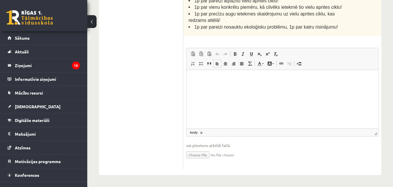
click at [256, 87] on html at bounding box center [283, 79] width 192 height 18
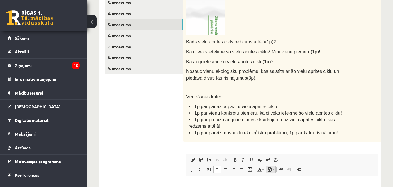
scroll to position [133, 0]
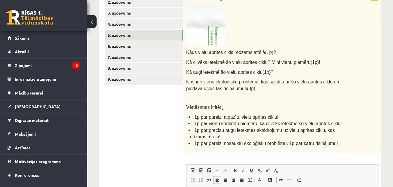
click at [218, 29] on img at bounding box center [205, 24] width 39 height 41
click at [223, 40] on img at bounding box center [205, 24] width 39 height 41
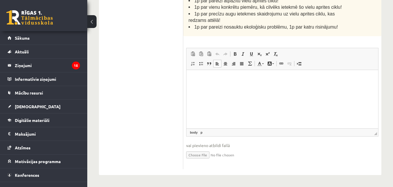
click at [232, 87] on html at bounding box center [283, 79] width 192 height 18
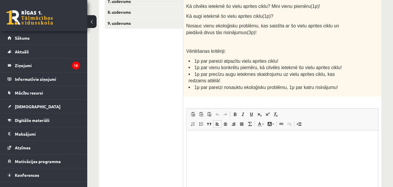
scroll to position [191, 0]
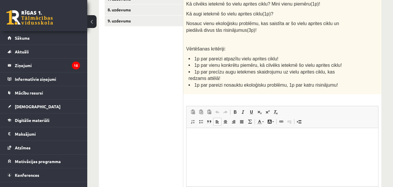
click at [230, 145] on html at bounding box center [283, 137] width 192 height 18
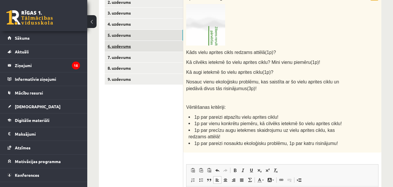
click at [128, 49] on link "6. uzdevums" at bounding box center [144, 46] width 78 height 11
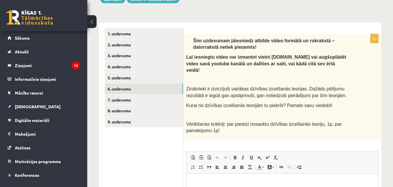
scroll to position [100, 0]
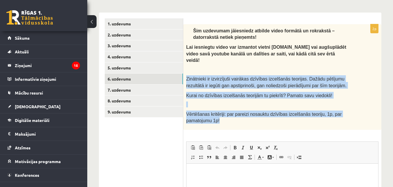
drag, startPoint x: 187, startPoint y: 71, endPoint x: 230, endPoint y: 112, distance: 58.9
click at [230, 112] on div "Šim uzdevumam jāiesniedz atbilde video formātā un rokrakstā – datorrakstā netie…" at bounding box center [282, 76] width 198 height 105
click at [350, 86] on div "Šim uzdevumam jāiesniedz atbilde video formātā un rokrakstā – datorrakstā netie…" at bounding box center [282, 76] width 198 height 105
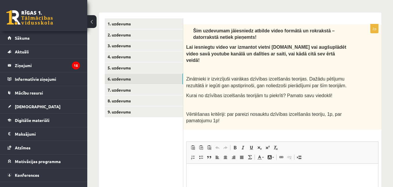
click at [231, 174] on p "Bagātinātā teksta redaktors, wiswyg-editor-user-answer-47433911436060" at bounding box center [282, 172] width 180 height 6
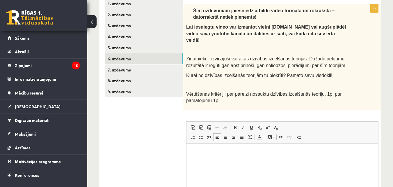
scroll to position [129, 0]
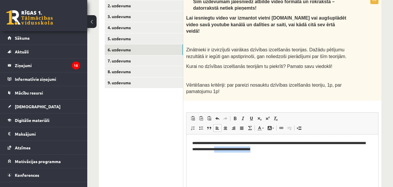
drag, startPoint x: 286, startPoint y: 148, endPoint x: 244, endPoint y: 147, distance: 42.5
click at [244, 147] on p "**********" at bounding box center [282, 146] width 180 height 12
click at [315, 155] on html "**********" at bounding box center [283, 146] width 192 height 24
click at [363, 101] on div "**********" at bounding box center [282, 114] width 198 height 238
click at [360, 79] on div "Šim uzdevumam jāiesniedz atbilde video formātā un rokrakstā – datorrakstā netie…" at bounding box center [282, 47] width 198 height 105
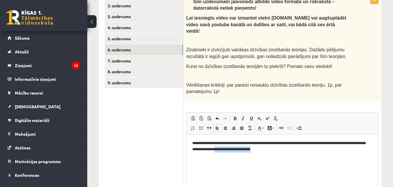
click at [288, 155] on html "**********" at bounding box center [283, 146] width 192 height 24
click at [287, 151] on p "**********" at bounding box center [282, 146] width 180 height 12
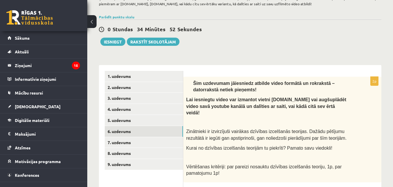
scroll to position [42, 0]
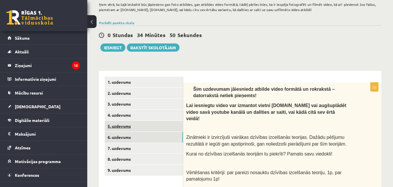
click at [119, 127] on link "5. uzdevums" at bounding box center [144, 126] width 78 height 11
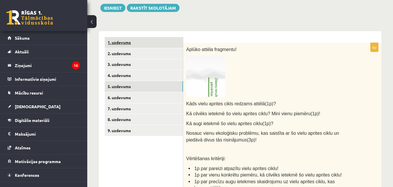
scroll to position [13, 0]
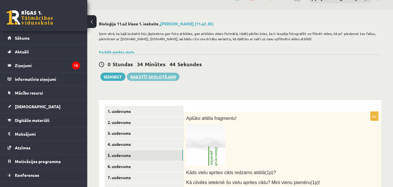
click at [167, 75] on link "Rakstīt skolotājam" at bounding box center [153, 76] width 53 height 8
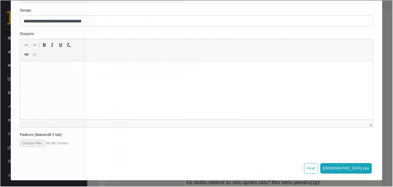
scroll to position [72, 0]
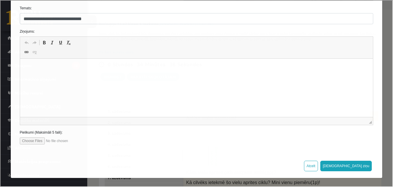
click at [134, 76] on html at bounding box center [196, 68] width 353 height 18
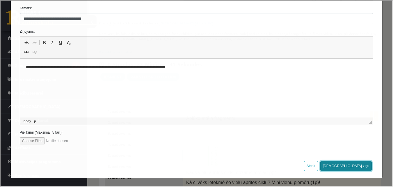
click at [361, 167] on button "Sūtīt ziņu" at bounding box center [346, 165] width 52 height 10
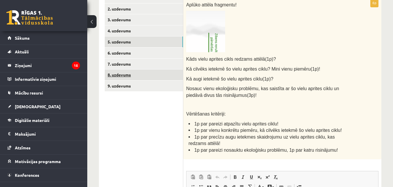
scroll to position [129, 0]
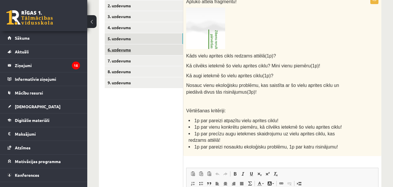
click at [126, 50] on link "6. uzdevums" at bounding box center [144, 49] width 78 height 11
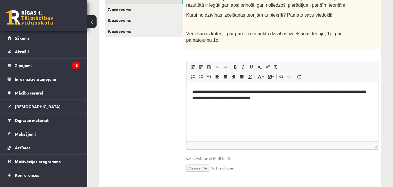
scroll to position [187, 0]
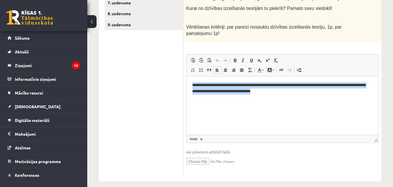
drag, startPoint x: 292, startPoint y: 92, endPoint x: 155, endPoint y: 79, distance: 137.2
click at [187, 79] on html "**********" at bounding box center [283, 88] width 192 height 24
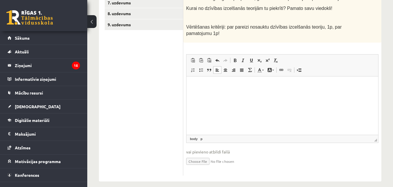
click at [210, 155] on input "file" at bounding box center [282, 161] width 192 height 12
type input "**********"
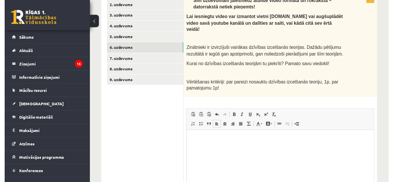
scroll to position [129, 0]
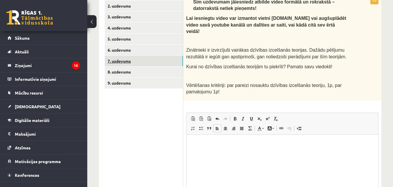
click at [111, 61] on link "7. uzdevums" at bounding box center [144, 61] width 78 height 11
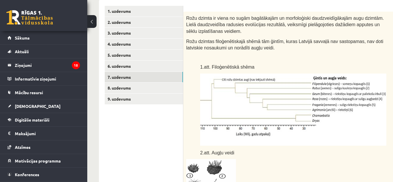
scroll to position [85, 0]
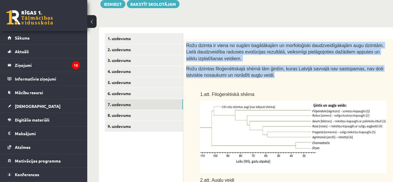
drag, startPoint x: 187, startPoint y: 46, endPoint x: 259, endPoint y: 77, distance: 78.9
click at [259, 77] on div "Rožu dzimta ir viena no sugām bagātākajām un morfoloģiski daudzveidīgākajām aug…" at bounding box center [300, 154] width 235 height 230
drag, startPoint x: 187, startPoint y: 47, endPoint x: 265, endPoint y: 95, distance: 92.6
click at [265, 95] on div "Rožu dzimta ir viena no sugām bagātākajām un morfoloģiski daudzveidīgākajām aug…" at bounding box center [300, 154] width 235 height 230
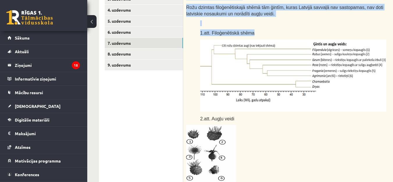
scroll to position [202, 0]
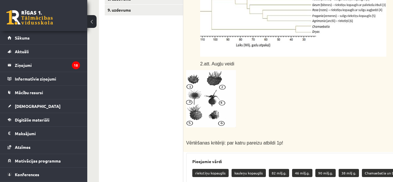
click at [294, 84] on p at bounding box center [286, 98] width 200 height 57
drag, startPoint x: 201, startPoint y: 64, endPoint x: 232, endPoint y: 66, distance: 31.8
click at [232, 66] on p "2.att. Augļu veidi" at bounding box center [293, 63] width 186 height 7
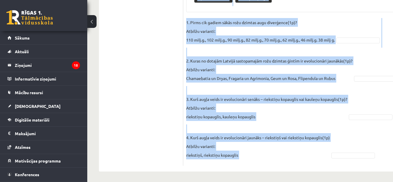
scroll to position [406, 0]
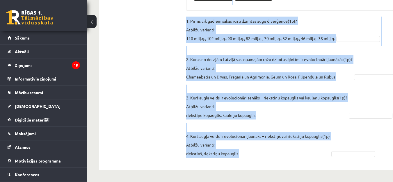
drag, startPoint x: 192, startPoint y: 15, endPoint x: 339, endPoint y: 153, distance: 202.0
click at [364, 49] on fieldset "1. Pirms cik gadiem sākās rožu dzimtas augu diverģence(1p)? Atbilžu varianti: 1…" at bounding box center [300, 89] width 229 height 145
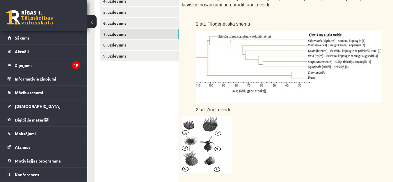
scroll to position [130, 4]
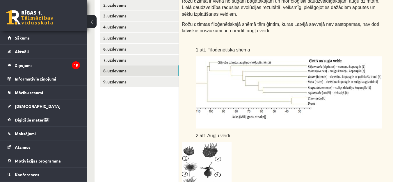
click at [126, 72] on link "8. uzdevums" at bounding box center [139, 70] width 78 height 11
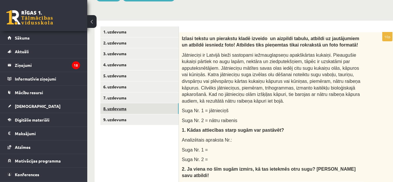
scroll to position [92, 4]
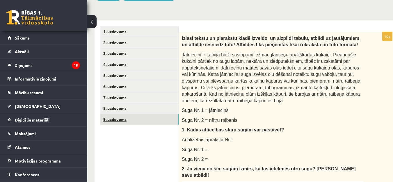
click at [117, 121] on link "9. uzdevums" at bounding box center [139, 119] width 78 height 11
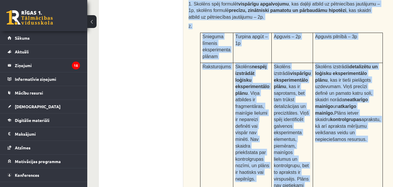
scroll to position [374, 0]
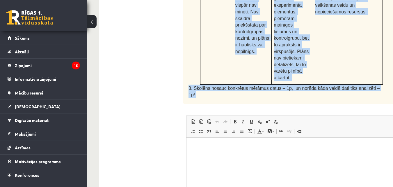
drag, startPoint x: 186, startPoint y: 47, endPoint x: 357, endPoint y: 127, distance: 189.0
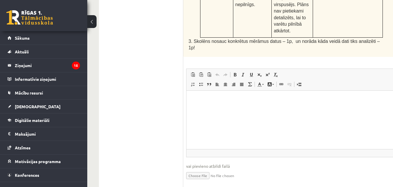
scroll to position [462, 0]
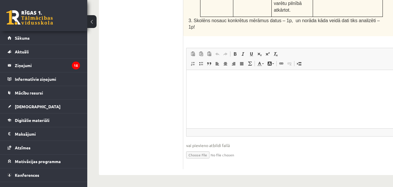
click at [217, 87] on html at bounding box center [299, 79] width 225 height 18
click at [241, 87] on html "**" at bounding box center [299, 79] width 225 height 18
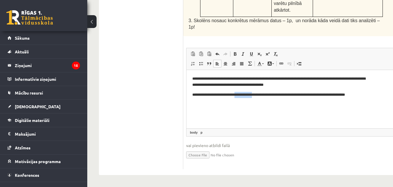
drag, startPoint x: 245, startPoint y: 95, endPoint x: 267, endPoint y: 97, distance: 22.0
click at [267, 97] on p "**********" at bounding box center [282, 97] width 180 height 12
click at [215, 100] on p "**********" at bounding box center [282, 97] width 180 height 12
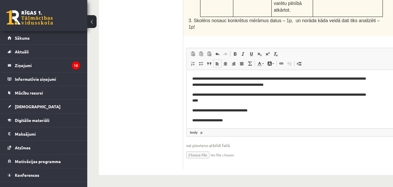
click at [246, 109] on p "**********" at bounding box center [280, 110] width 176 height 6
click at [256, 120] on p "**********" at bounding box center [280, 120] width 176 height 6
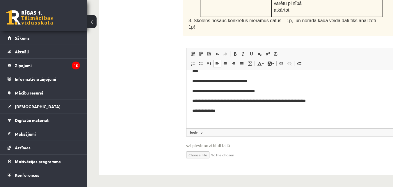
scroll to position [31, 0]
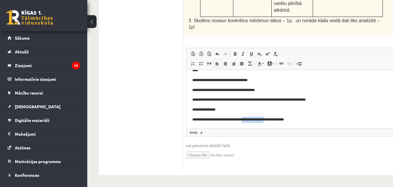
drag, startPoint x: 256, startPoint y: 118, endPoint x: 279, endPoint y: 118, distance: 23.3
click at [279, 118] on p "**********" at bounding box center [280, 119] width 176 height 6
click at [279, 119] on p "**********" at bounding box center [280, 119] width 176 height 6
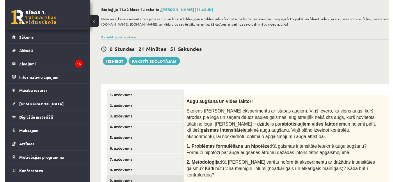
scroll to position [87, 0]
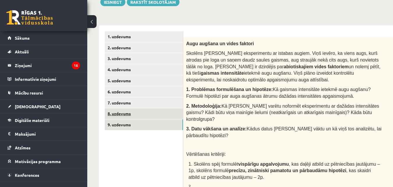
click at [121, 114] on link "8. uzdevums" at bounding box center [144, 113] width 78 height 11
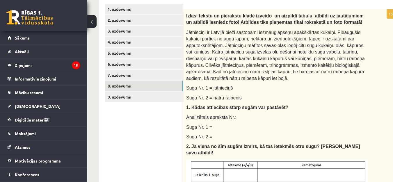
scroll to position [63, 0]
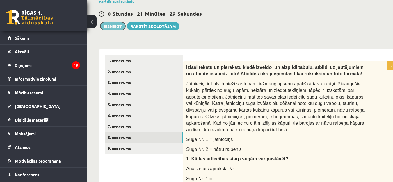
click at [119, 25] on button "Iesniegt" at bounding box center [112, 26] width 25 height 8
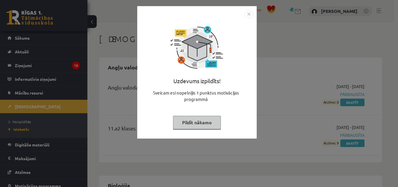
click at [211, 121] on button "Pildīt nākamo" at bounding box center [197, 122] width 48 height 13
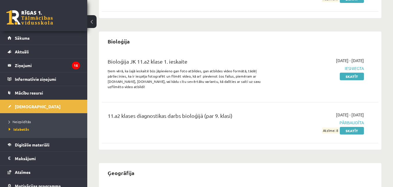
scroll to position [146, 0]
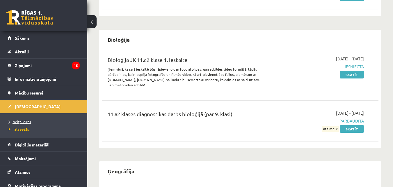
click at [17, 121] on span "Neizpildītās" at bounding box center [20, 121] width 22 height 5
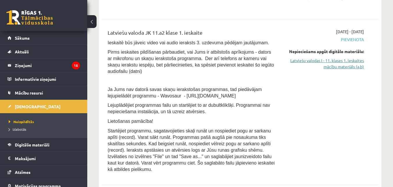
scroll to position [262, 0]
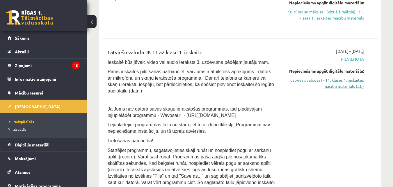
click at [338, 77] on link "Latviešu valodas I - 11. klases 1. ieskaites mācību materiāls (a,b)" at bounding box center [324, 83] width 80 height 12
